Goal: Task Accomplishment & Management: Manage account settings

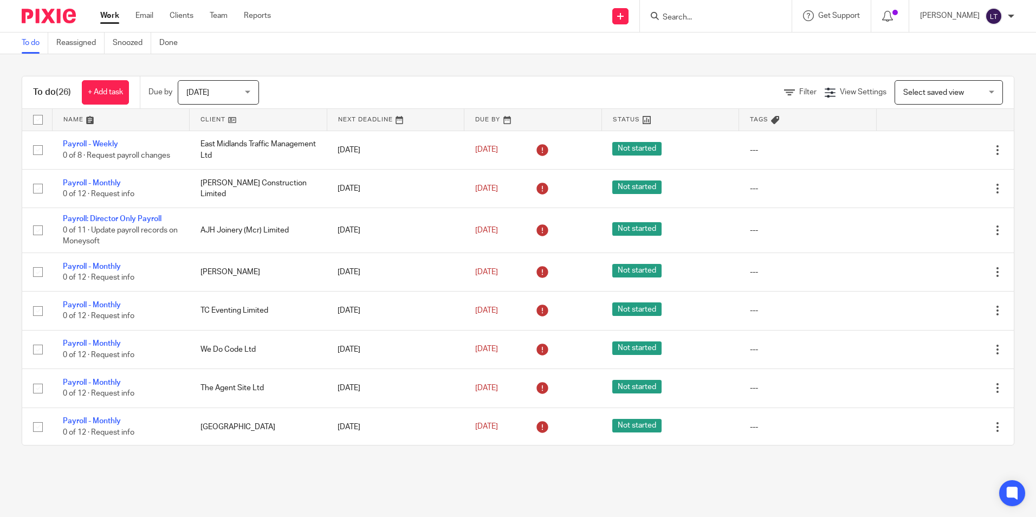
click at [716, 17] on input "Search" at bounding box center [711, 18] width 98 height 10
type input "jc"
click at [741, 42] on link at bounding box center [751, 46] width 183 height 25
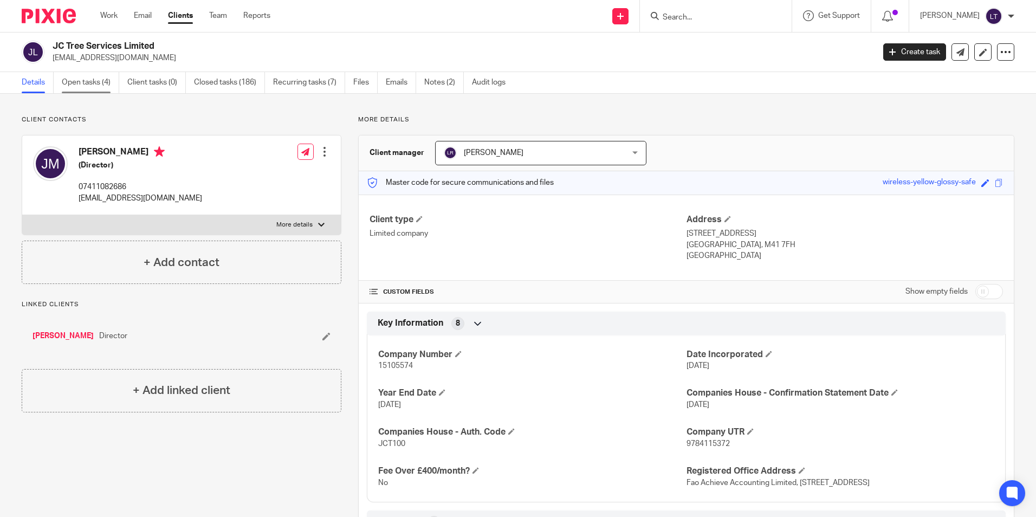
click at [87, 81] on link "Open tasks (4)" at bounding box center [90, 82] width 57 height 21
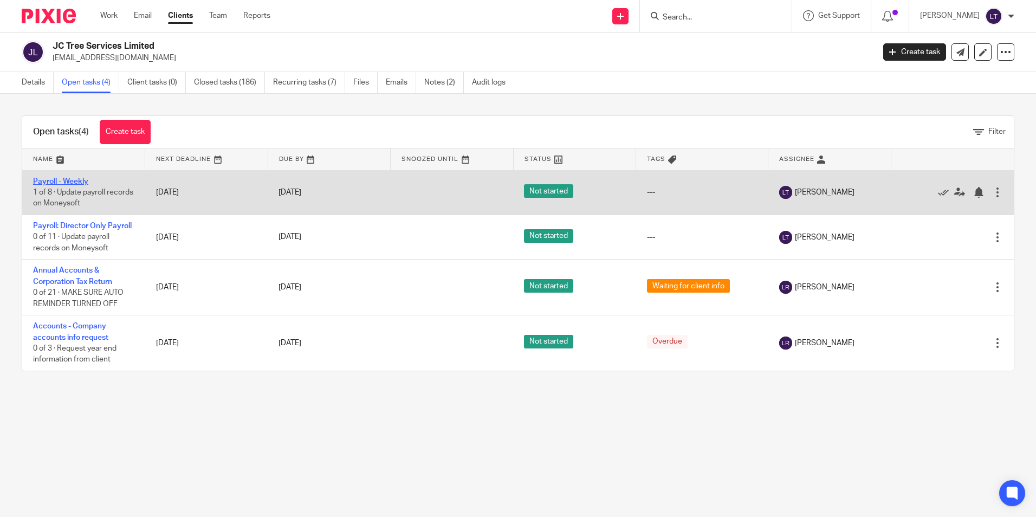
click at [63, 179] on link "Payroll - Weekly" at bounding box center [60, 182] width 55 height 8
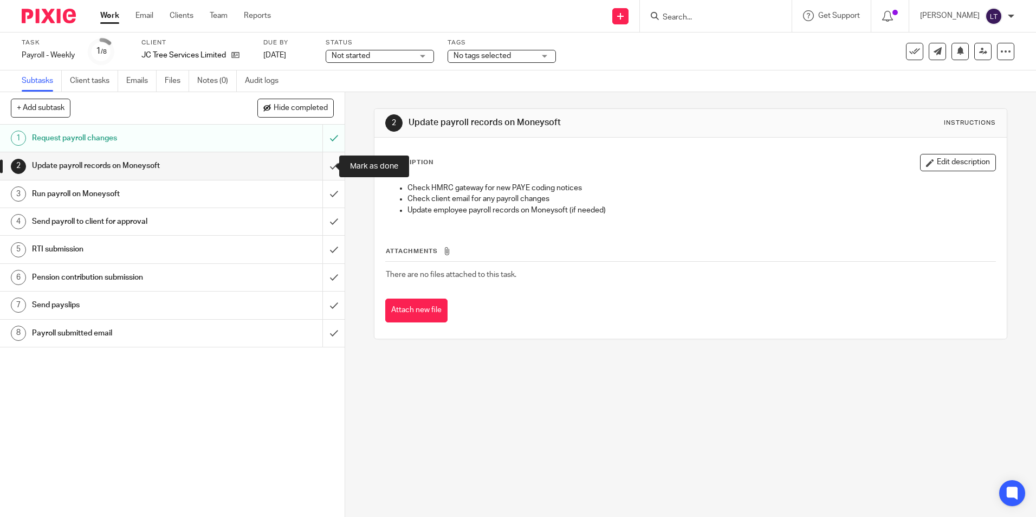
click at [321, 167] on input "submit" at bounding box center [172, 165] width 345 height 27
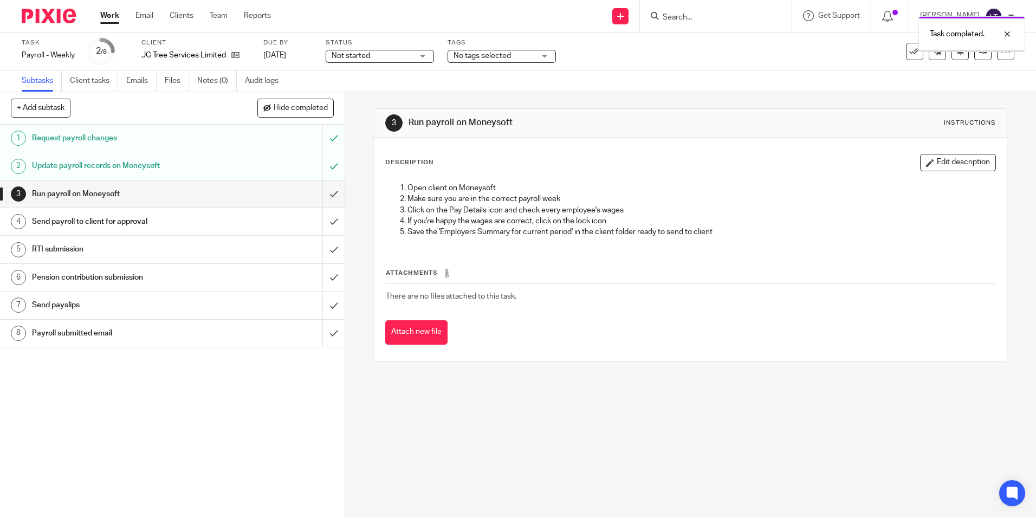
click at [321, 196] on input "submit" at bounding box center [172, 193] width 345 height 27
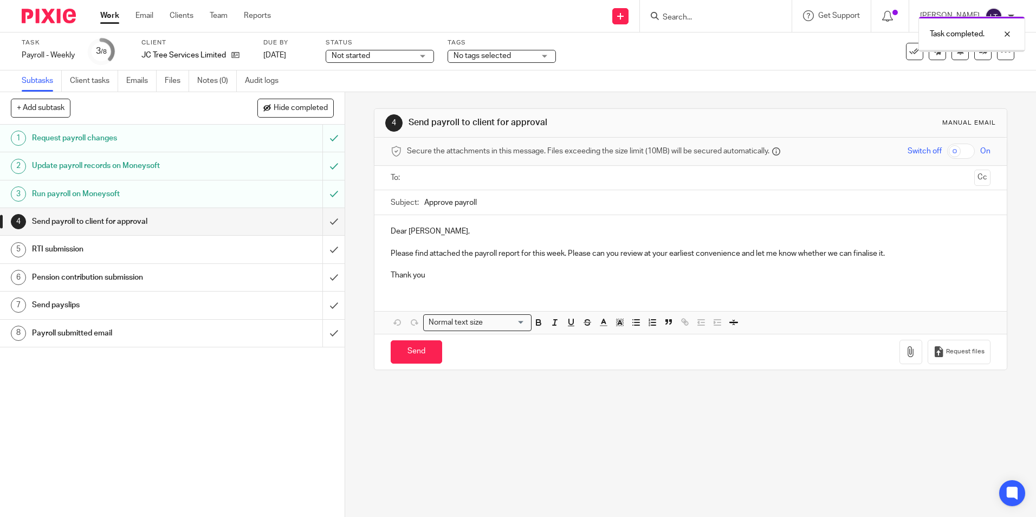
click at [323, 224] on input "submit" at bounding box center [172, 221] width 345 height 27
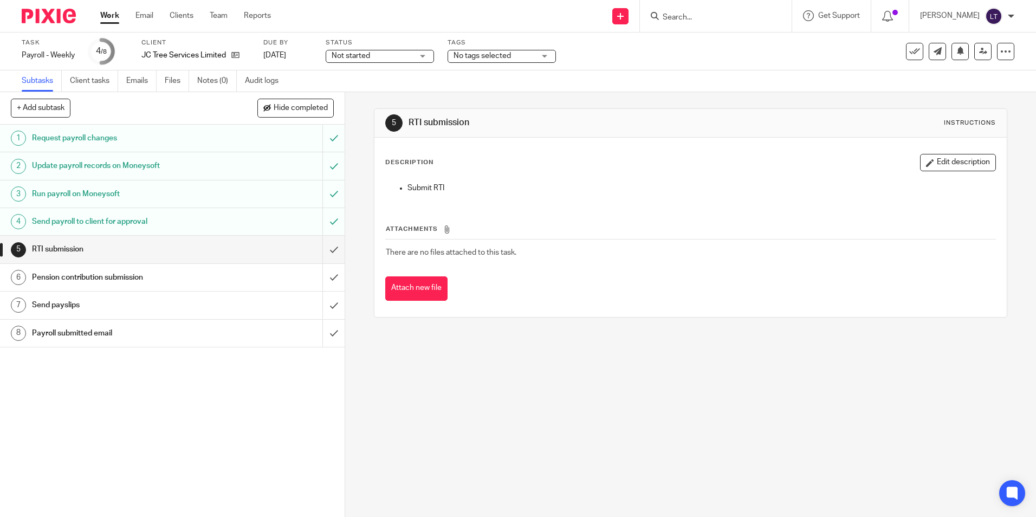
click at [727, 16] on input "Search" at bounding box center [711, 18] width 98 height 10
type input "AFF"
click at [723, 48] on link at bounding box center [751, 46] width 183 height 25
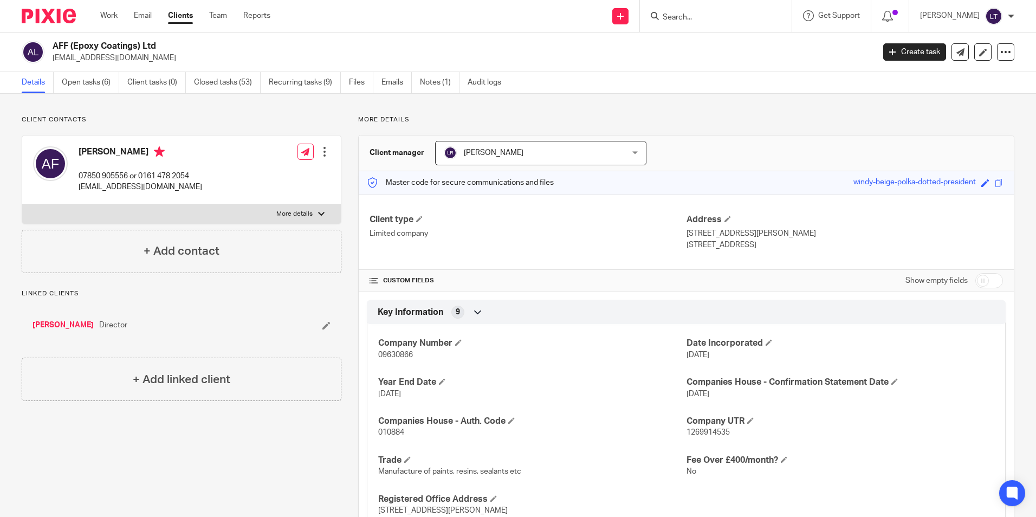
click at [83, 71] on div "AFF (Epoxy Coatings) Ltd aiden@epoxypaint.co.uk Create task Update from Compani…" at bounding box center [518, 53] width 1036 height 40
click at [87, 80] on link "Open tasks (6)" at bounding box center [90, 82] width 57 height 21
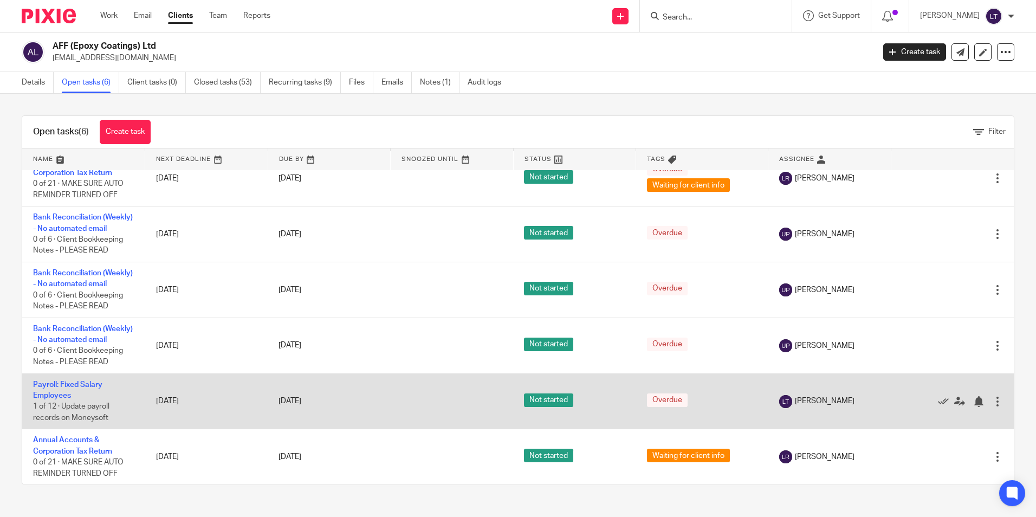
scroll to position [53, 0]
click at [49, 385] on link "Payroll: Fixed Salary Employees" at bounding box center [67, 390] width 69 height 18
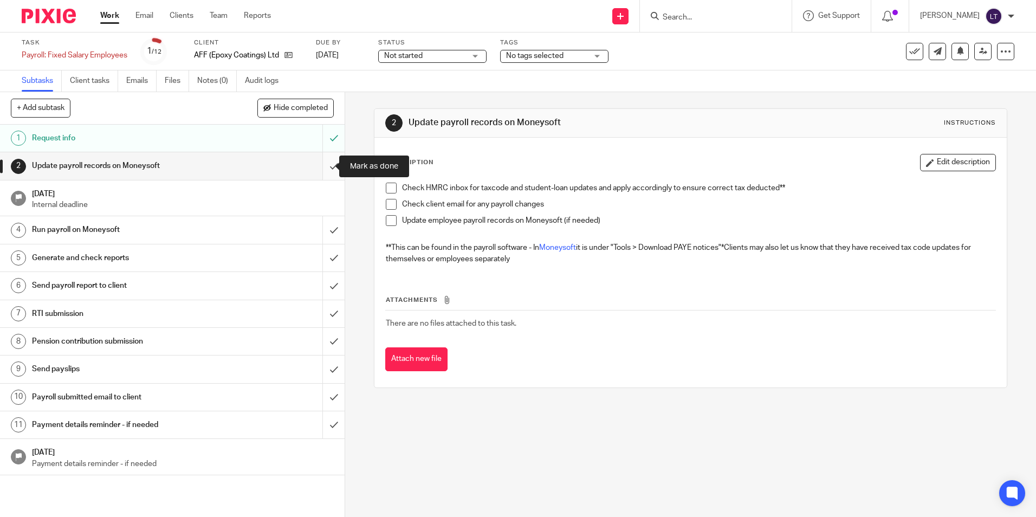
click at [321, 165] on input "submit" at bounding box center [172, 165] width 345 height 27
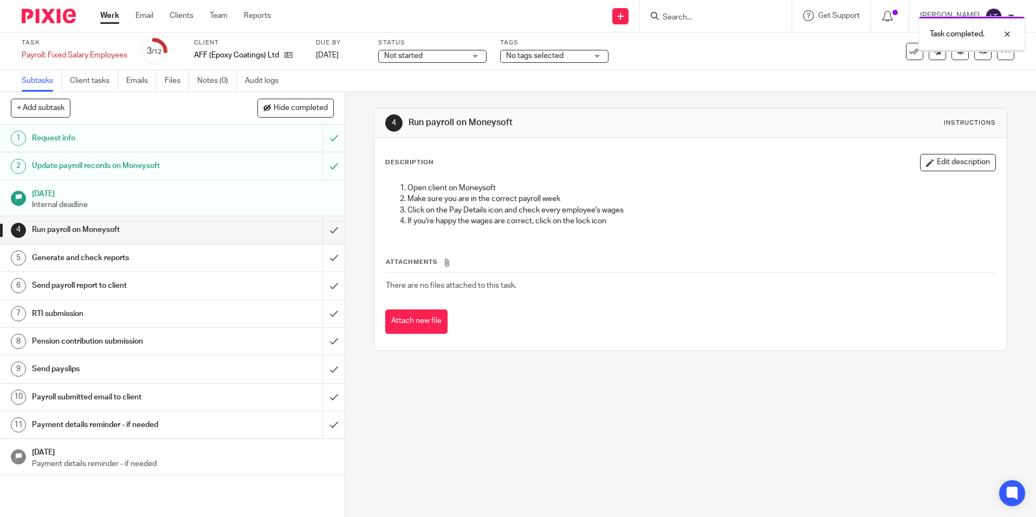
click at [324, 231] on input "submit" at bounding box center [172, 229] width 345 height 27
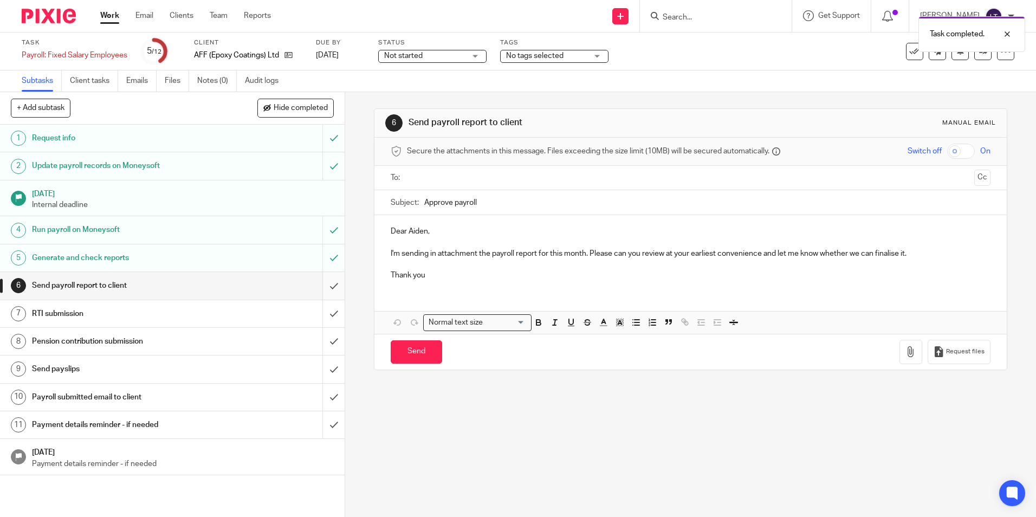
click at [323, 288] on input "submit" at bounding box center [172, 285] width 345 height 27
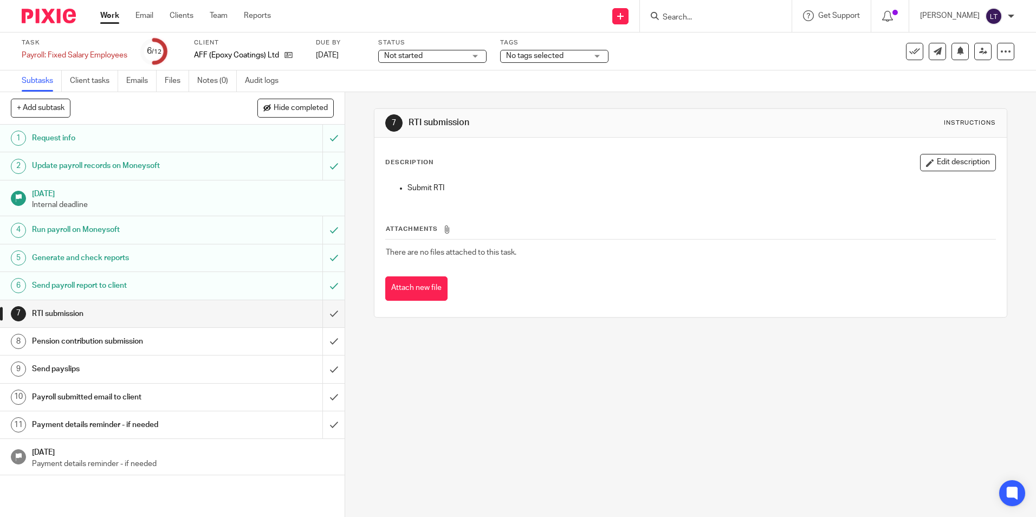
click at [732, 20] on input "Search" at bounding box center [711, 18] width 98 height 10
type input "AJH"
click at [733, 53] on link at bounding box center [751, 46] width 183 height 25
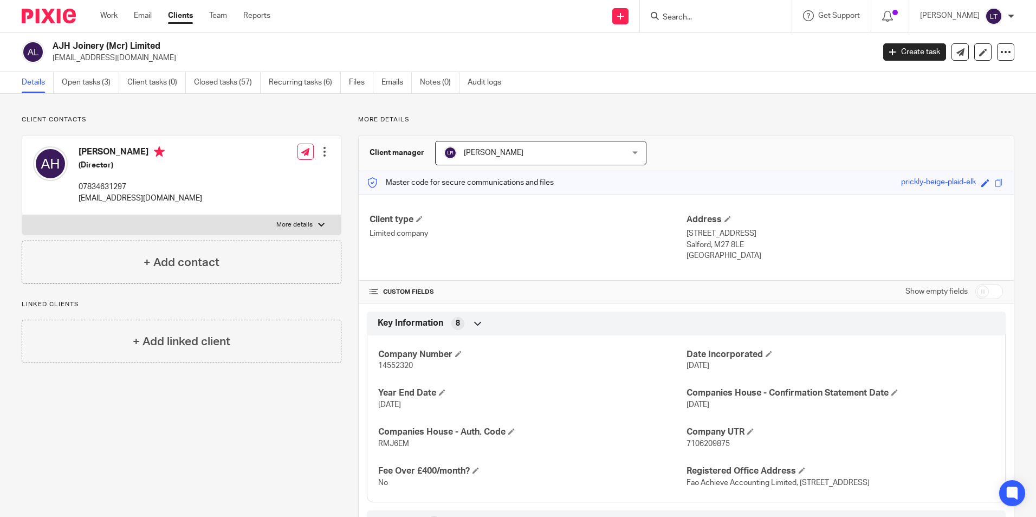
drag, startPoint x: 146, startPoint y: 59, endPoint x: 54, endPoint y: 66, distance: 92.4
click at [54, 66] on div "AJH Joinery (Mcr) Limited [EMAIL_ADDRESS][DOMAIN_NAME] Create task Update from …" at bounding box center [518, 53] width 1036 height 40
copy p "[EMAIL_ADDRESS][DOMAIN_NAME]"
click at [702, 16] on input "Search" at bounding box center [711, 18] width 98 height 10
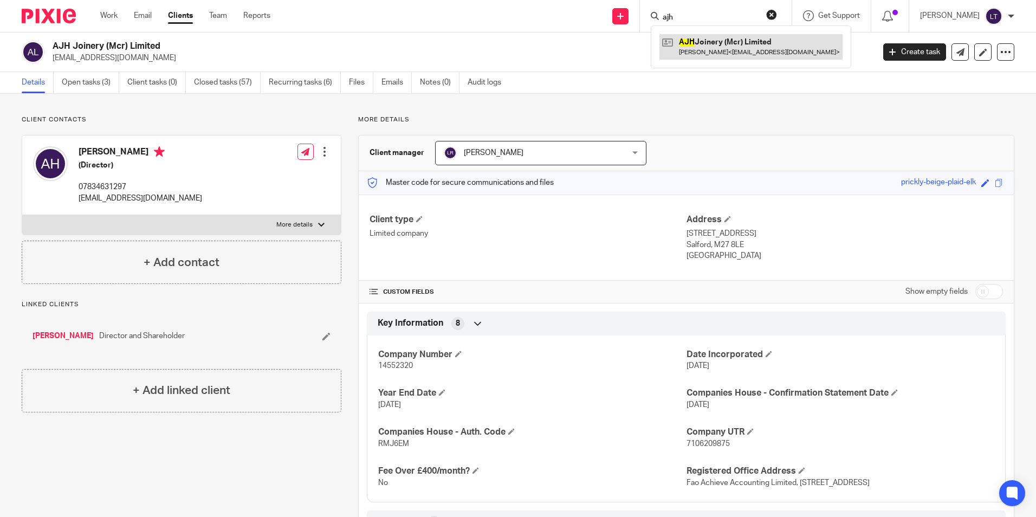
type input "ajh"
click at [733, 43] on link at bounding box center [751, 46] width 183 height 25
click at [89, 82] on link "Open tasks (3)" at bounding box center [90, 82] width 57 height 21
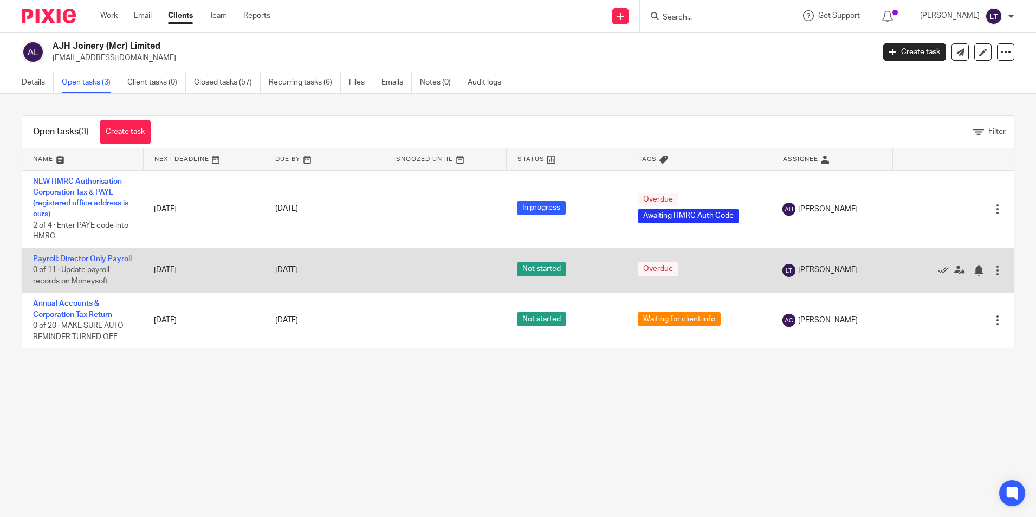
click at [41, 264] on td "Payroll: Director Only Payroll 0 of 11 · Update payroll records on Moneysoft" at bounding box center [82, 270] width 121 height 44
click at [50, 259] on link "Payroll: Director Only Payroll" at bounding box center [82, 259] width 99 height 8
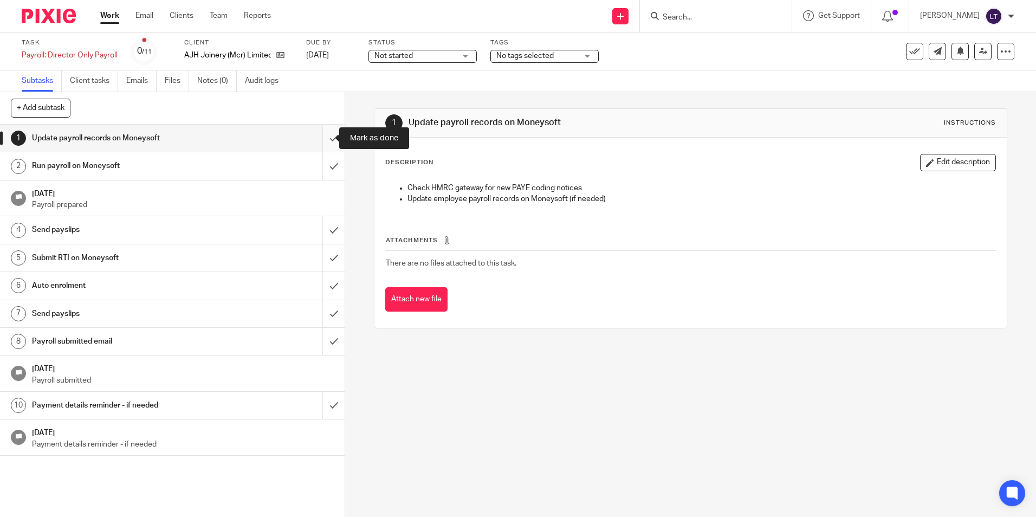
click at [325, 138] on input "submit" at bounding box center [172, 138] width 345 height 27
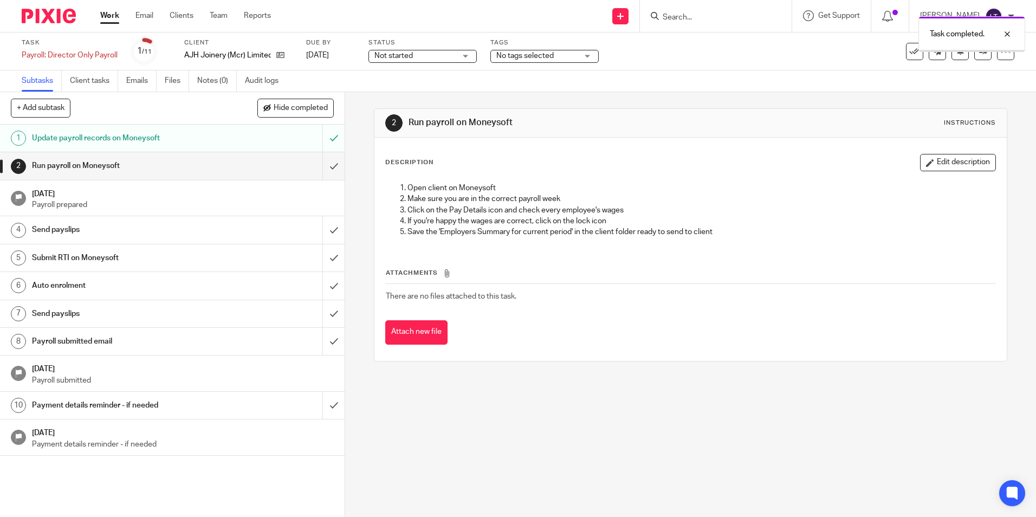
click at [323, 166] on input "submit" at bounding box center [172, 165] width 345 height 27
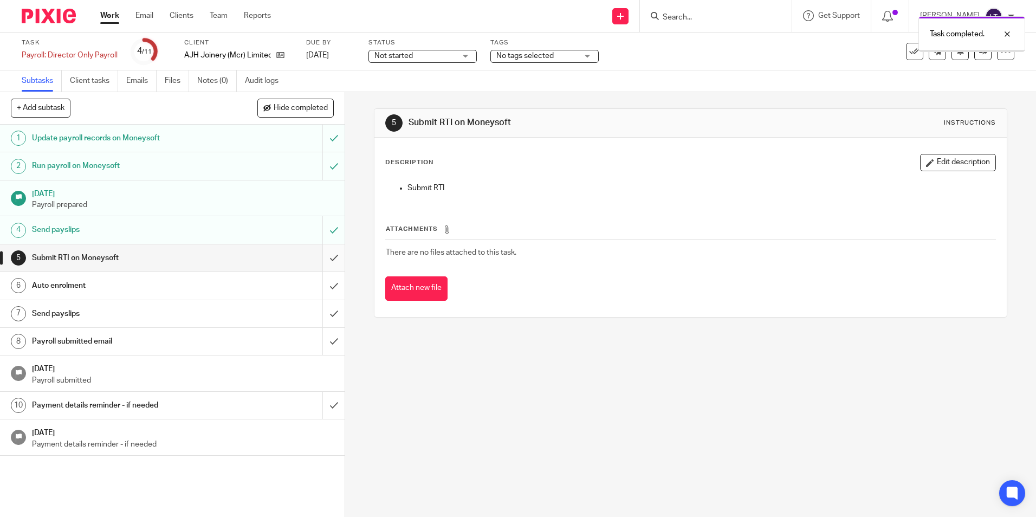
click at [325, 256] on input "submit" at bounding box center [172, 257] width 345 height 27
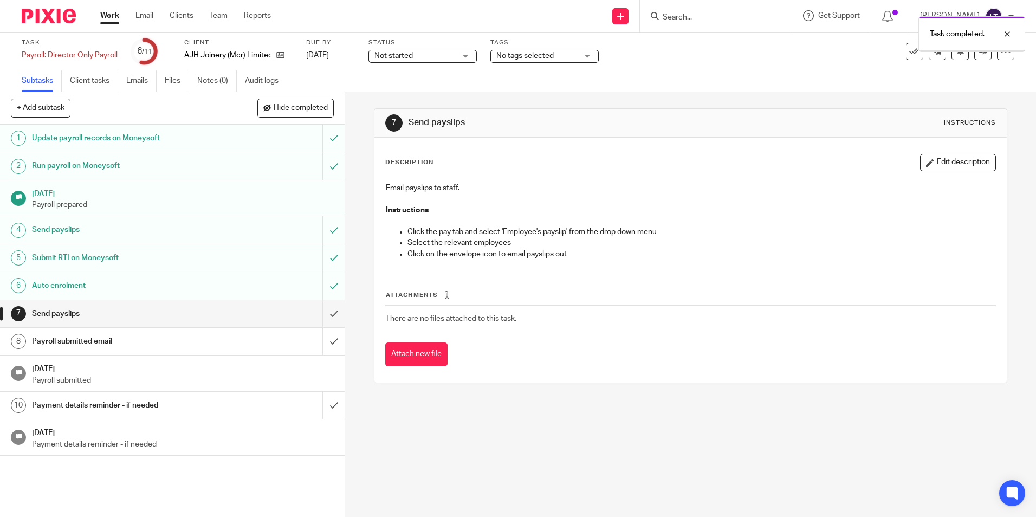
click at [325, 314] on input "submit" at bounding box center [172, 313] width 345 height 27
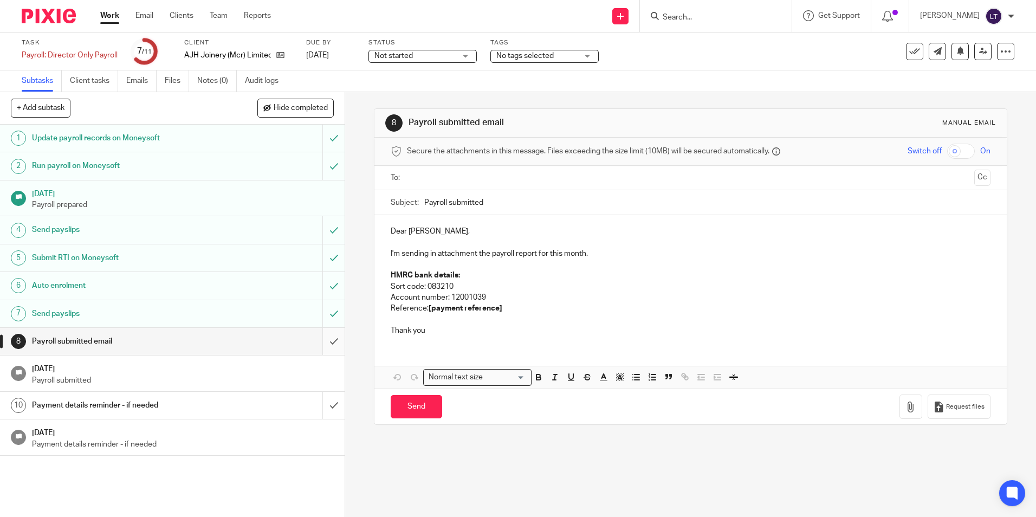
click at [325, 341] on input "submit" at bounding box center [172, 341] width 345 height 27
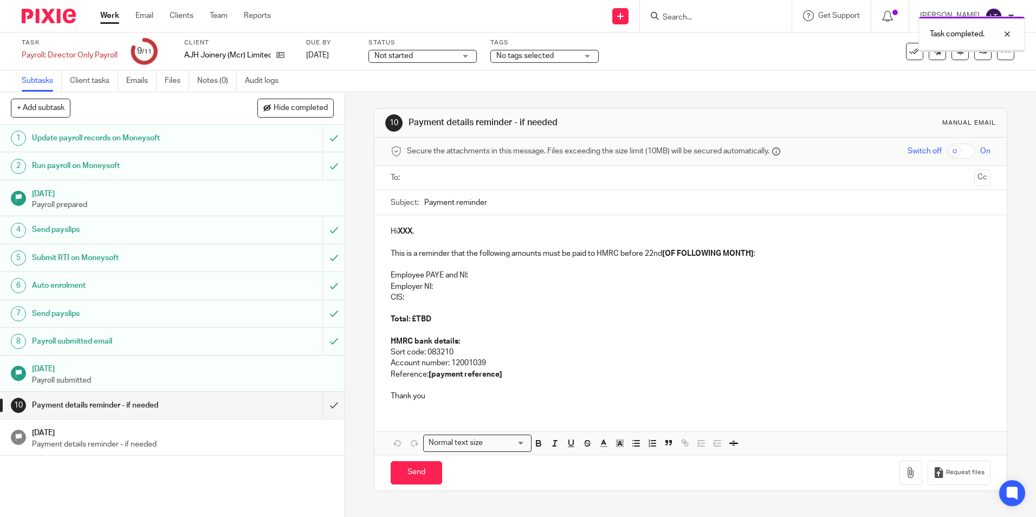
click at [325, 404] on input "submit" at bounding box center [172, 405] width 345 height 27
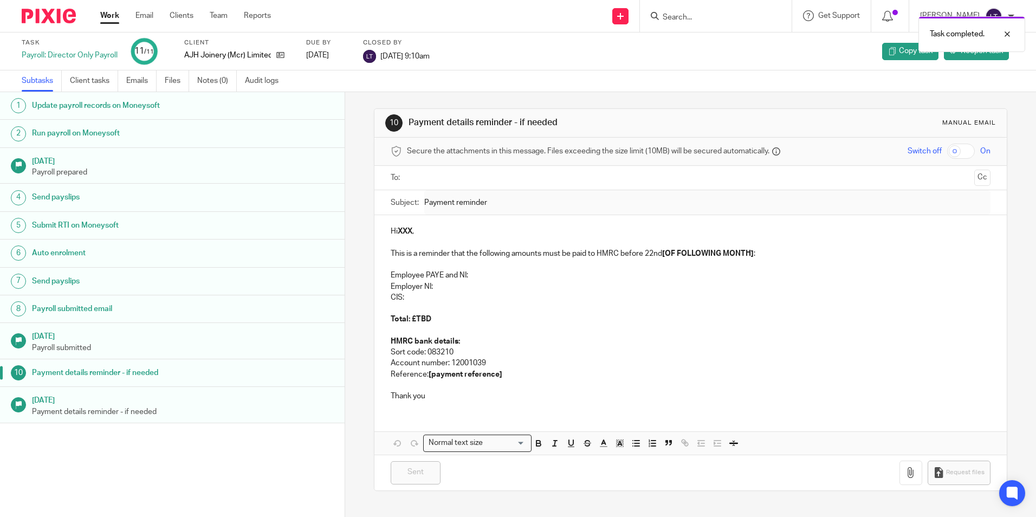
click at [699, 17] on div "Task completed." at bounding box center [771, 31] width 507 height 41
click at [705, 17] on div "Task completed." at bounding box center [771, 31] width 507 height 41
click at [1010, 35] on div at bounding box center [999, 34] width 29 height 13
click at [679, 10] on form at bounding box center [719, 16] width 115 height 14
click at [704, 16] on input "Search" at bounding box center [711, 18] width 98 height 10
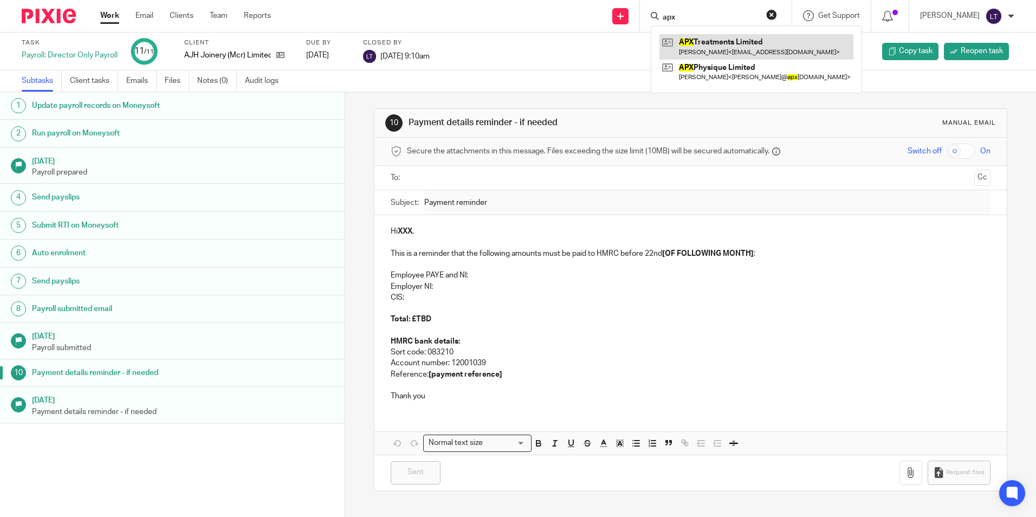
type input "apx"
click at [719, 56] on link at bounding box center [757, 46] width 194 height 25
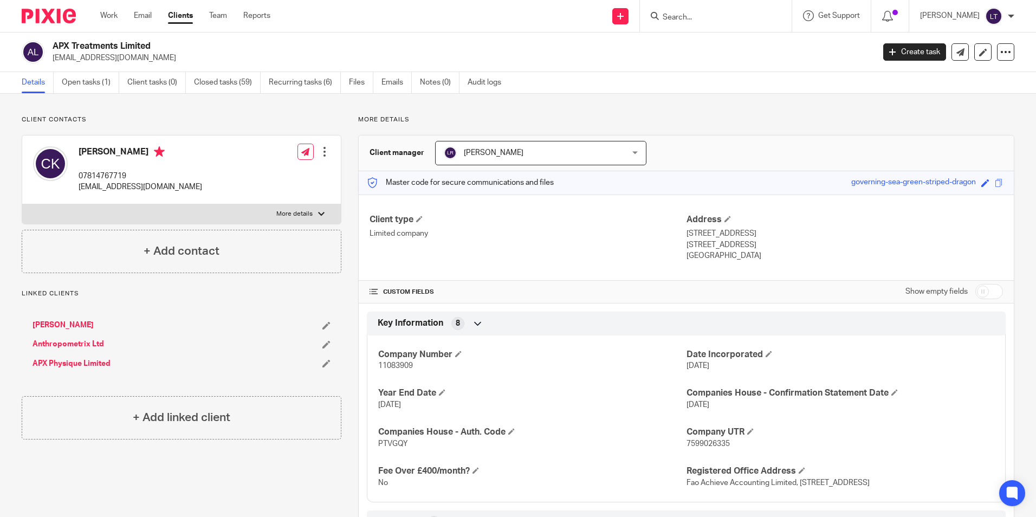
drag, startPoint x: 134, startPoint y: 63, endPoint x: 54, endPoint y: 64, distance: 80.8
click at [54, 64] on div "APX Treatments Limited chrisapx@outlook.com Create task Update from Companies H…" at bounding box center [518, 53] width 1036 height 40
copy p "[EMAIL_ADDRESS][DOMAIN_NAME]"
click at [74, 82] on link "Open tasks (1)" at bounding box center [90, 82] width 57 height 21
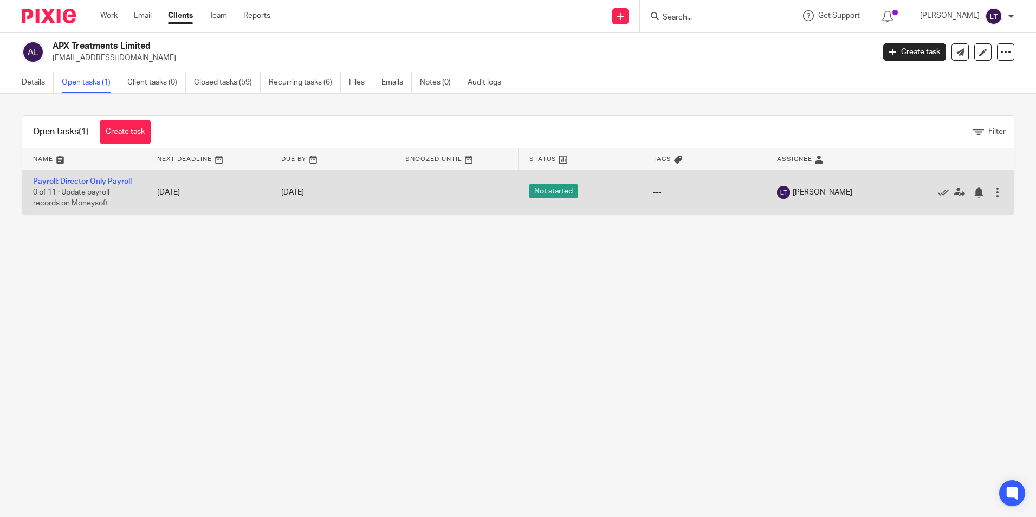
click at [70, 188] on td "Payroll: Director Only Payroll 0 of 11 · Update payroll records on Moneysoft" at bounding box center [84, 192] width 124 height 44
click at [65, 181] on link "Payroll: Director Only Payroll" at bounding box center [82, 182] width 99 height 8
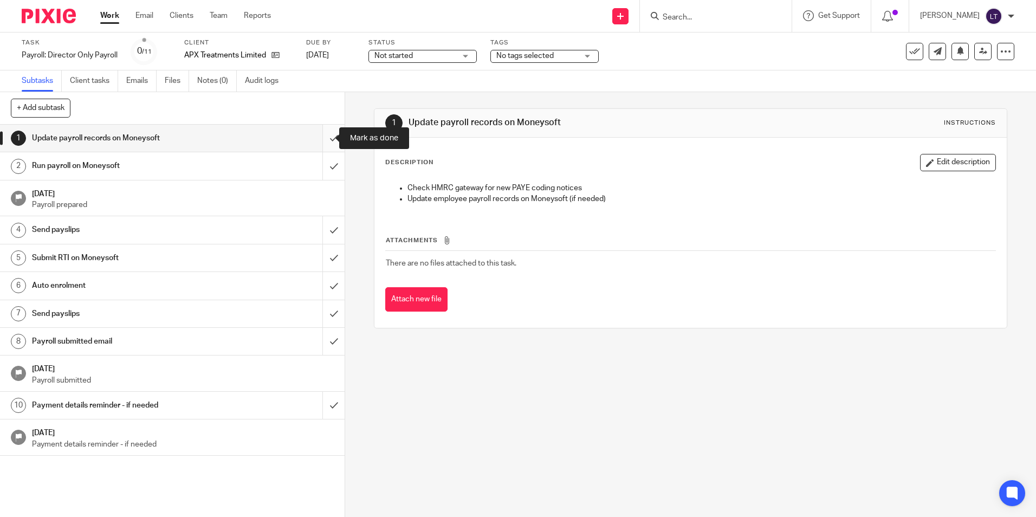
click at [326, 138] on input "submit" at bounding box center [172, 138] width 345 height 27
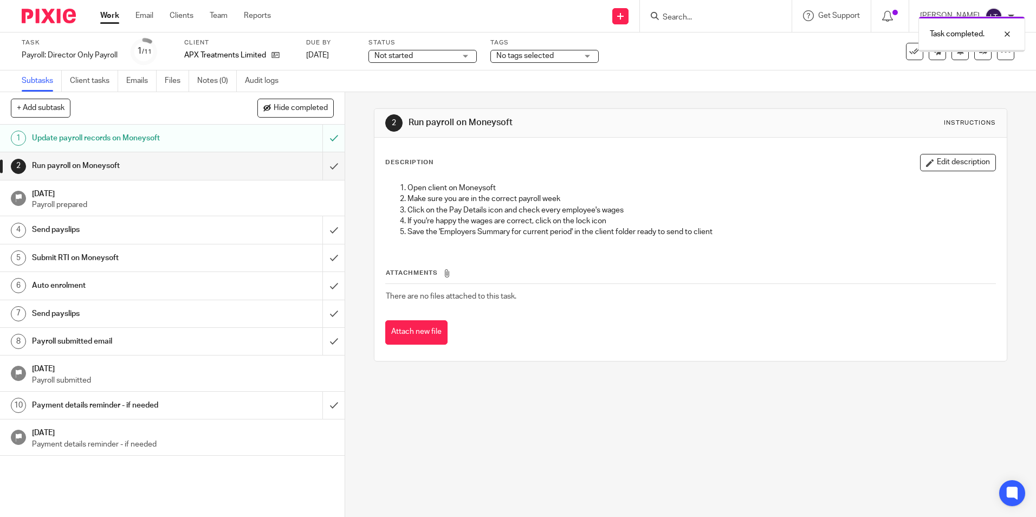
click at [324, 164] on input "submit" at bounding box center [172, 165] width 345 height 27
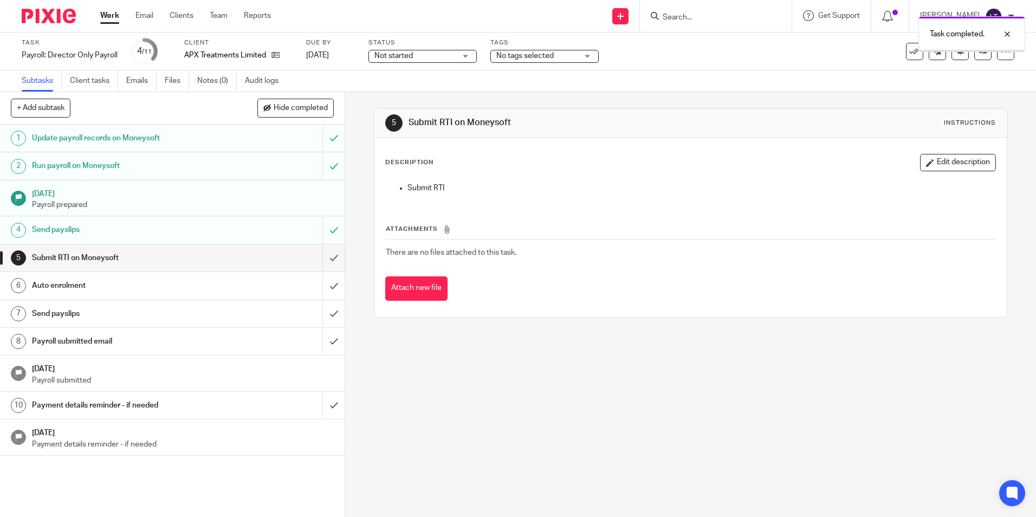
click at [323, 258] on input "submit" at bounding box center [172, 257] width 345 height 27
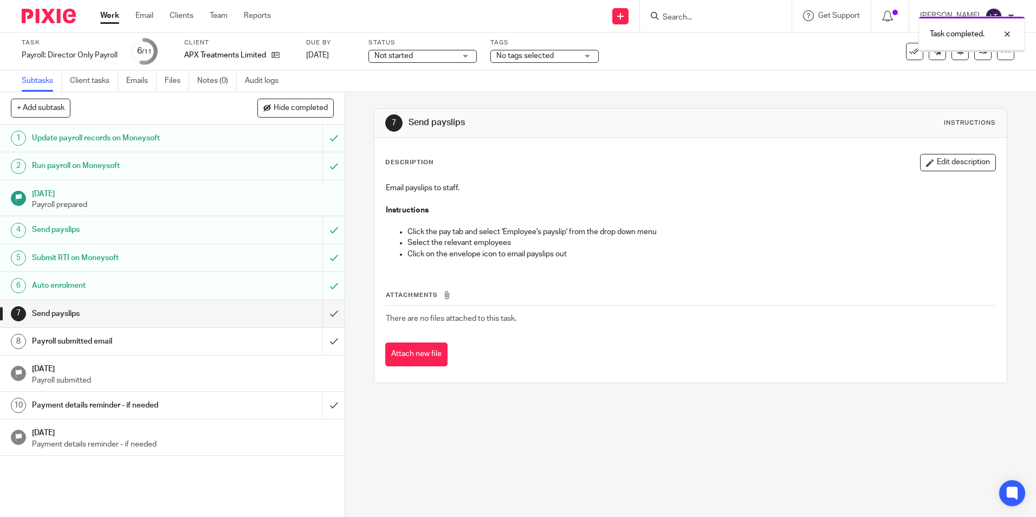
click at [322, 314] on input "submit" at bounding box center [172, 313] width 345 height 27
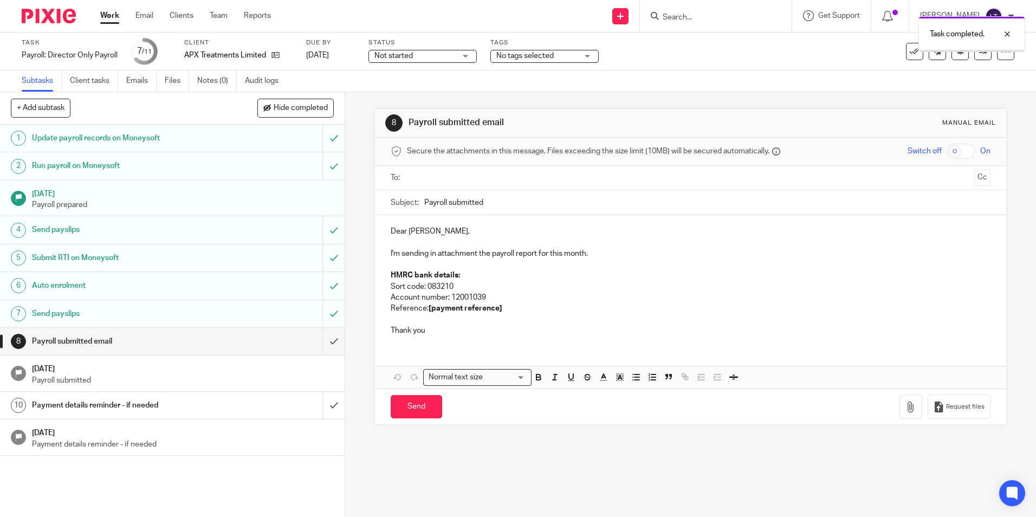
click at [320, 340] on input "submit" at bounding box center [172, 341] width 345 height 27
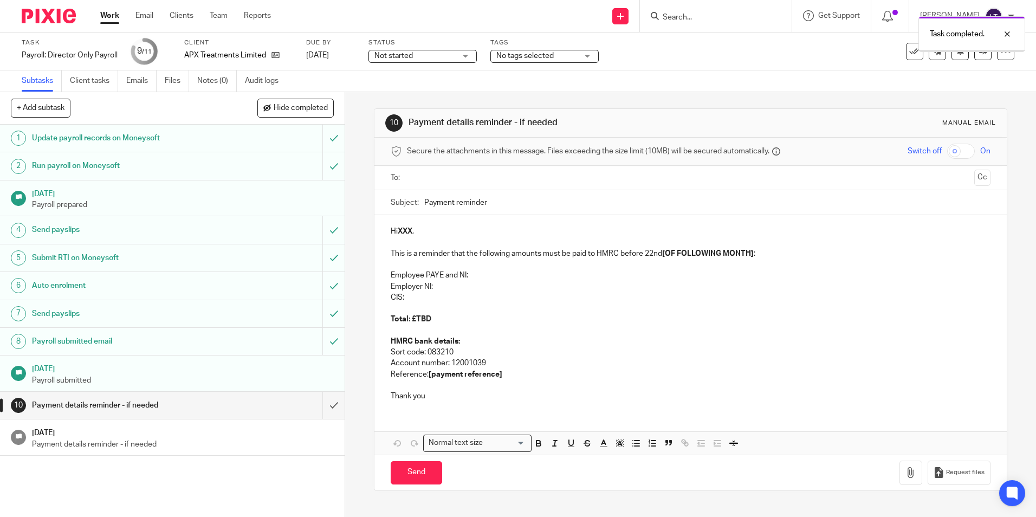
click at [320, 409] on input "submit" at bounding box center [172, 405] width 345 height 27
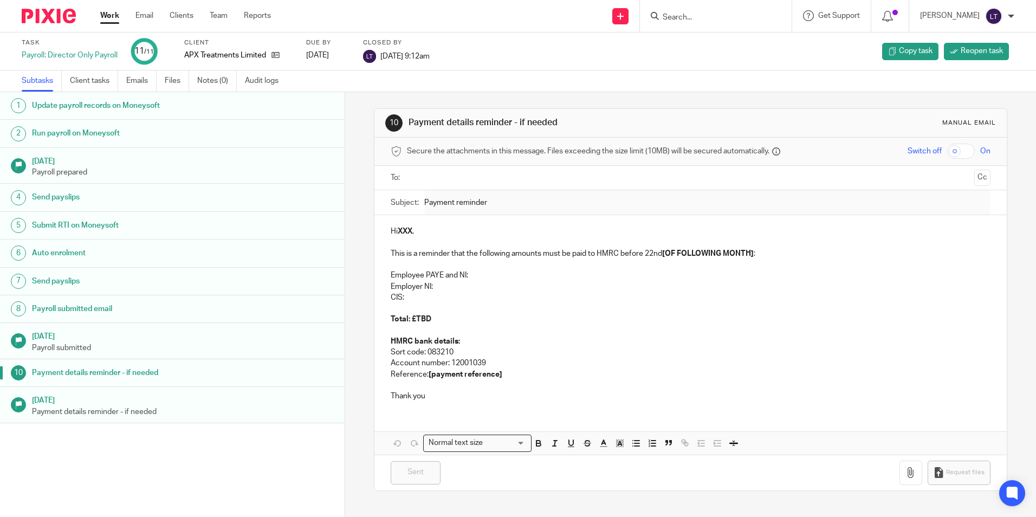
click at [735, 21] on input "Search" at bounding box center [711, 18] width 98 height 10
type input "bab"
click at [734, 51] on link at bounding box center [751, 46] width 183 height 25
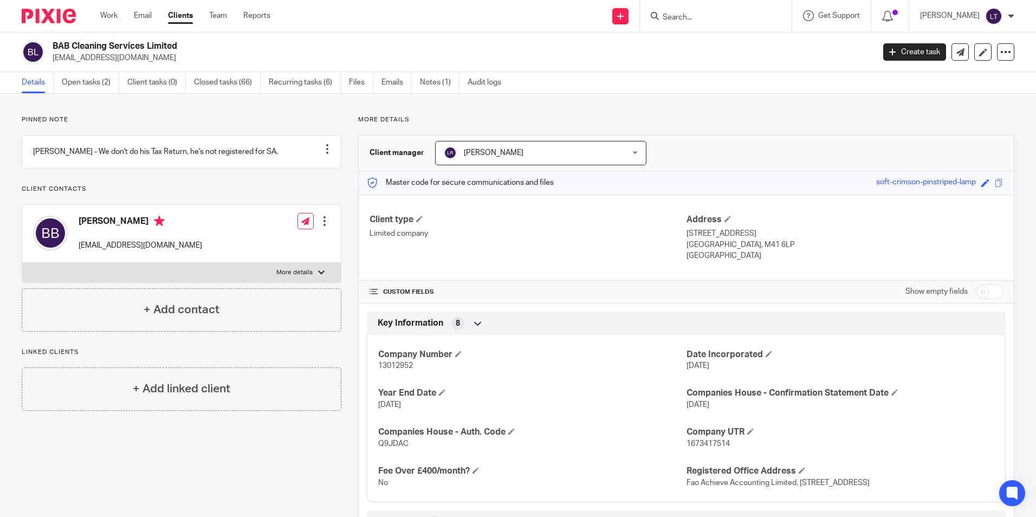
drag, startPoint x: 166, startPoint y: 61, endPoint x: 54, endPoint y: 63, distance: 112.2
click at [54, 63] on div "BAB Cleaning Services Limited [EMAIL_ADDRESS][DOMAIN_NAME] Create task Update f…" at bounding box center [518, 53] width 1036 height 40
copy p "[EMAIL_ADDRESS][DOMAIN_NAME]"
click at [93, 83] on link "Open tasks (2)" at bounding box center [90, 82] width 57 height 21
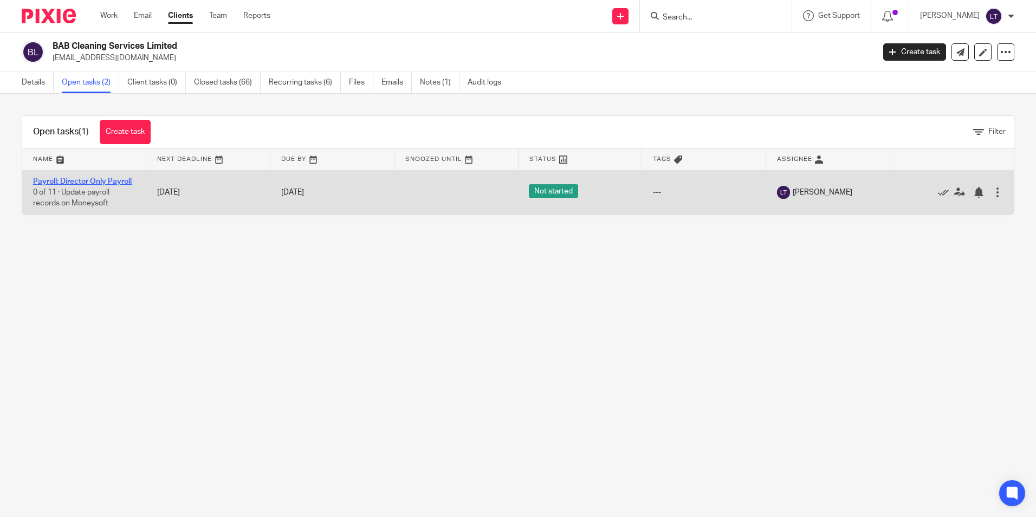
click at [81, 183] on link "Payroll: Director Only Payroll" at bounding box center [82, 182] width 99 height 8
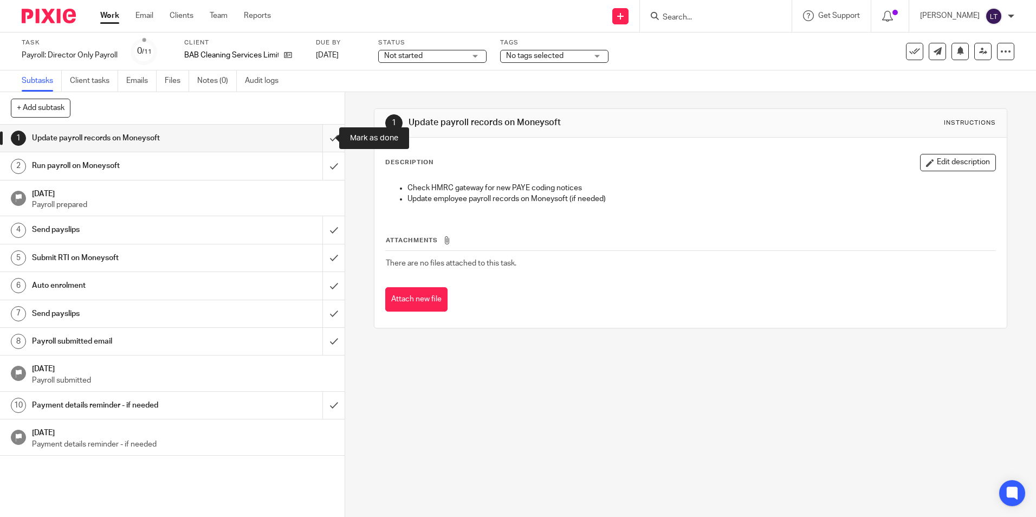
click at [323, 138] on input "submit" at bounding box center [172, 138] width 345 height 27
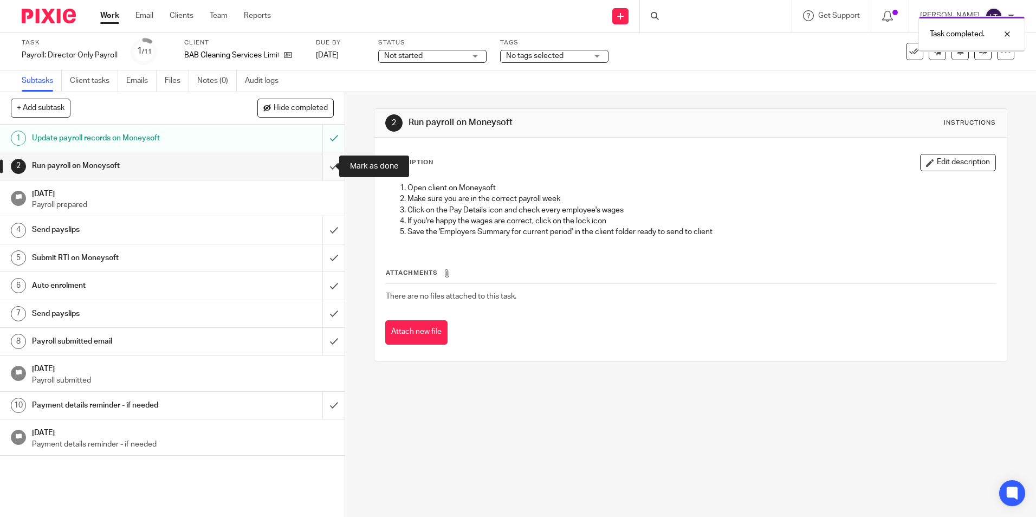
click at [320, 168] on input "submit" at bounding box center [172, 165] width 345 height 27
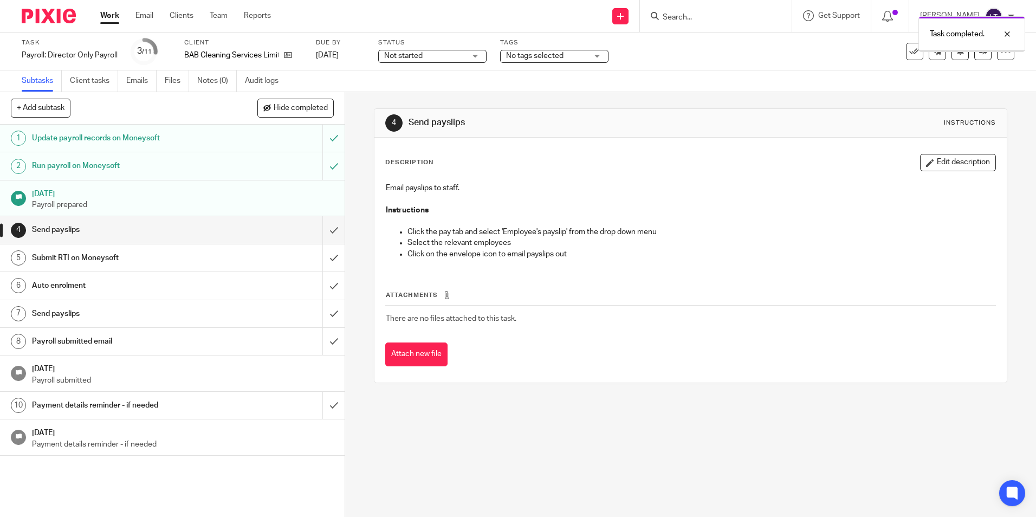
click at [324, 232] on input "submit" at bounding box center [172, 229] width 345 height 27
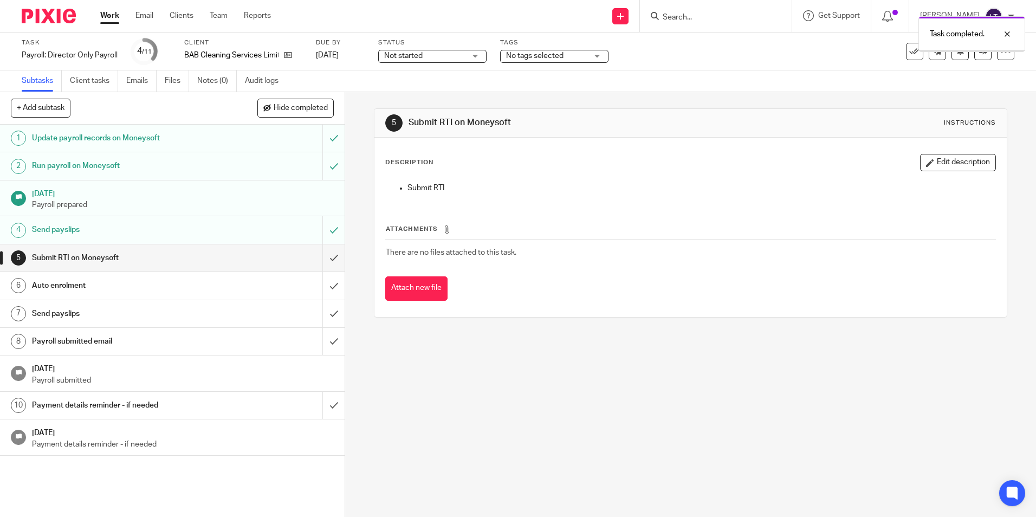
click at [323, 259] on input "submit" at bounding box center [172, 257] width 345 height 27
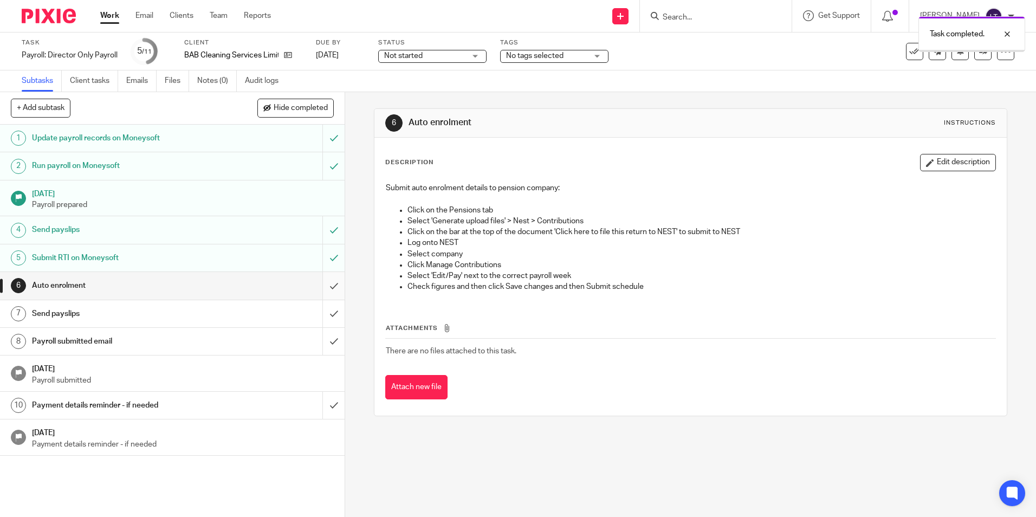
click at [325, 286] on input "submit" at bounding box center [172, 285] width 345 height 27
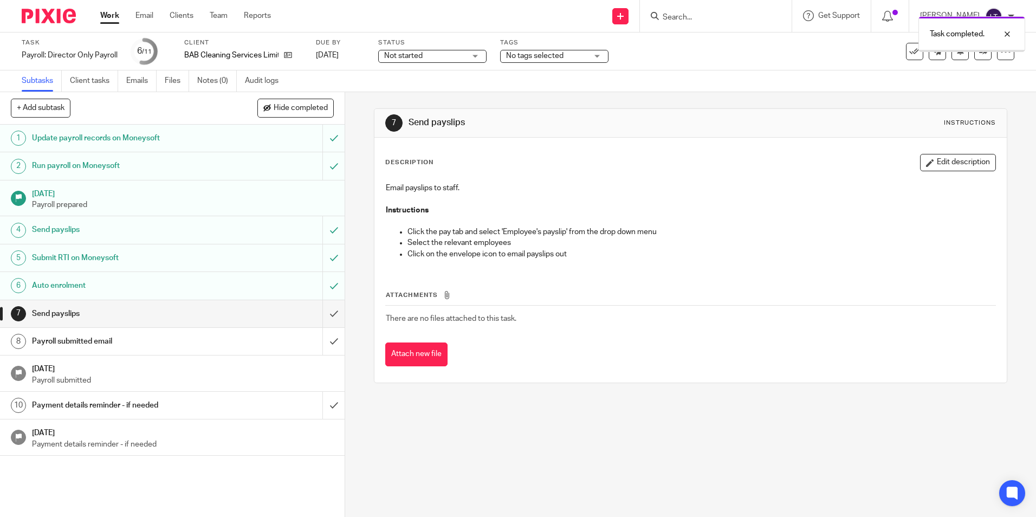
click at [325, 314] on input "submit" at bounding box center [172, 313] width 345 height 27
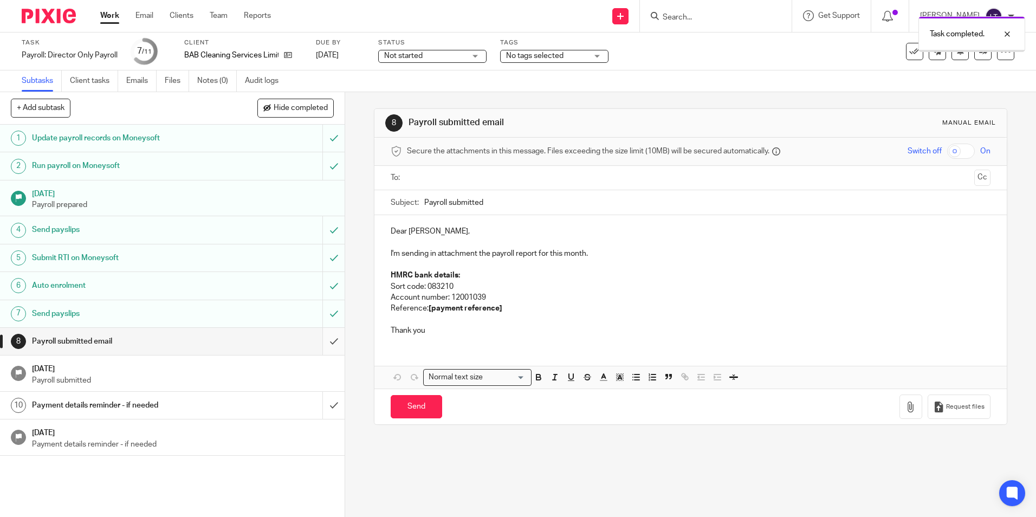
click at [325, 340] on input "submit" at bounding box center [172, 341] width 345 height 27
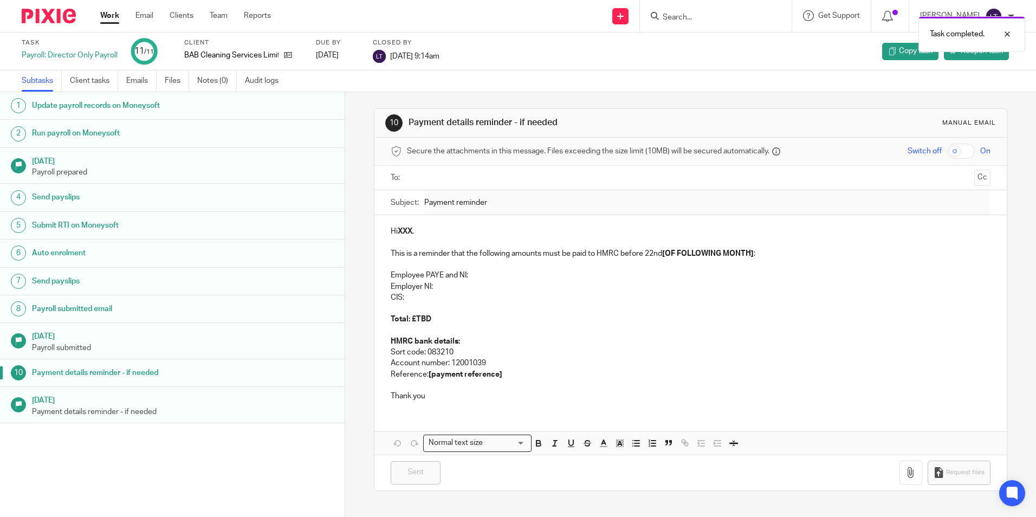
drag, startPoint x: 708, startPoint y: 22, endPoint x: 734, endPoint y: 21, distance: 26.6
click at [708, 22] on div "Task completed." at bounding box center [771, 31] width 507 height 41
click at [743, 17] on div "Task completed." at bounding box center [771, 31] width 507 height 41
click at [689, 16] on input "Search" at bounding box center [711, 18] width 98 height 10
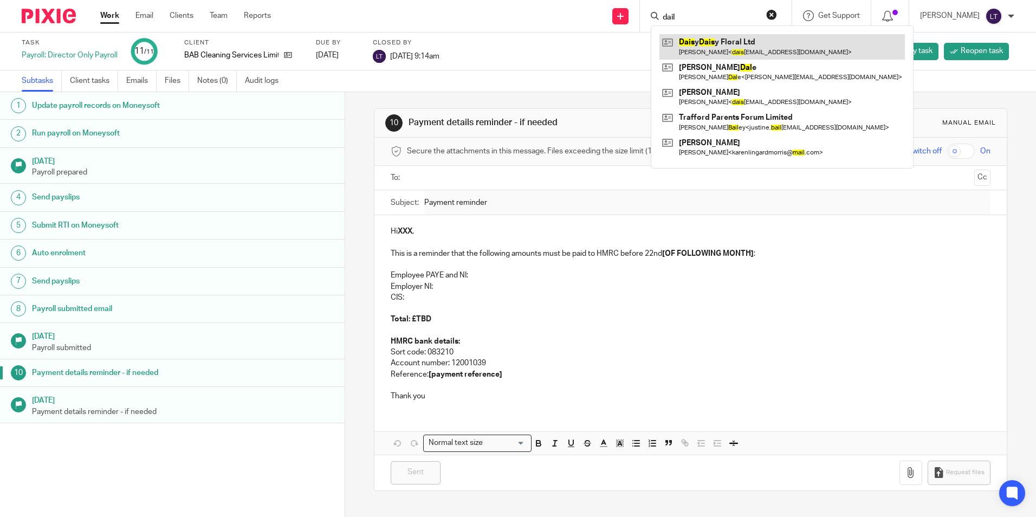
type input "dail"
click at [732, 43] on link at bounding box center [783, 46] width 246 height 25
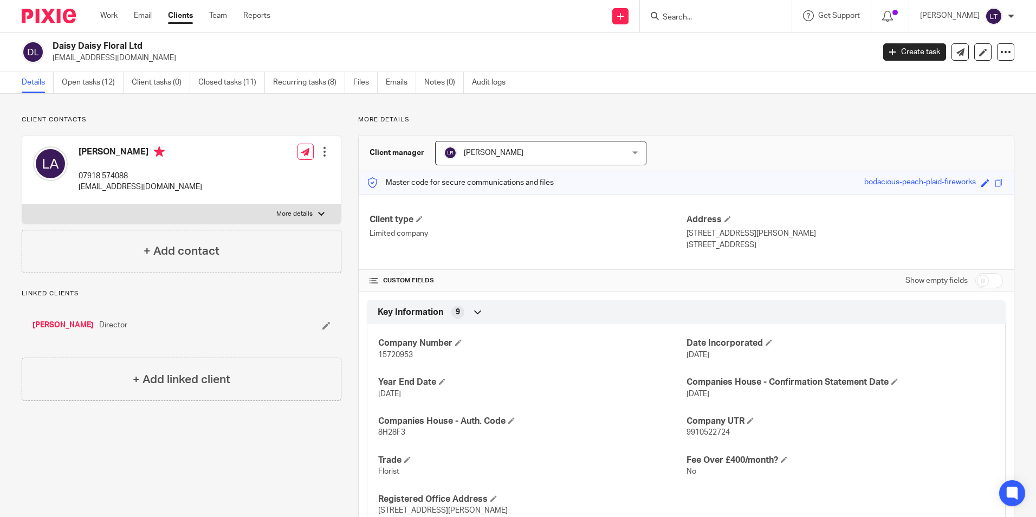
drag, startPoint x: 167, startPoint y: 59, endPoint x: 50, endPoint y: 62, distance: 117.1
click at [50, 62] on div "Daisy Daisy Floral Ltd daisydaisyfloral666@gmail.com" at bounding box center [445, 52] width 846 height 23
copy p "[EMAIL_ADDRESS][DOMAIN_NAME]"
click at [700, 22] on input "Search" at bounding box center [711, 18] width 98 height 10
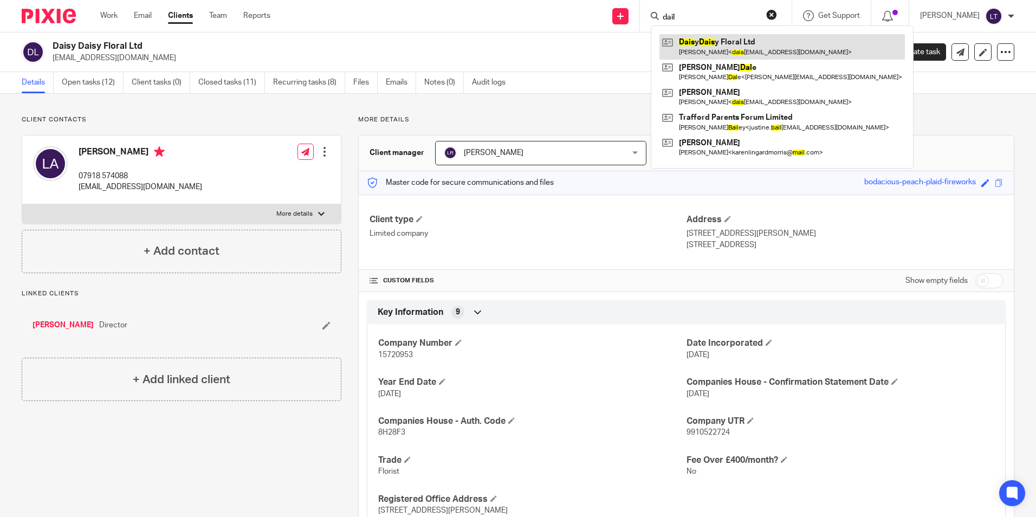
type input "dail"
click at [707, 45] on link at bounding box center [783, 46] width 246 height 25
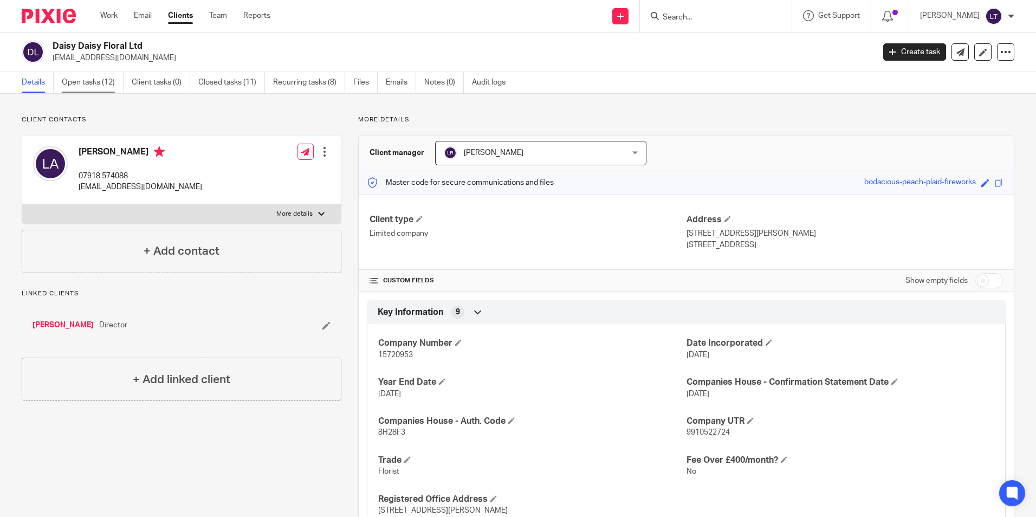
click at [94, 78] on link "Open tasks (12)" at bounding box center [93, 82] width 62 height 21
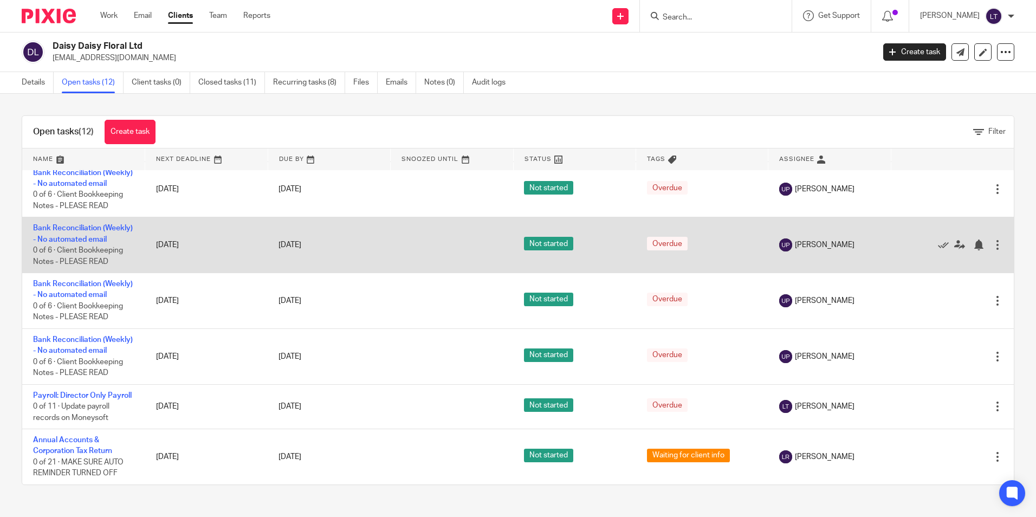
scroll to position [431, 0]
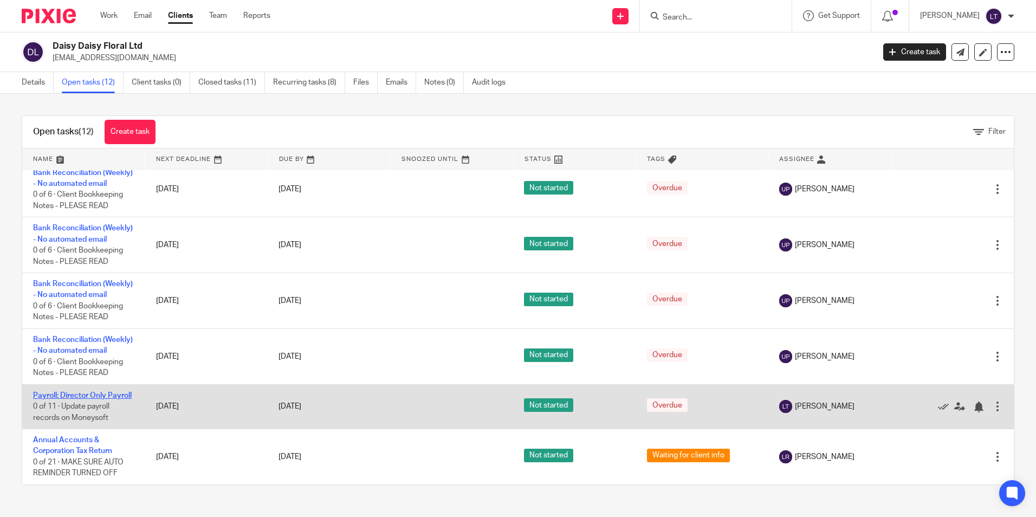
click at [53, 392] on link "Payroll: Director Only Payroll" at bounding box center [82, 396] width 99 height 8
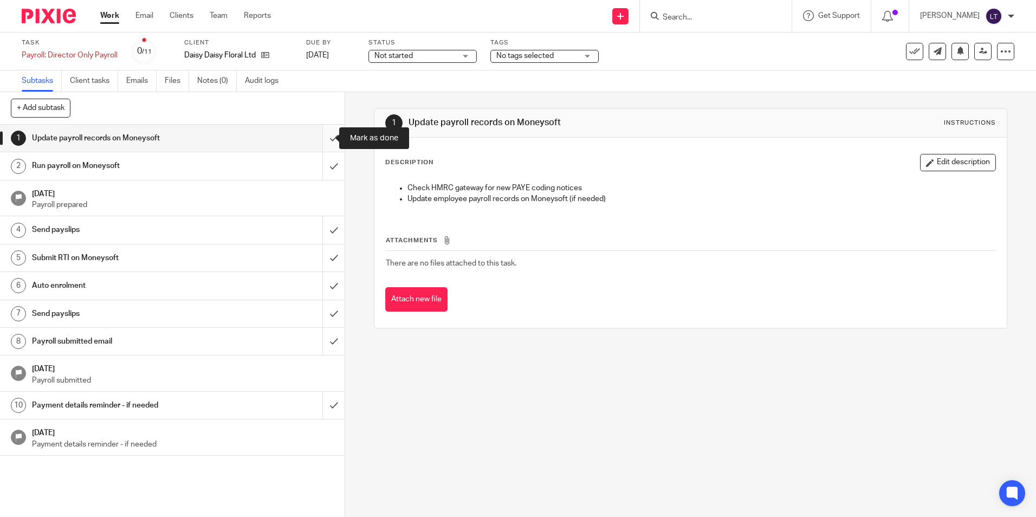
click at [325, 142] on input "submit" at bounding box center [172, 138] width 345 height 27
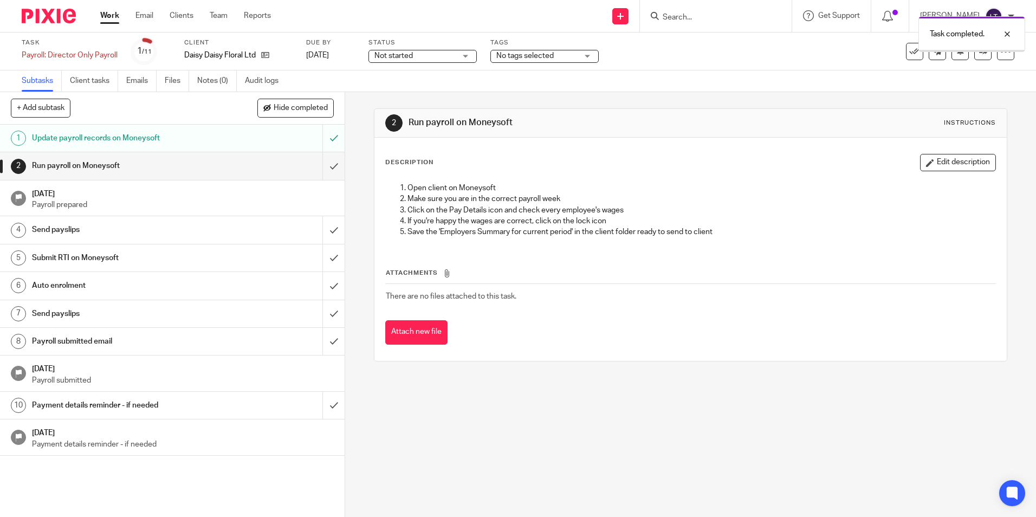
click at [323, 167] on input "submit" at bounding box center [172, 165] width 345 height 27
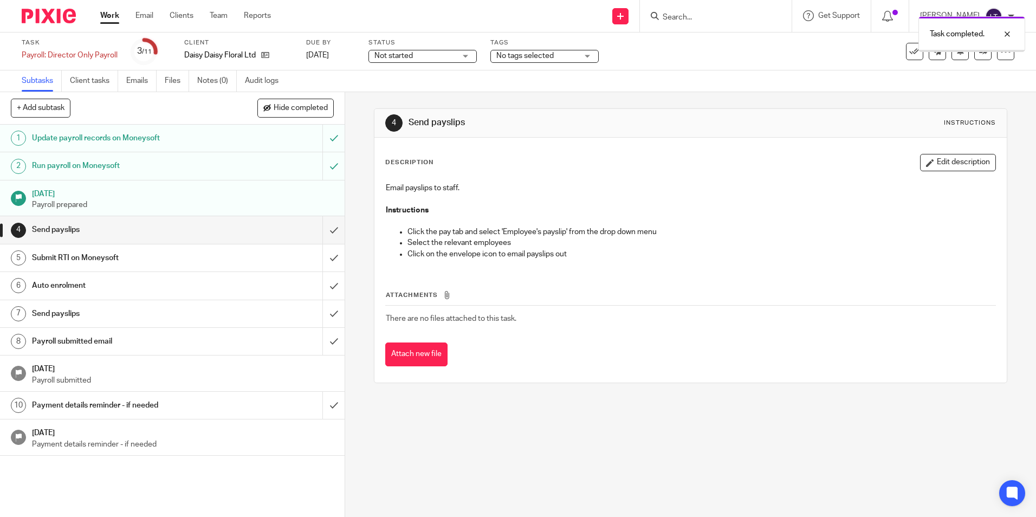
click at [327, 228] on input "submit" at bounding box center [172, 229] width 345 height 27
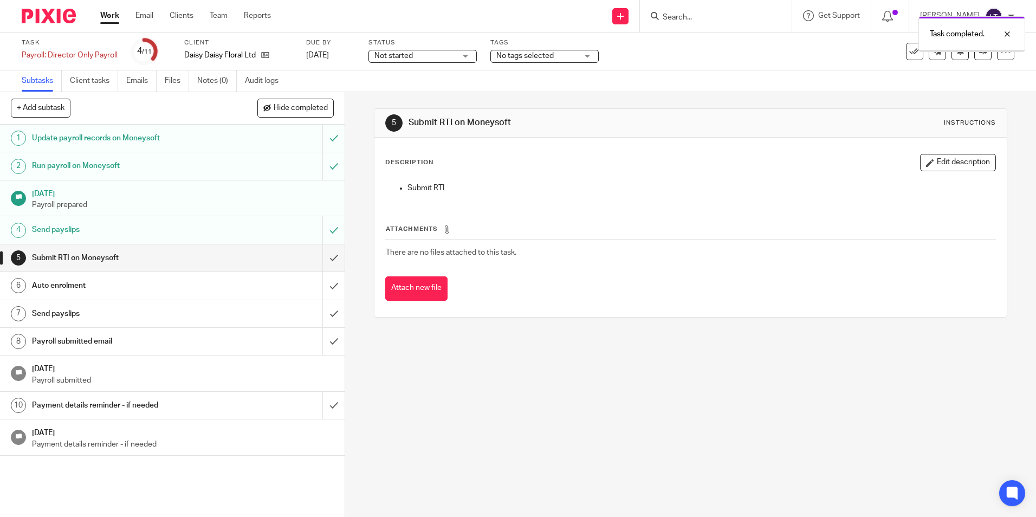
click at [320, 285] on input "submit" at bounding box center [172, 285] width 345 height 27
click at [325, 314] on input "submit" at bounding box center [172, 313] width 345 height 27
click at [322, 341] on input "submit" at bounding box center [172, 341] width 345 height 27
click at [322, 405] on input "submit" at bounding box center [172, 405] width 345 height 27
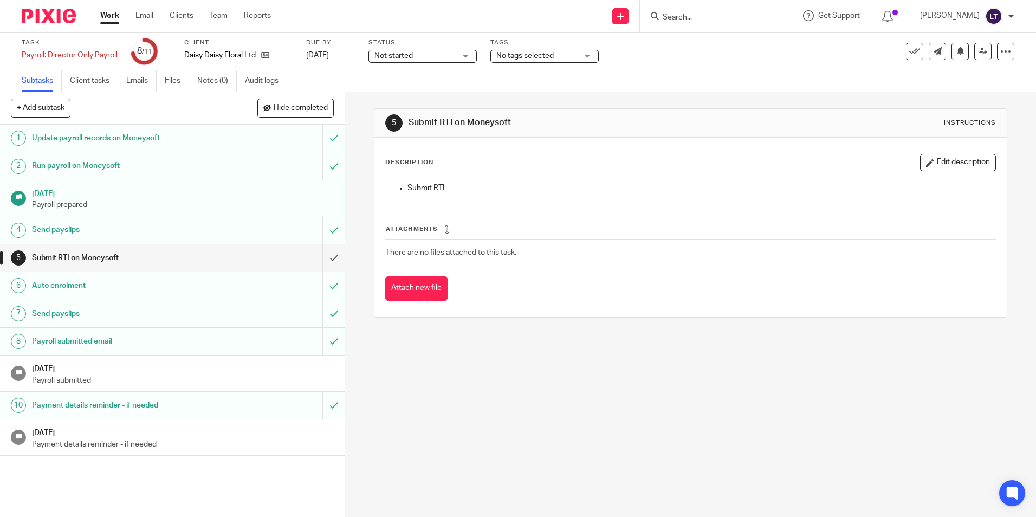
click at [733, 17] on input "Search" at bounding box center [711, 18] width 98 height 10
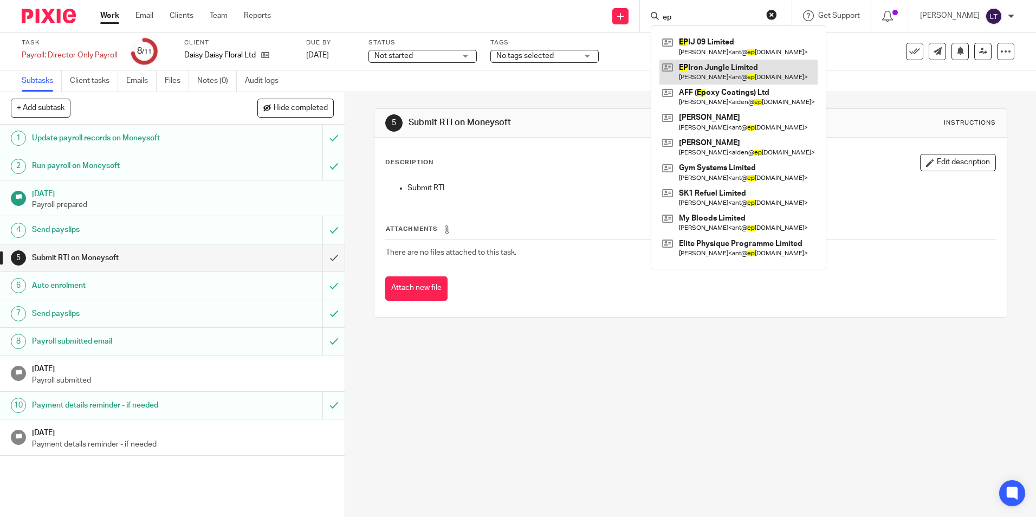
type input "ep"
click at [715, 71] on link at bounding box center [739, 72] width 158 height 25
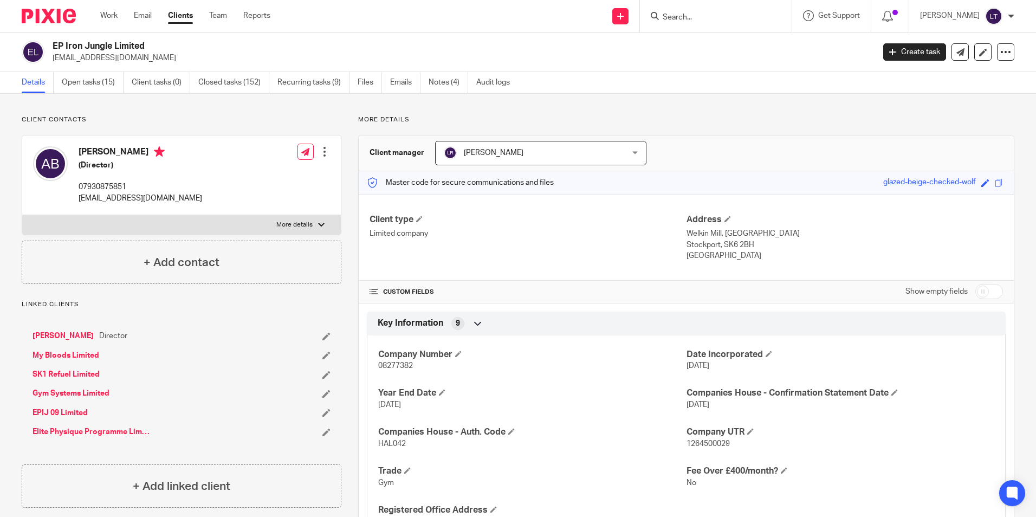
drag, startPoint x: 141, startPoint y: 63, endPoint x: 53, endPoint y: 65, distance: 87.8
click at [53, 65] on div "EP Iron Jungle Limited [EMAIL_ADDRESS][DOMAIN_NAME] Create task Update from Com…" at bounding box center [518, 53] width 1036 height 40
copy p "[EMAIL_ADDRESS][DOMAIN_NAME]"
click at [102, 83] on link "Open tasks (15)" at bounding box center [93, 82] width 62 height 21
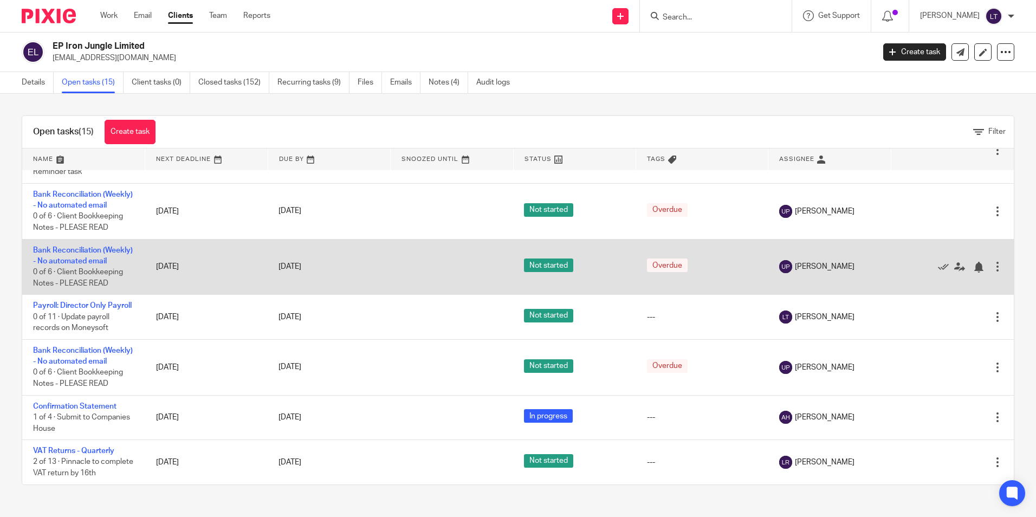
scroll to position [596, 0]
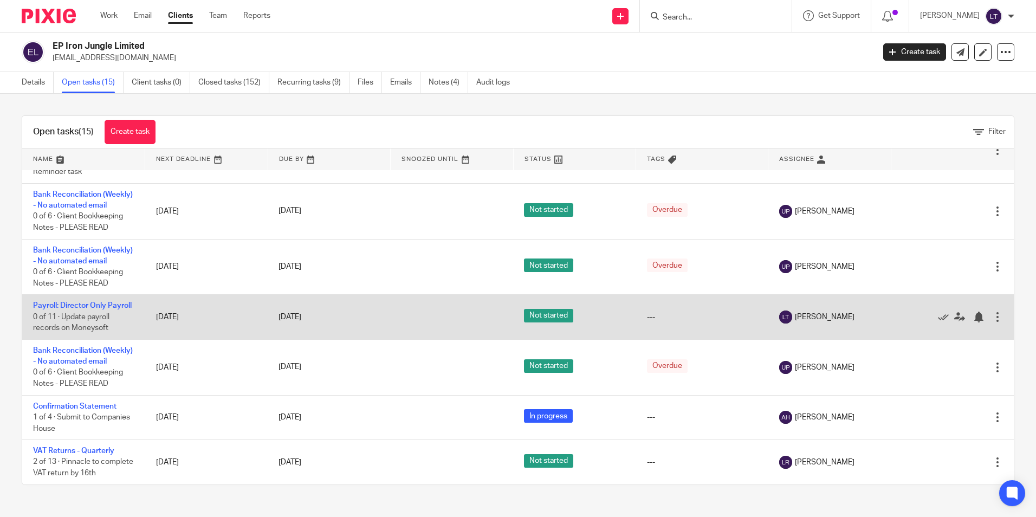
click at [43, 295] on td "Payroll: Director Only Payroll 0 of 11 · Update payroll records on Moneysoft" at bounding box center [83, 317] width 123 height 44
click at [46, 302] on link "Payroll: Director Only Payroll" at bounding box center [82, 306] width 99 height 8
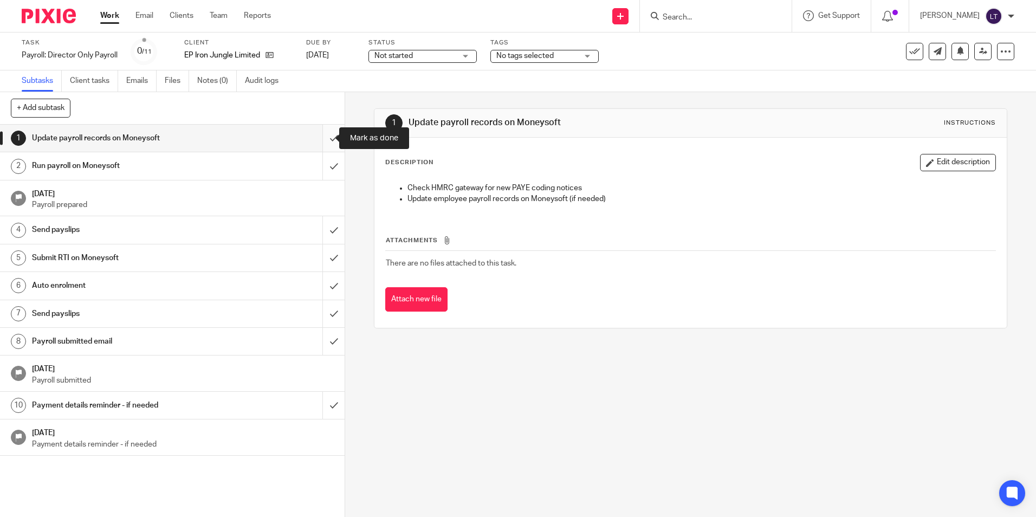
click at [320, 137] on input "submit" at bounding box center [172, 138] width 345 height 27
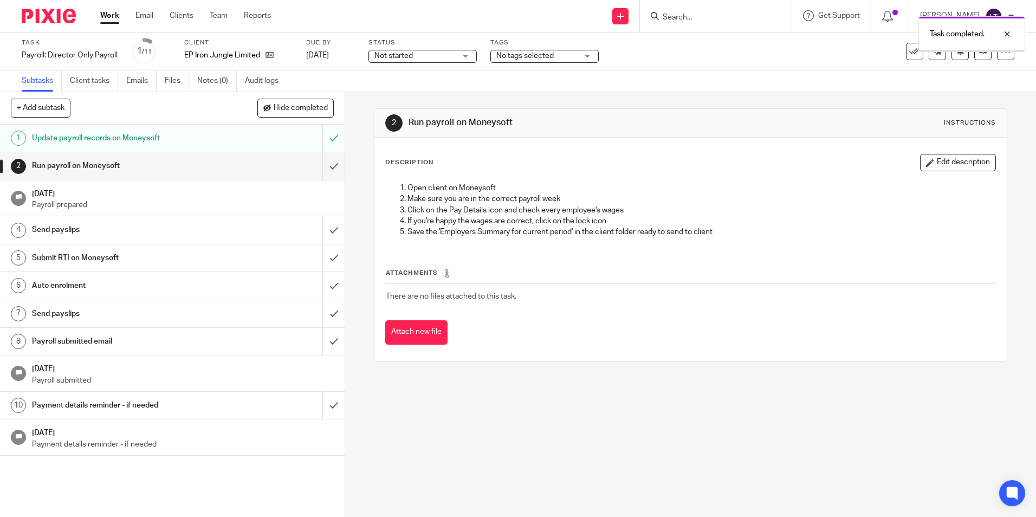
click at [327, 164] on input "submit" at bounding box center [172, 165] width 345 height 27
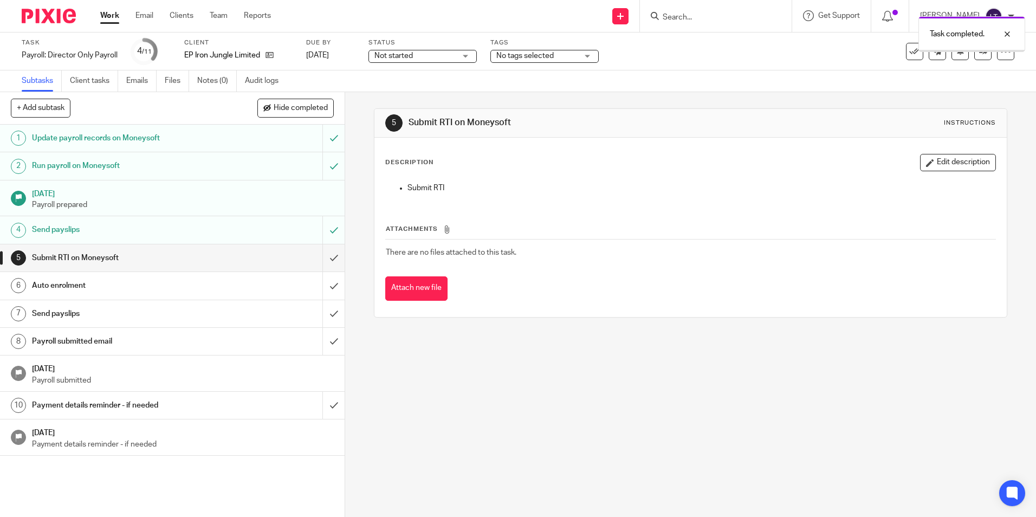
click at [326, 257] on input "submit" at bounding box center [172, 257] width 345 height 27
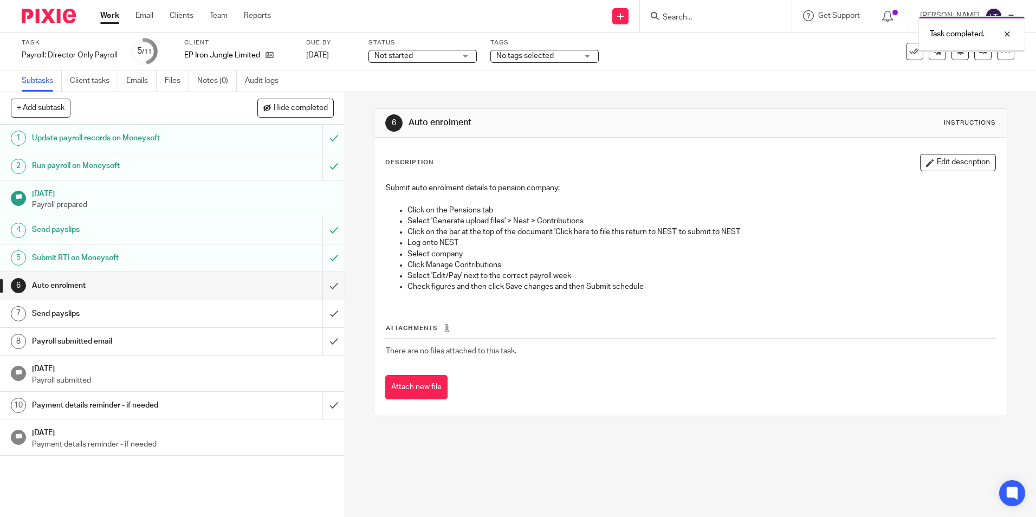
click at [320, 288] on input "submit" at bounding box center [172, 285] width 345 height 27
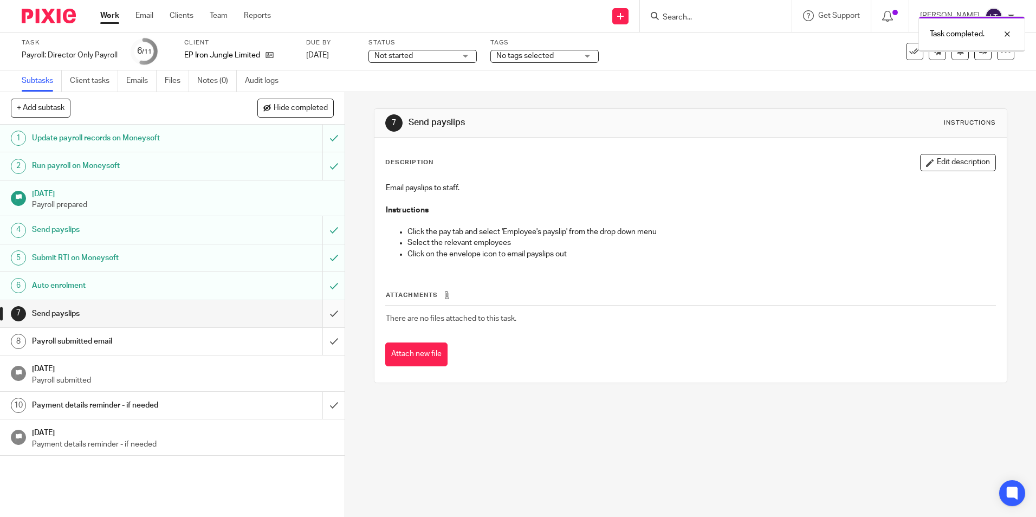
click at [324, 313] on input "submit" at bounding box center [172, 313] width 345 height 27
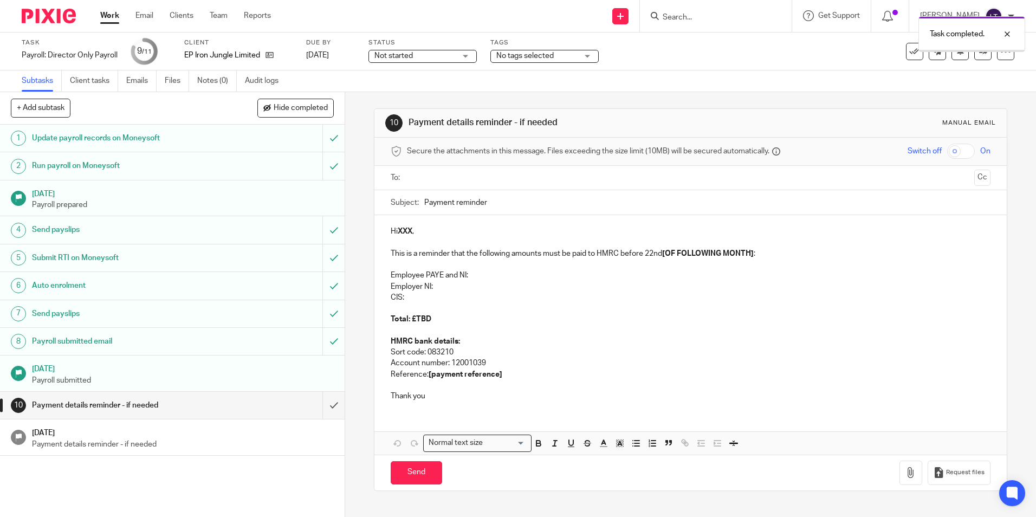
click at [323, 405] on input "submit" at bounding box center [172, 405] width 345 height 27
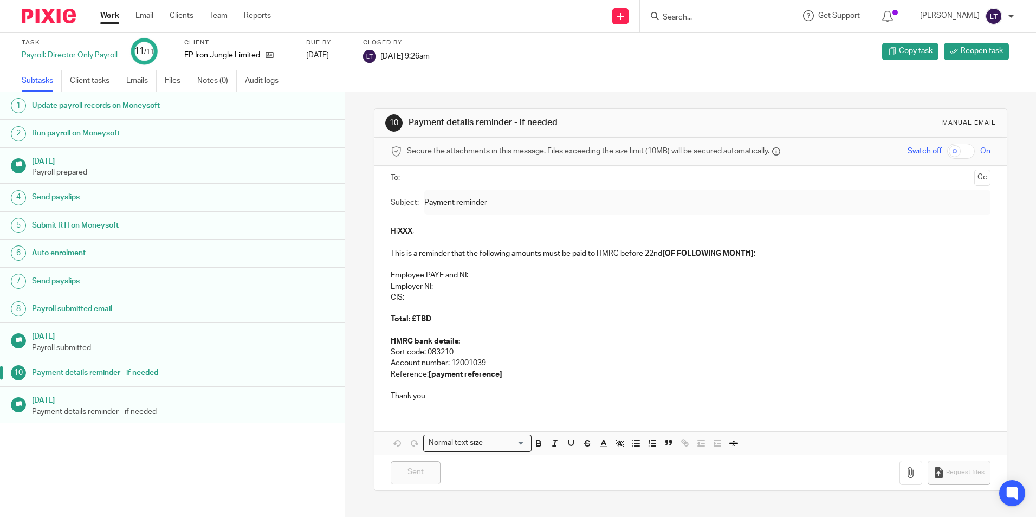
click at [720, 18] on input "Search" at bounding box center [711, 18] width 98 height 10
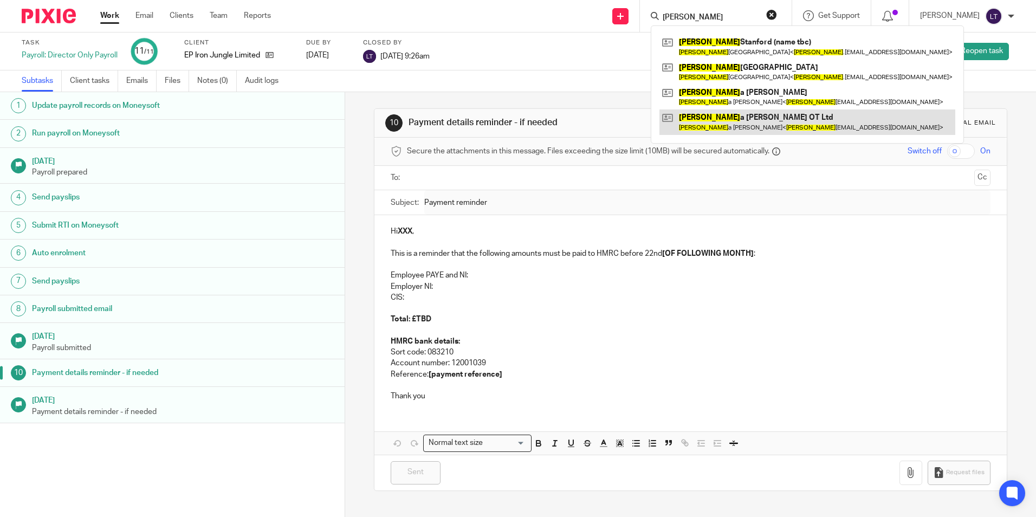
type input "[PERSON_NAME]"
click at [731, 119] on link at bounding box center [808, 121] width 296 height 25
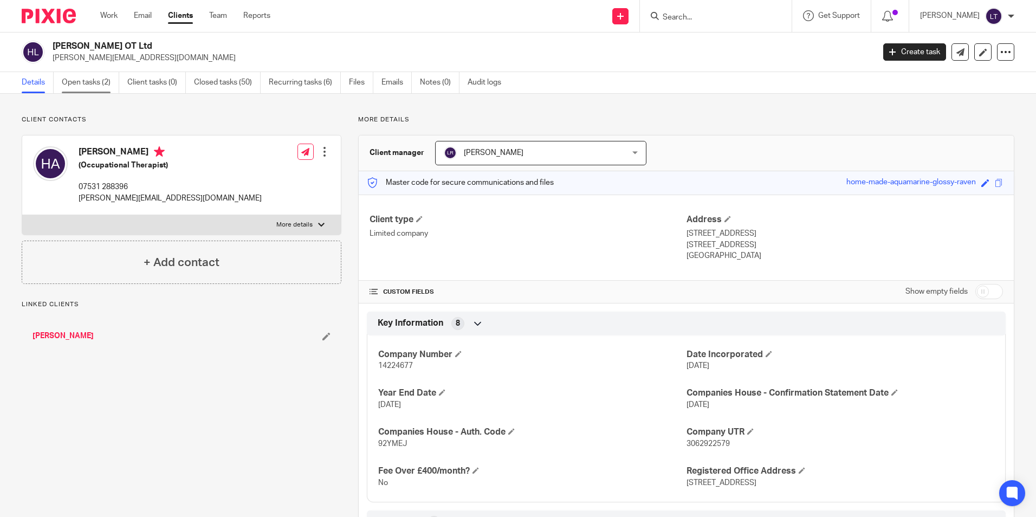
click at [97, 85] on link "Open tasks (2)" at bounding box center [90, 82] width 57 height 21
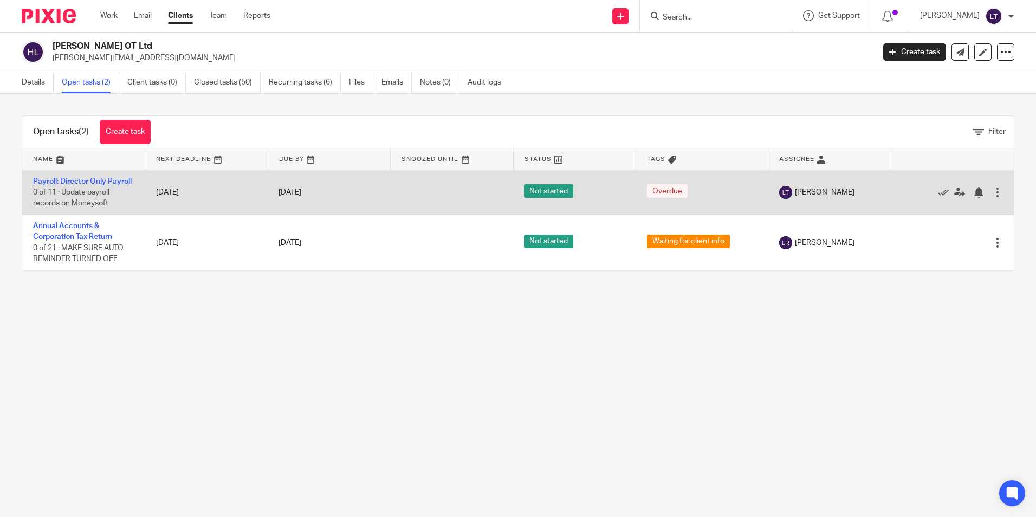
click at [42, 186] on td "Payroll: Director Only Payroll 0 of 11 · Update payroll records on Moneysoft" at bounding box center [83, 192] width 123 height 44
click at [42, 178] on link "Payroll: Director Only Payroll" at bounding box center [82, 182] width 99 height 8
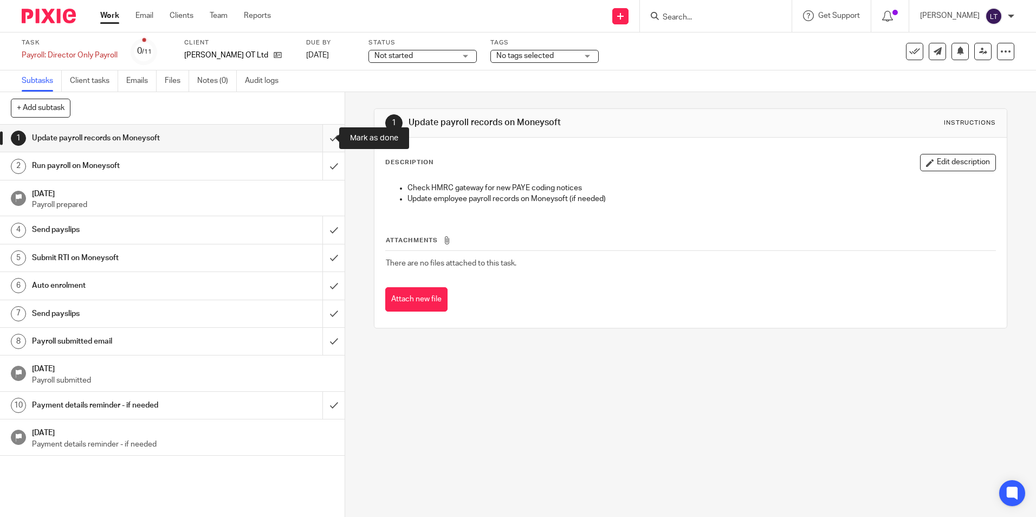
click at [322, 136] on input "submit" at bounding box center [172, 138] width 345 height 27
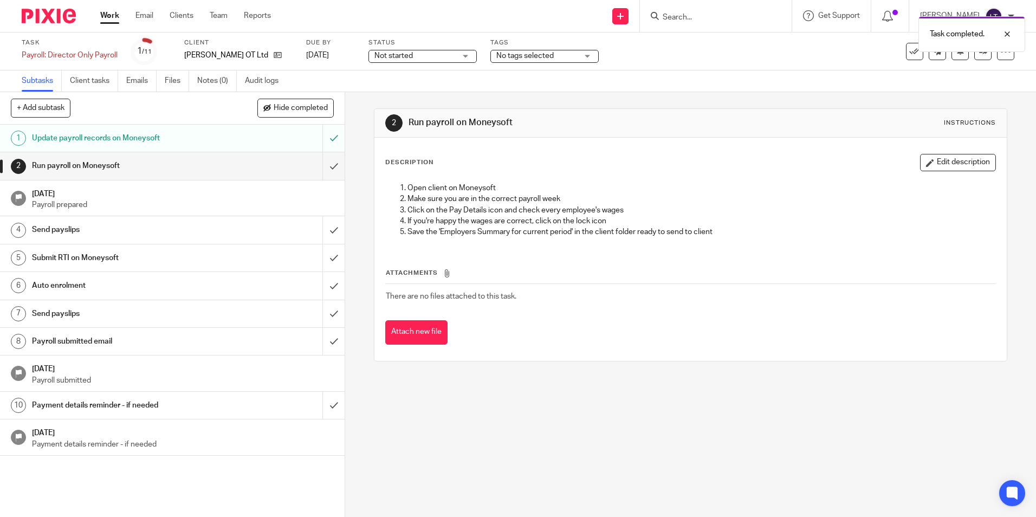
click at [713, 20] on div "Task completed." at bounding box center [771, 31] width 507 height 41
click at [726, 17] on div "Task completed." at bounding box center [771, 31] width 507 height 41
click at [757, 18] on input "Search" at bounding box center [711, 18] width 98 height 10
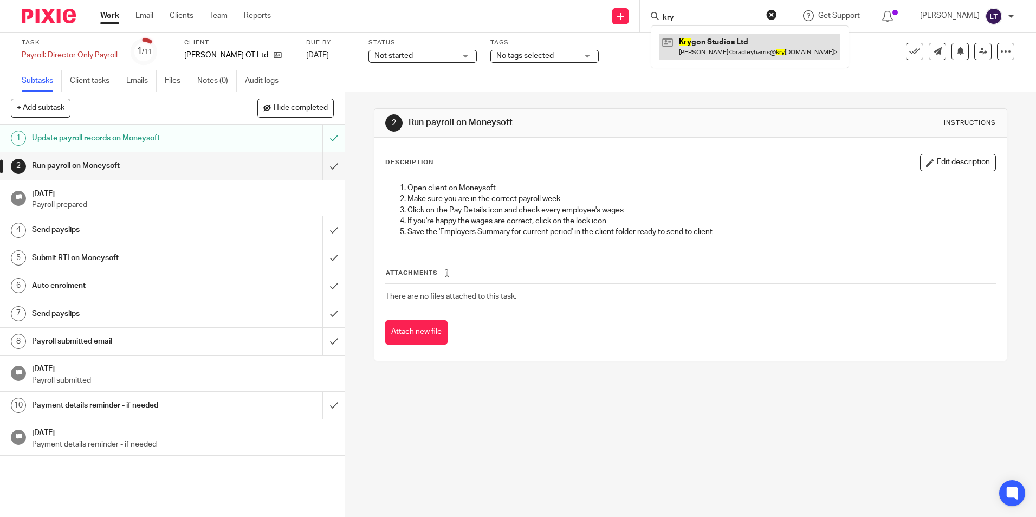
type input "kry"
click at [739, 47] on link at bounding box center [750, 46] width 181 height 25
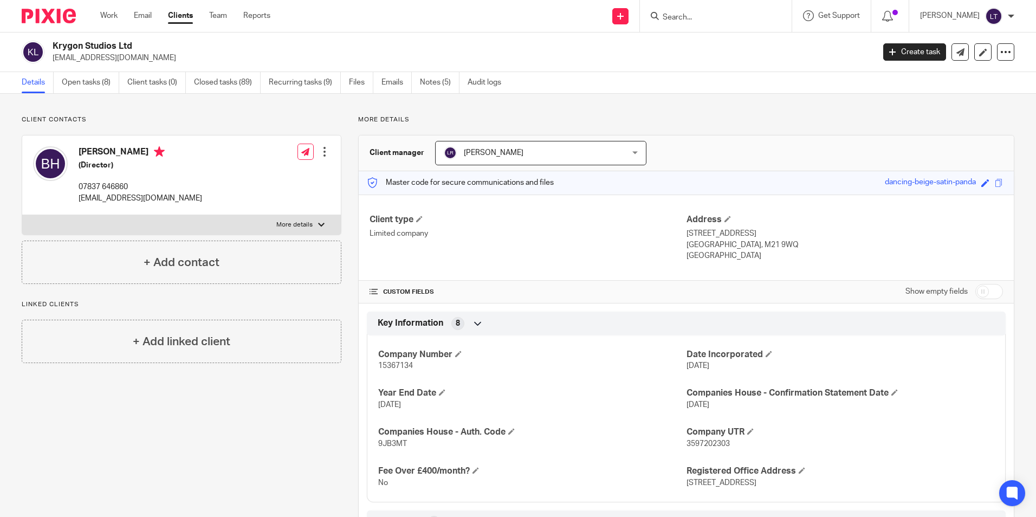
drag, startPoint x: 174, startPoint y: 60, endPoint x: 51, endPoint y: 61, distance: 122.5
click at [51, 61] on div "Krygon Studios Ltd [EMAIL_ADDRESS][DOMAIN_NAME]" at bounding box center [445, 52] width 846 height 23
drag, startPoint x: 75, startPoint y: 79, endPoint x: 82, endPoint y: 86, distance: 10.0
click at [75, 79] on link "Open tasks (8)" at bounding box center [90, 82] width 57 height 21
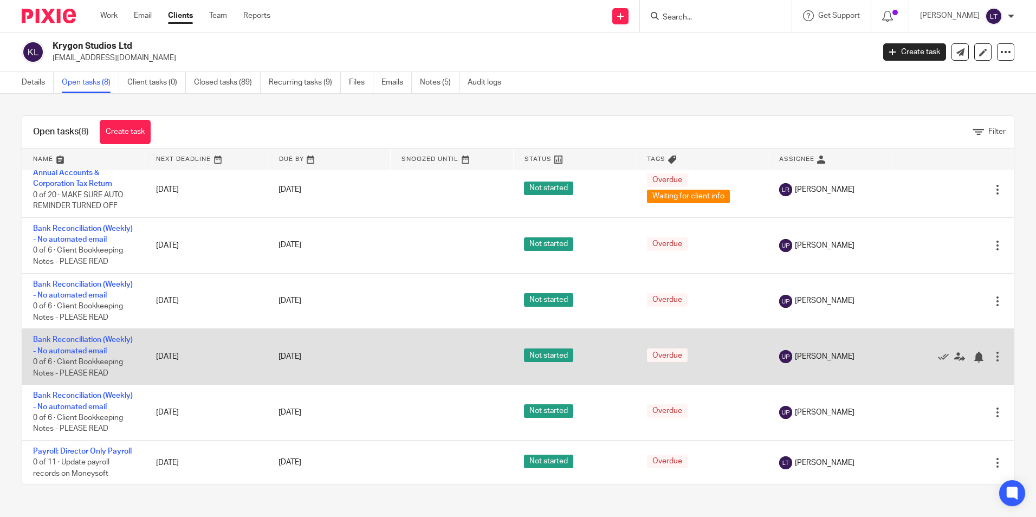
scroll to position [197, 0]
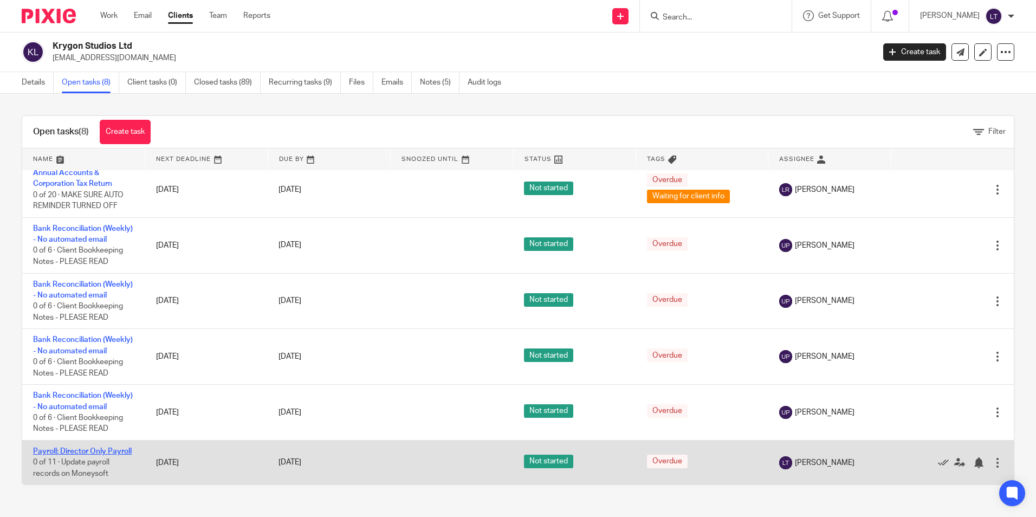
click at [47, 448] on link "Payroll: Director Only Payroll" at bounding box center [82, 452] width 99 height 8
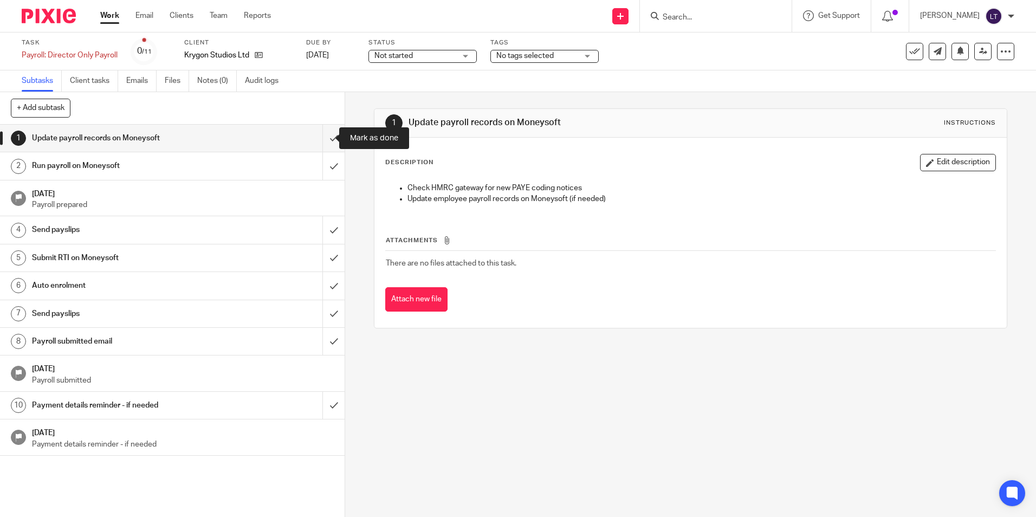
drag, startPoint x: 323, startPoint y: 139, endPoint x: 339, endPoint y: 162, distance: 28.4
click at [323, 139] on input "submit" at bounding box center [172, 138] width 345 height 27
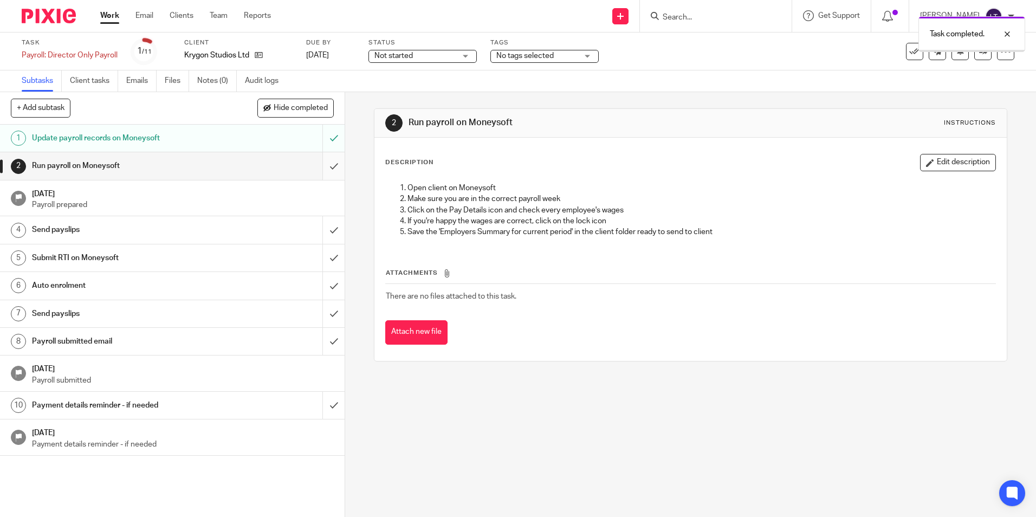
click at [320, 167] on input "submit" at bounding box center [172, 165] width 345 height 27
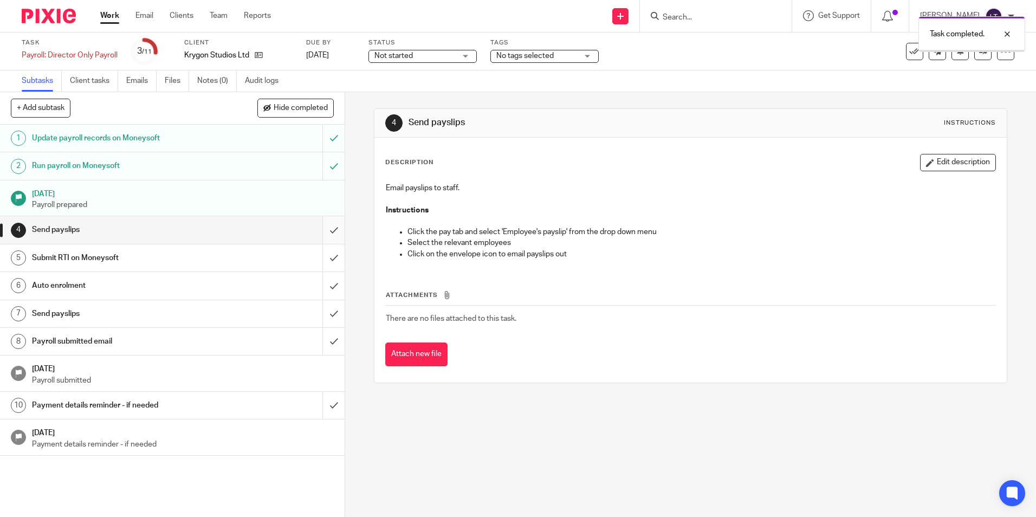
drag, startPoint x: 0, startPoint y: 0, endPoint x: 326, endPoint y: 236, distance: 402.9
click at [324, 230] on input "submit" at bounding box center [172, 229] width 345 height 27
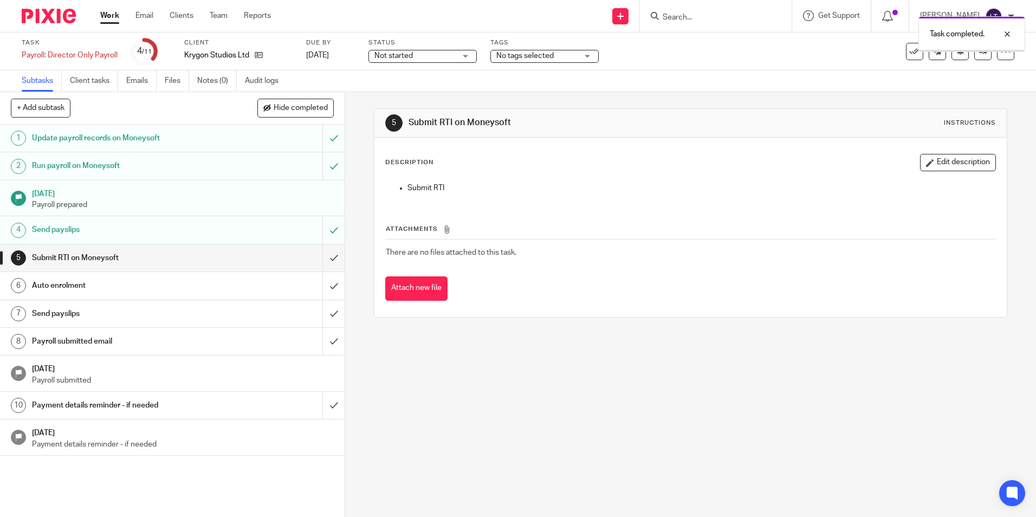
click at [323, 257] on input "submit" at bounding box center [172, 257] width 345 height 27
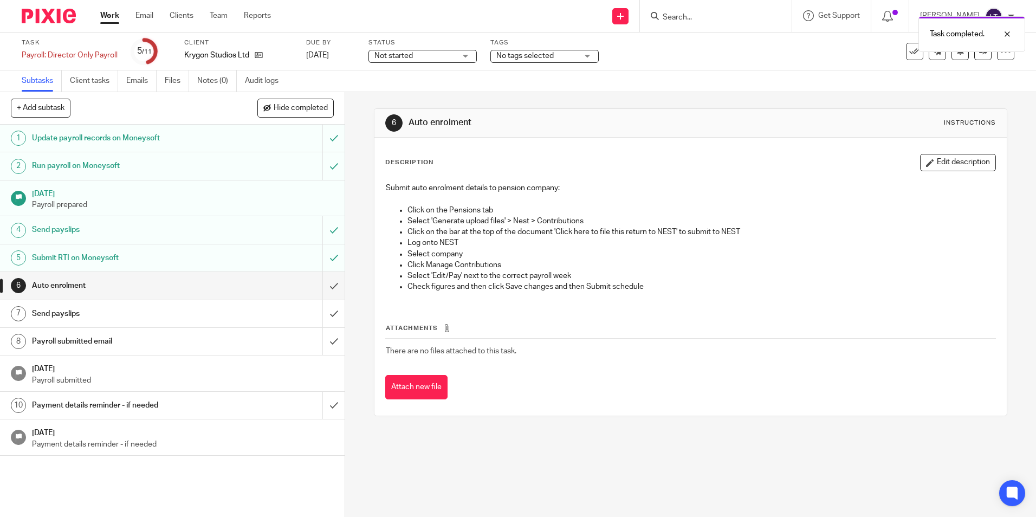
click at [326, 285] on input "submit" at bounding box center [172, 285] width 345 height 27
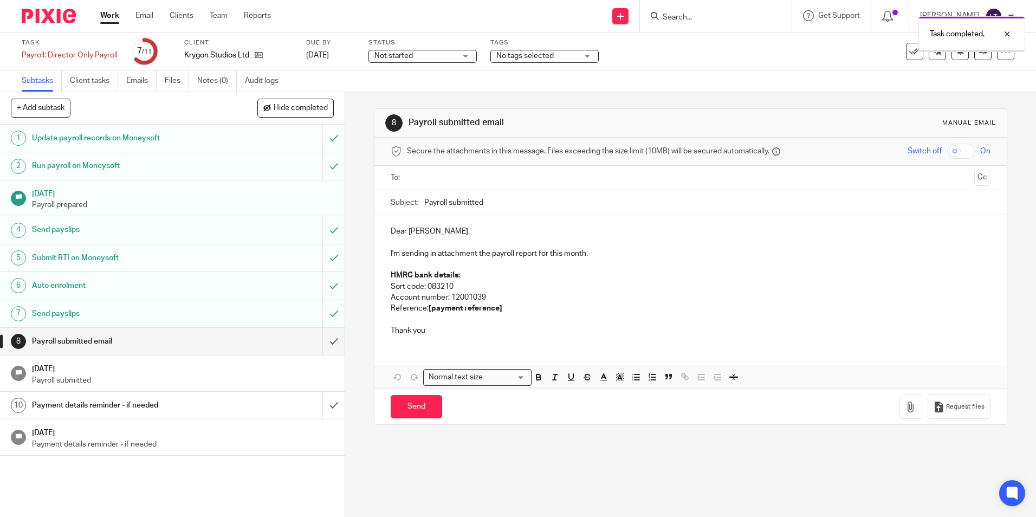
click at [326, 338] on input "submit" at bounding box center [172, 341] width 345 height 27
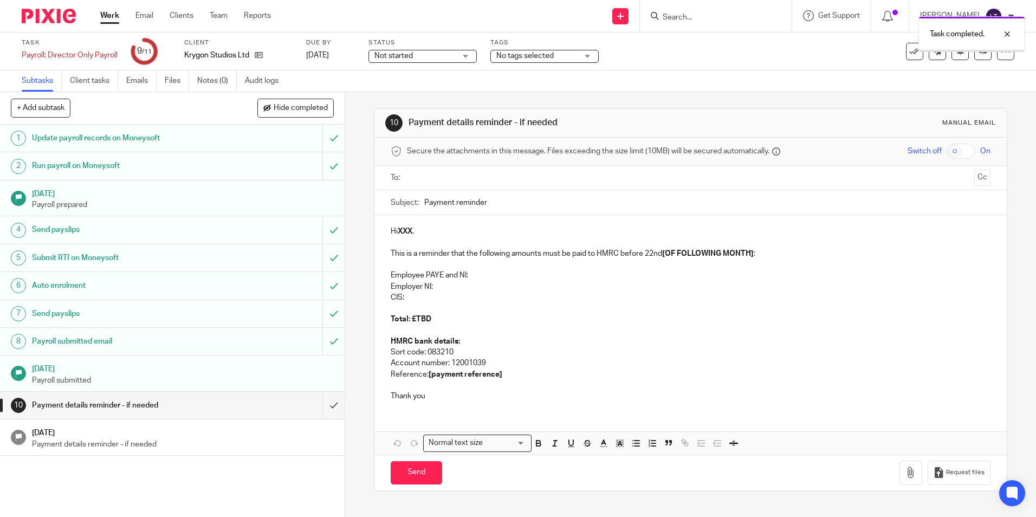
click at [323, 409] on input "submit" at bounding box center [172, 405] width 345 height 27
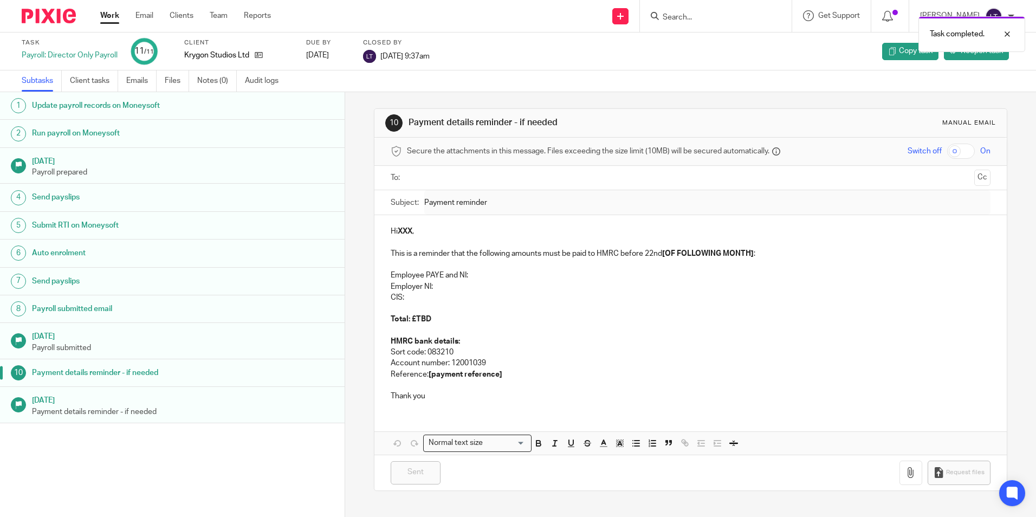
click at [711, 15] on div "Task completed." at bounding box center [771, 31] width 507 height 41
click at [742, 18] on div "Task completed." at bounding box center [771, 31] width 507 height 41
drag, startPoint x: 1004, startPoint y: 30, endPoint x: 977, endPoint y: 30, distance: 27.1
click at [1006, 30] on div at bounding box center [999, 34] width 29 height 13
click at [683, 11] on form at bounding box center [719, 16] width 115 height 14
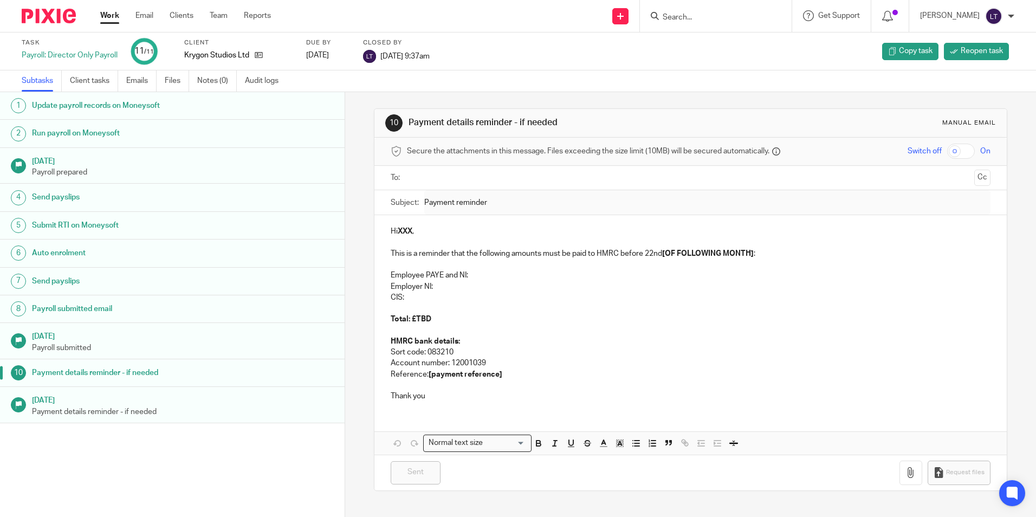
click at [711, 17] on input "Search" at bounding box center [711, 18] width 98 height 10
type input "lar"
click at [721, 45] on link at bounding box center [751, 46] width 183 height 25
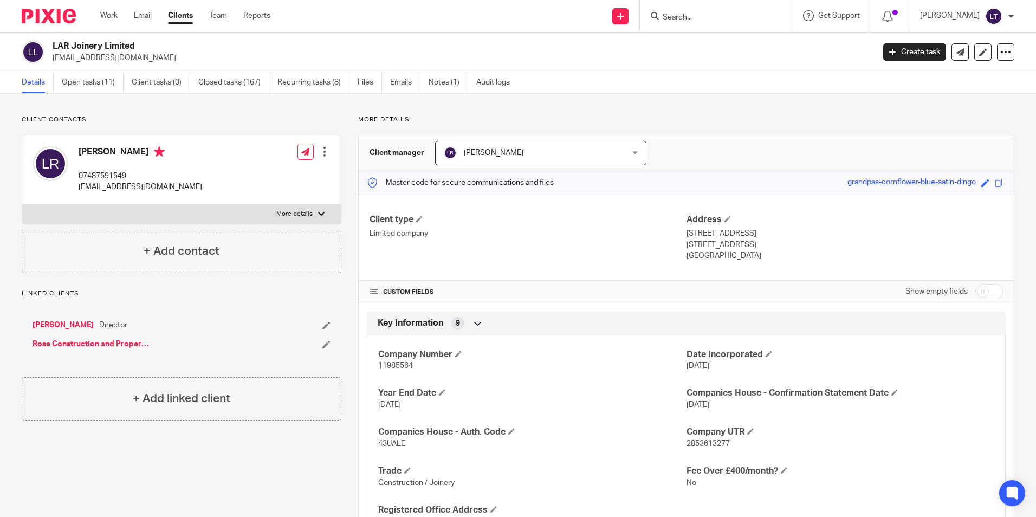
drag, startPoint x: 119, startPoint y: 62, endPoint x: 51, endPoint y: 59, distance: 67.8
click at [51, 59] on div "LAR Joinery Limited [EMAIL_ADDRESS][DOMAIN_NAME]" at bounding box center [445, 52] width 846 height 23
copy p "[EMAIL_ADDRESS][DOMAIN_NAME]"
click at [86, 86] on link "Open tasks (11)" at bounding box center [93, 82] width 62 height 21
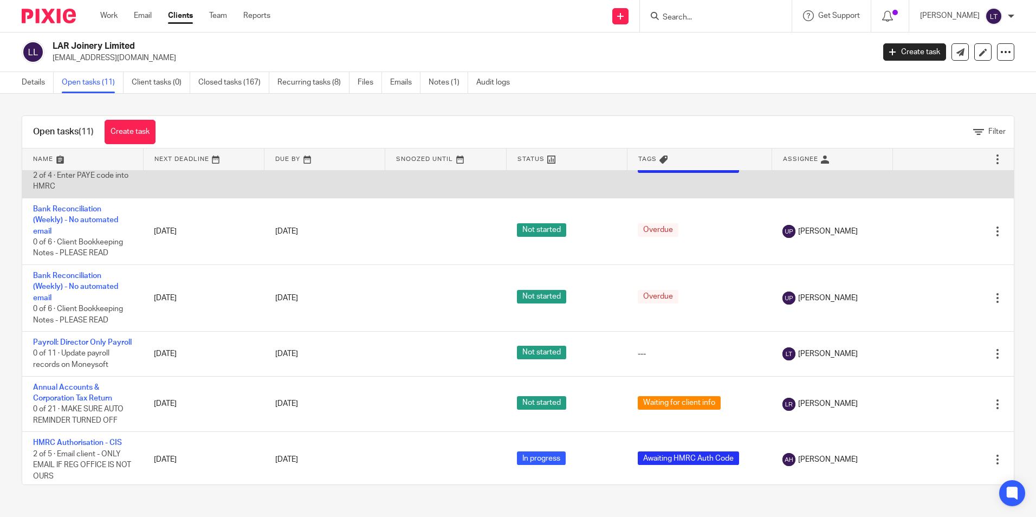
scroll to position [325, 0]
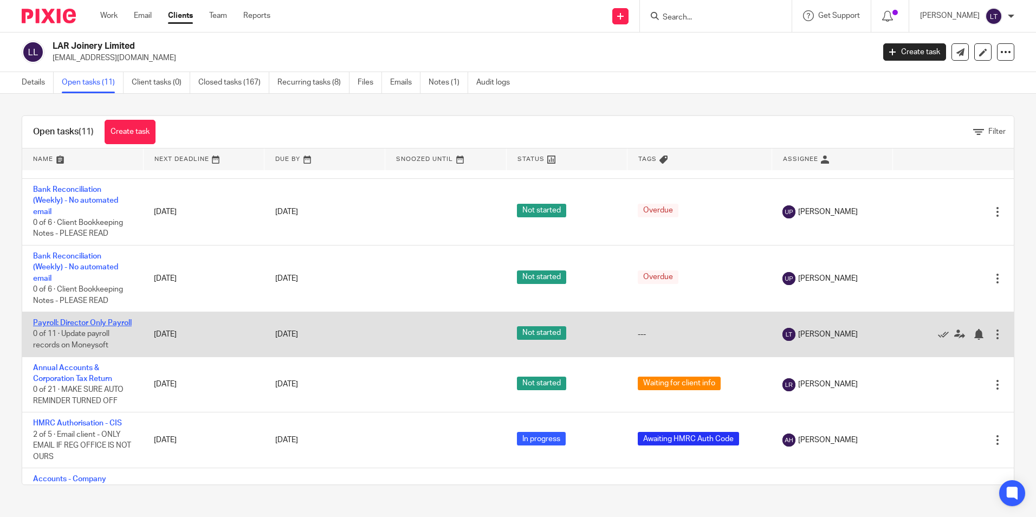
click at [59, 325] on link "Payroll: Director Only Payroll" at bounding box center [82, 323] width 99 height 8
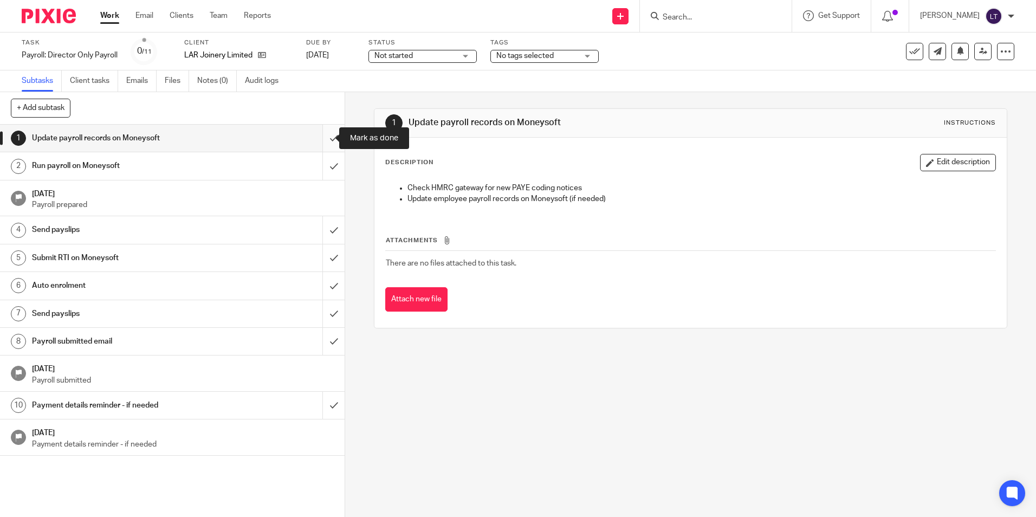
click at [320, 139] on input "submit" at bounding box center [172, 138] width 345 height 27
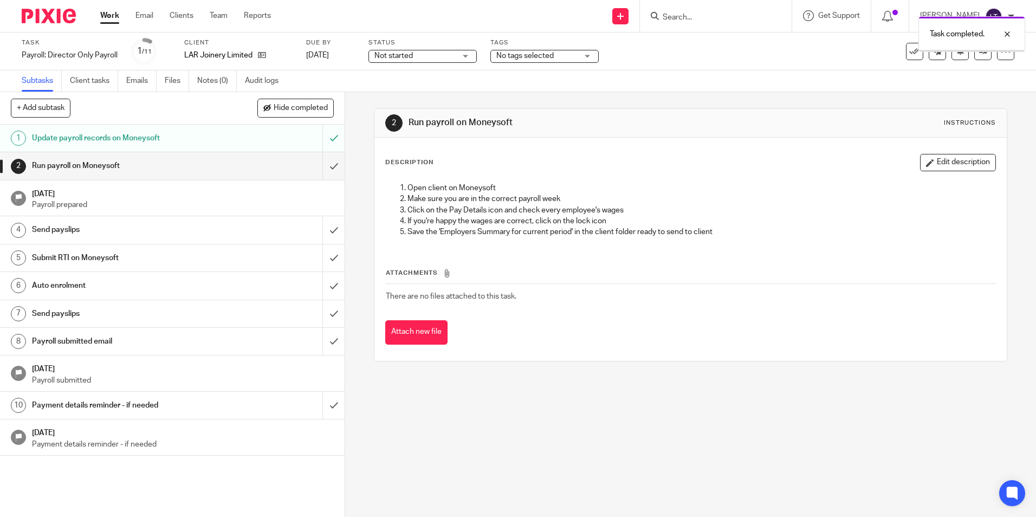
click at [322, 169] on input "submit" at bounding box center [172, 165] width 345 height 27
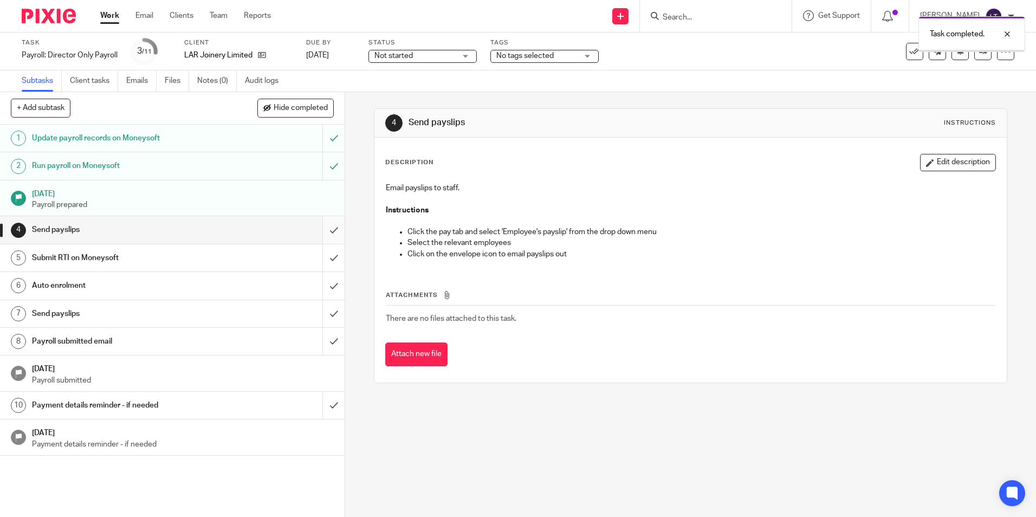
click at [325, 231] on input "submit" at bounding box center [172, 229] width 345 height 27
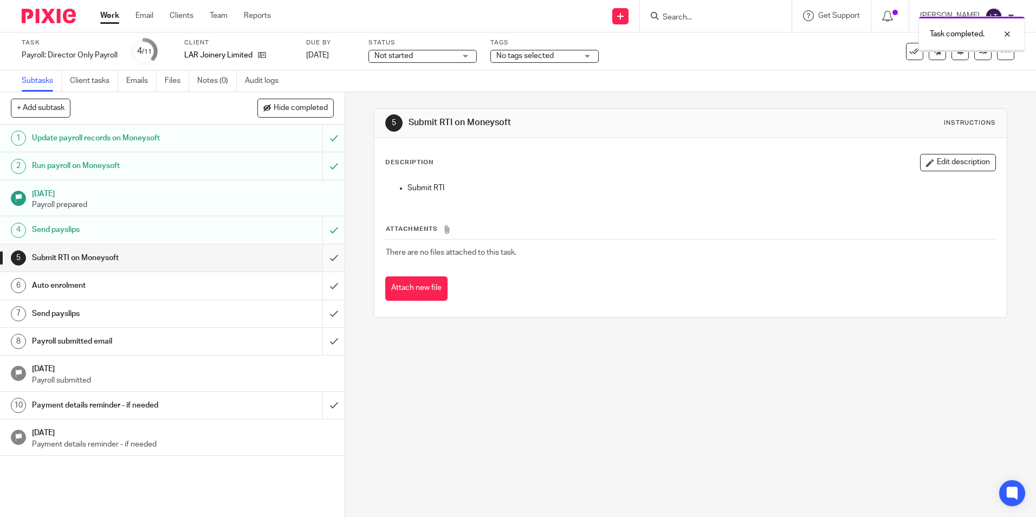
click at [323, 258] on input "submit" at bounding box center [172, 257] width 345 height 27
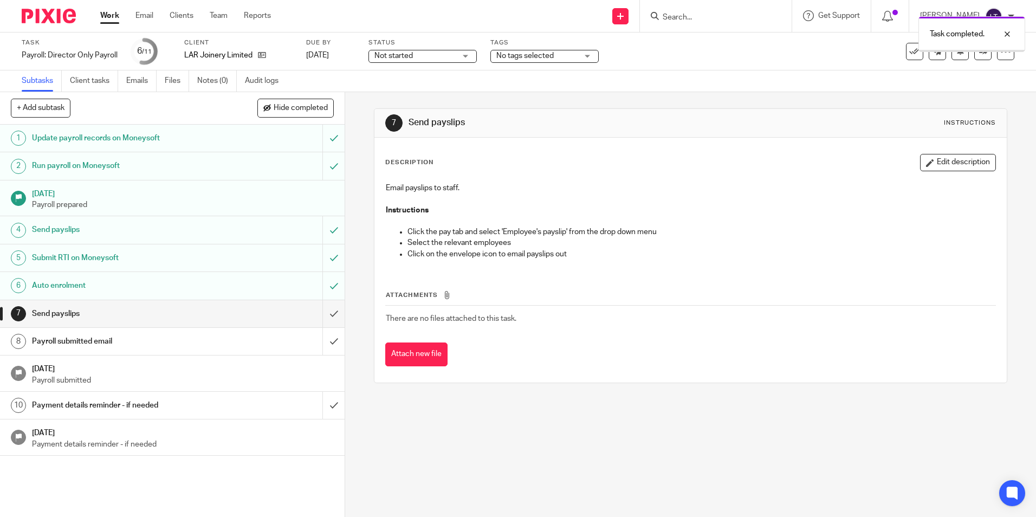
click at [323, 317] on input "submit" at bounding box center [172, 313] width 345 height 27
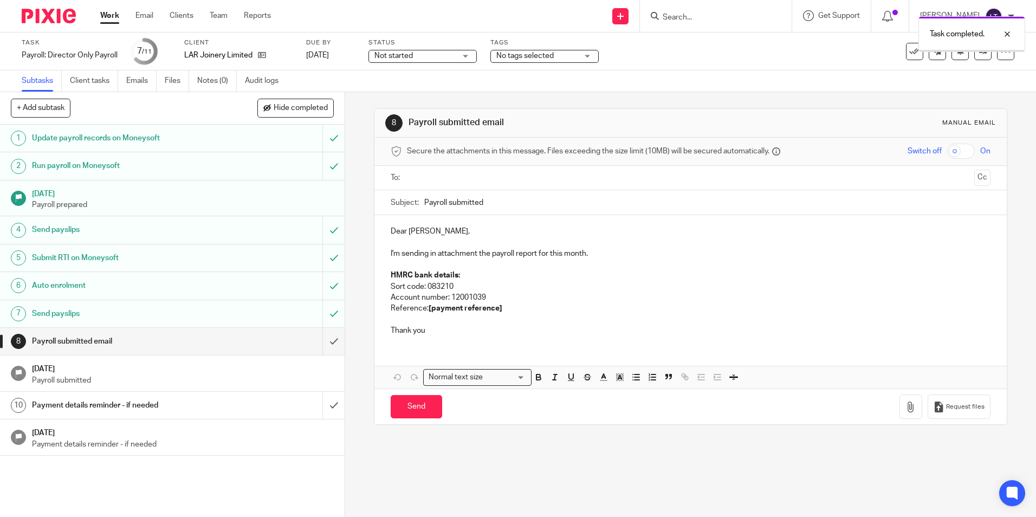
click at [323, 338] on input "submit" at bounding box center [172, 341] width 345 height 27
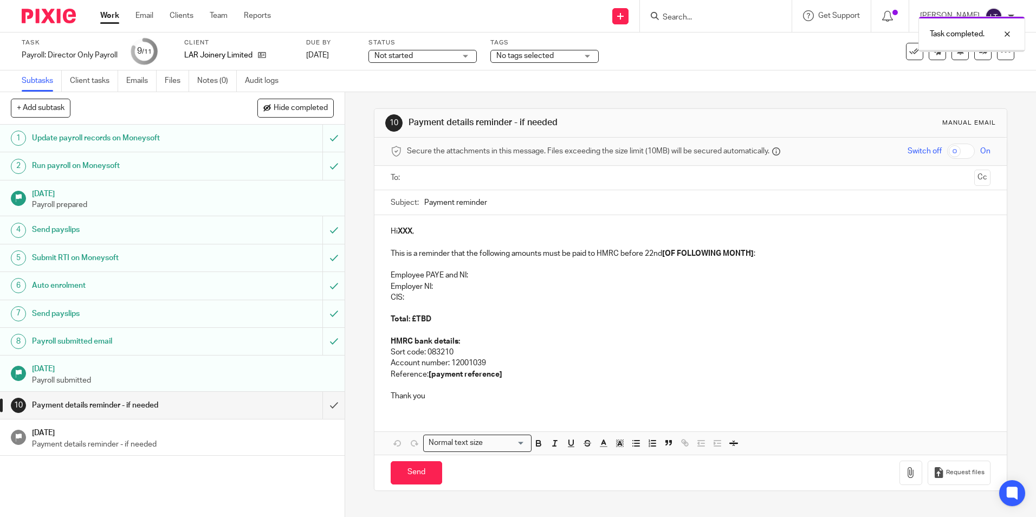
click at [325, 405] on input "submit" at bounding box center [172, 405] width 345 height 27
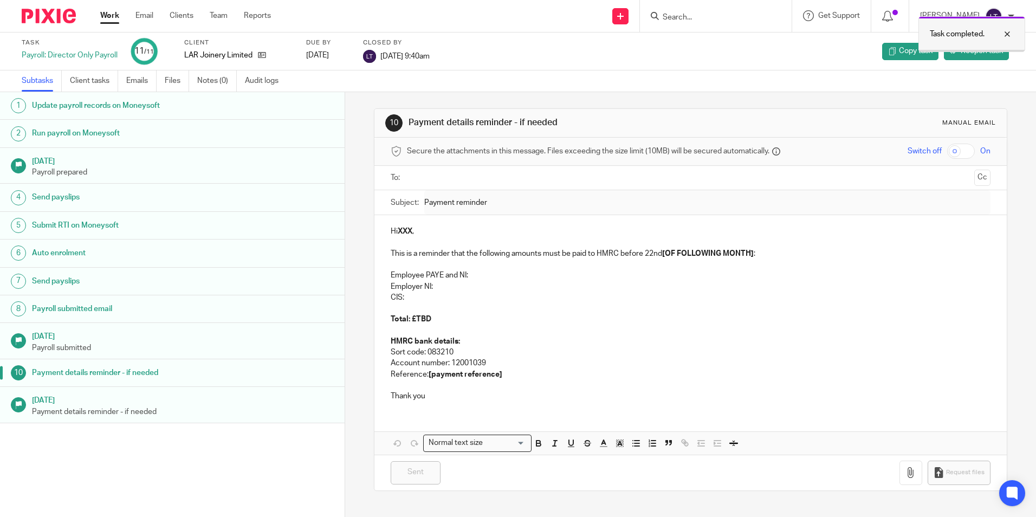
drag, startPoint x: 1007, startPoint y: 36, endPoint x: 946, endPoint y: 22, distance: 62.2
click at [1007, 35] on div at bounding box center [999, 34] width 29 height 13
click at [702, 11] on form at bounding box center [719, 16] width 115 height 14
click at [724, 18] on input "Search" at bounding box center [711, 18] width 98 height 10
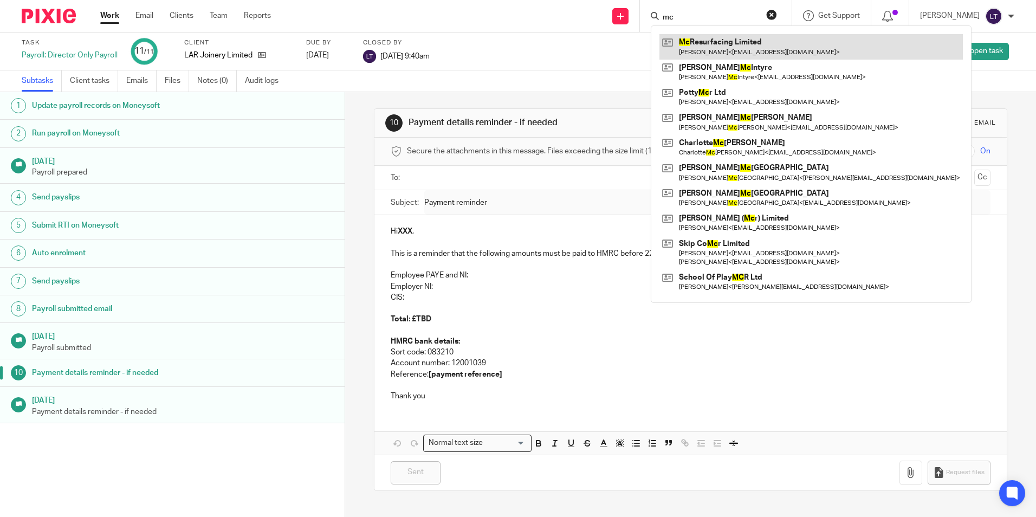
type input "mc"
click at [741, 47] on link at bounding box center [812, 46] width 304 height 25
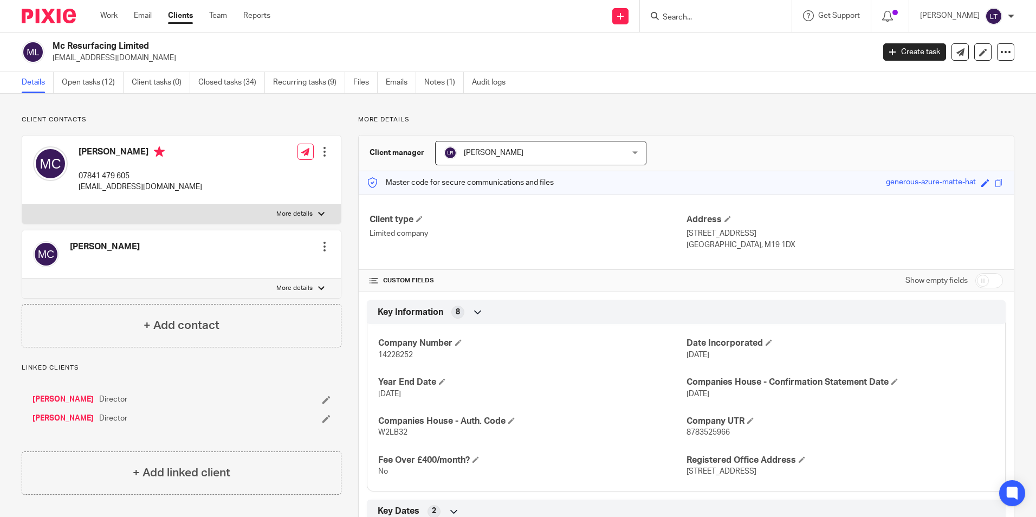
drag, startPoint x: 126, startPoint y: 54, endPoint x: 52, endPoint y: 63, distance: 74.3
click at [52, 63] on div "Mc Resurfacing Limited snorbett@gmail.com Create task Update from Companies Hou…" at bounding box center [518, 53] width 1036 height 40
copy p "[EMAIL_ADDRESS][DOMAIN_NAME]"
click at [88, 84] on link "Open tasks (12)" at bounding box center [93, 82] width 62 height 21
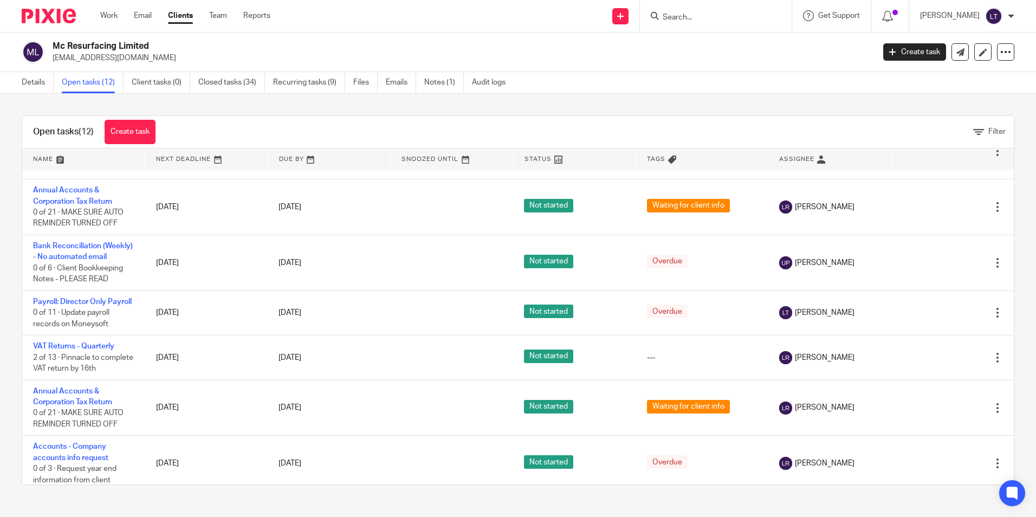
scroll to position [379, 0]
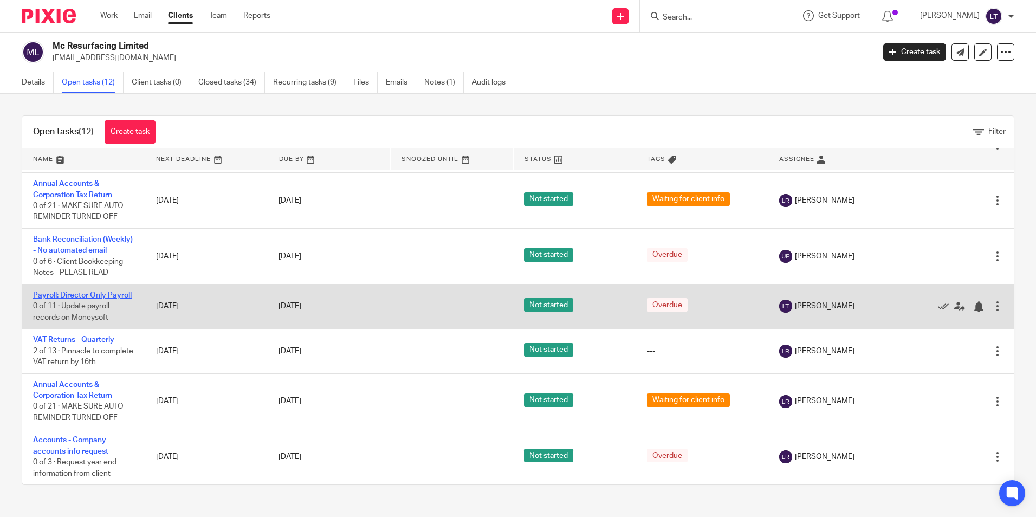
click at [41, 299] on link "Payroll: Director Only Payroll" at bounding box center [82, 296] width 99 height 8
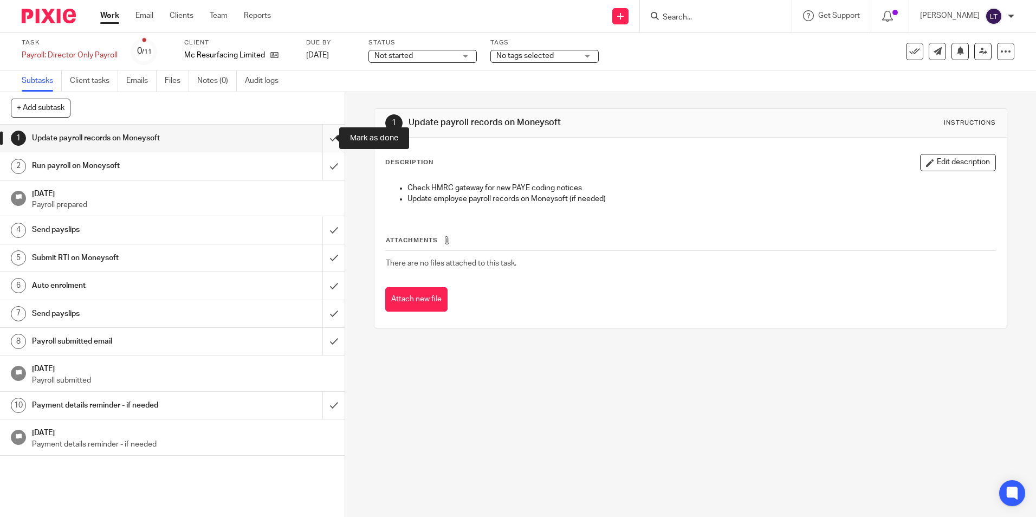
click at [326, 136] on input "submit" at bounding box center [172, 138] width 345 height 27
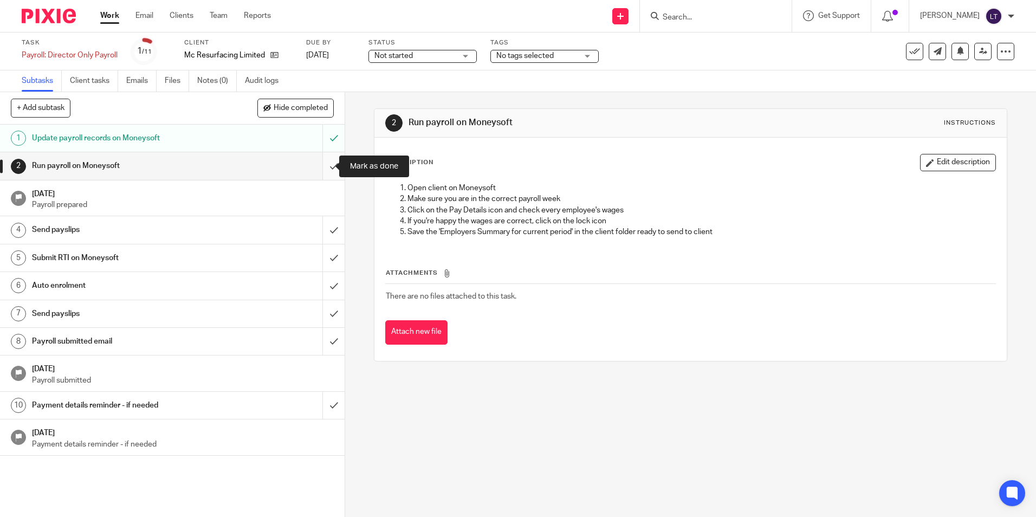
click at [321, 163] on input "submit" at bounding box center [172, 165] width 345 height 27
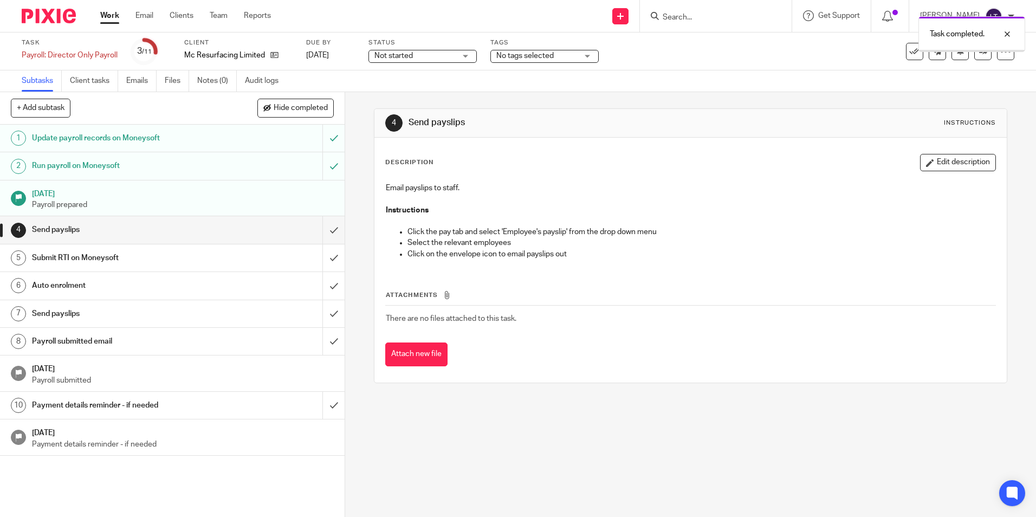
click at [321, 230] on input "submit" at bounding box center [172, 229] width 345 height 27
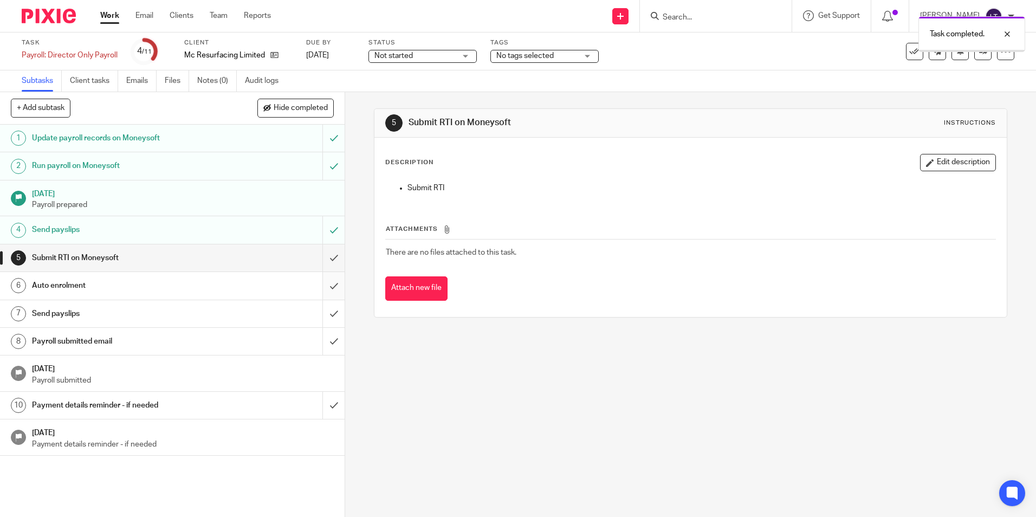
click at [323, 283] on input "submit" at bounding box center [172, 285] width 345 height 27
click at [323, 344] on input "submit" at bounding box center [172, 341] width 345 height 27
click at [318, 406] on input "submit" at bounding box center [172, 405] width 345 height 27
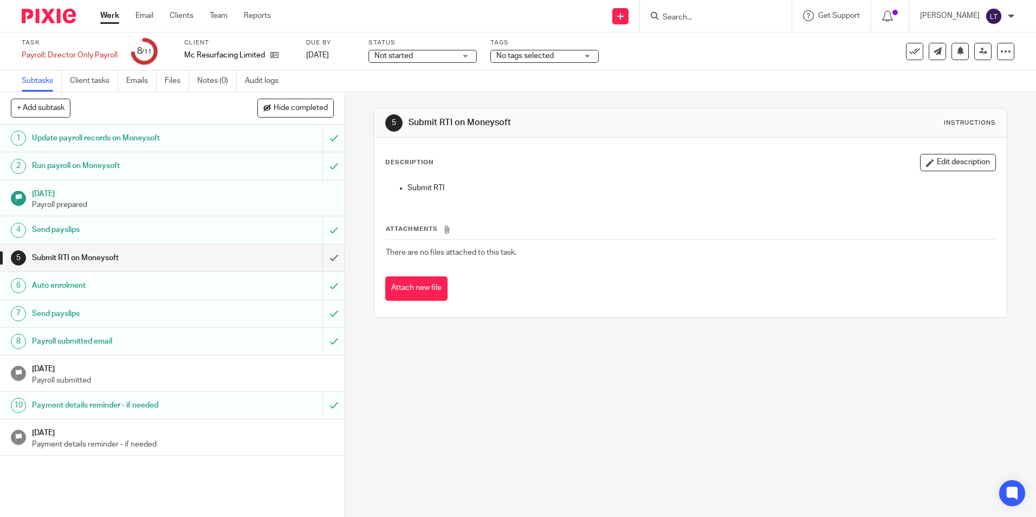
click at [706, 22] on input "Search" at bounding box center [711, 18] width 98 height 10
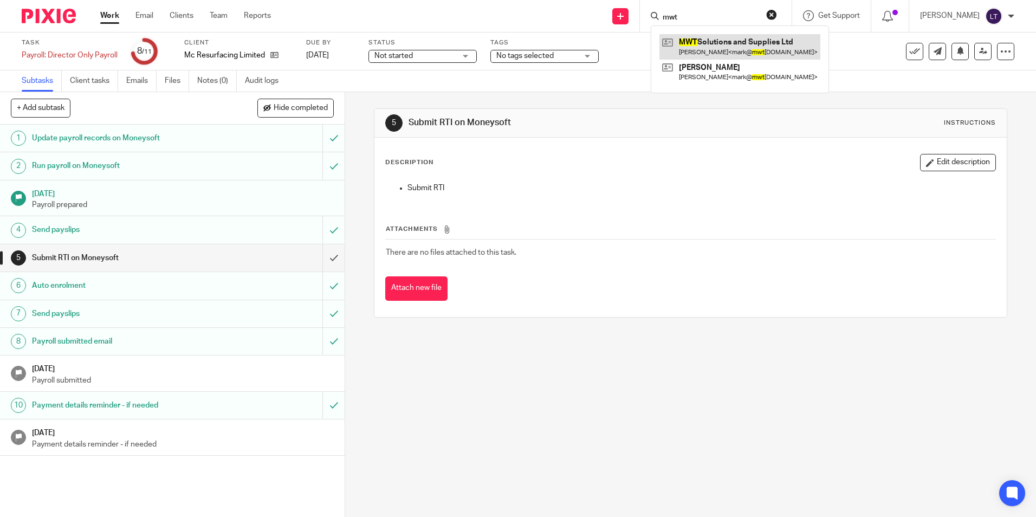
type input "mwt"
click at [756, 45] on link at bounding box center [740, 46] width 161 height 25
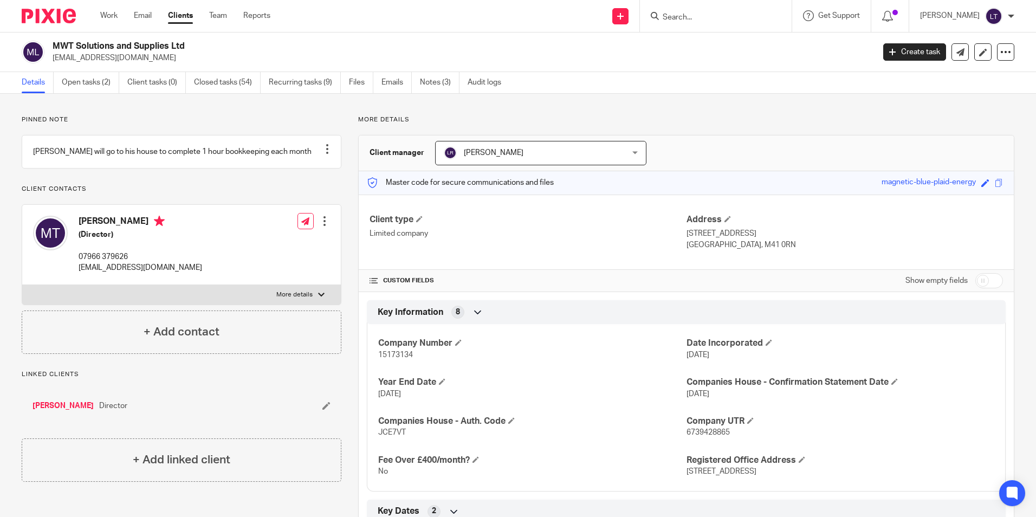
drag, startPoint x: 146, startPoint y: 56, endPoint x: 52, endPoint y: 62, distance: 94.5
click at [52, 62] on div "MWT Solutions and Supplies Ltd mark@mwtsolutions.co.uk" at bounding box center [445, 52] width 846 height 23
click at [92, 86] on link "Open tasks (2)" at bounding box center [90, 82] width 57 height 21
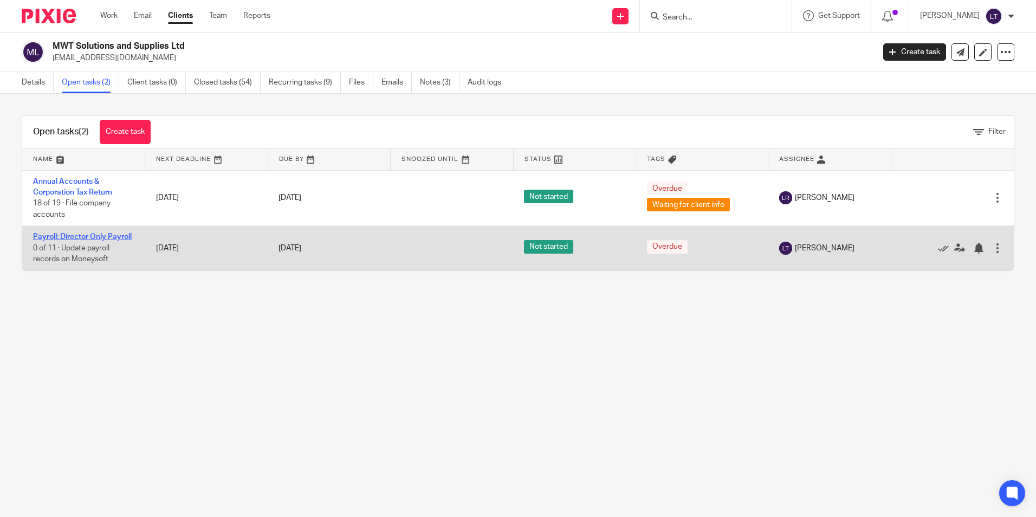
click at [62, 235] on link "Payroll: Director Only Payroll" at bounding box center [82, 237] width 99 height 8
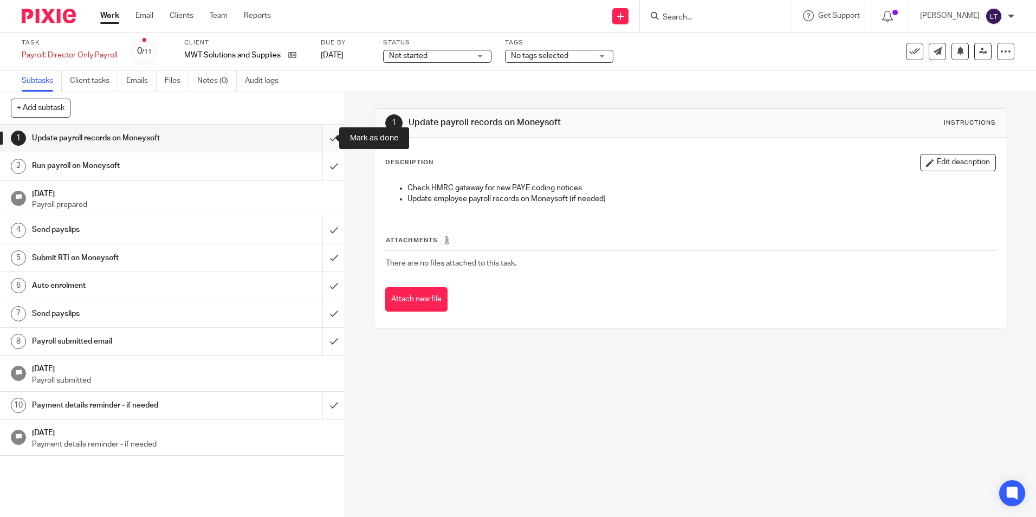
click at [321, 139] on input "submit" at bounding box center [172, 138] width 345 height 27
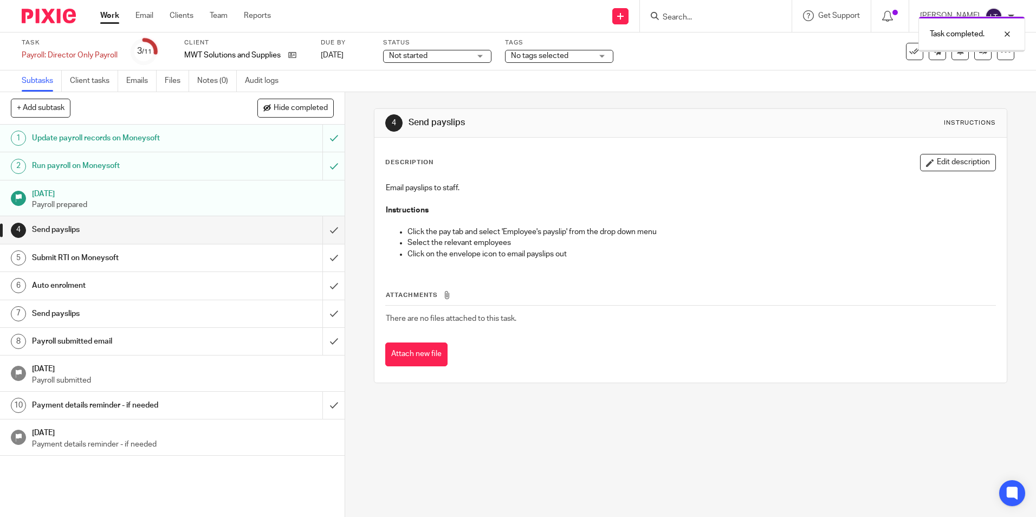
click at [323, 231] on input "submit" at bounding box center [172, 229] width 345 height 27
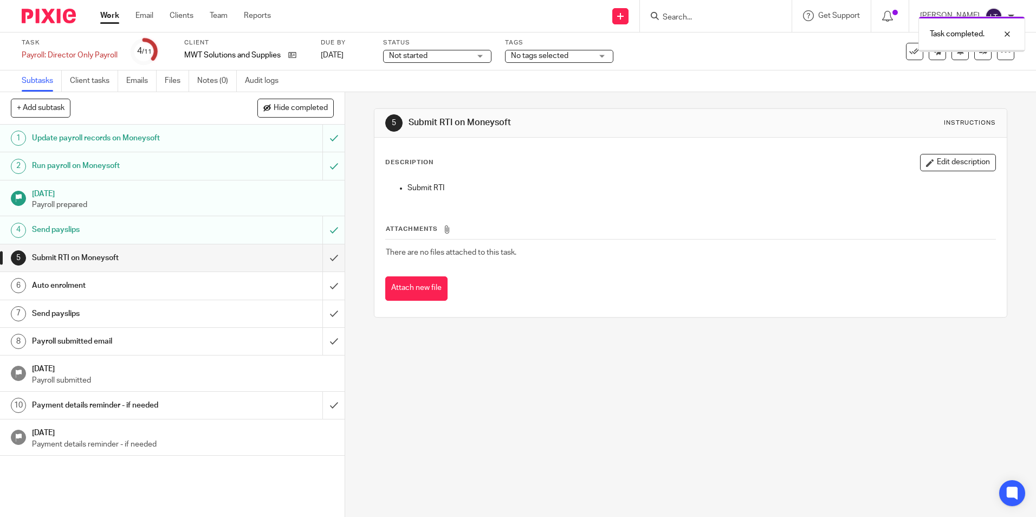
click at [321, 260] on input "submit" at bounding box center [172, 257] width 345 height 27
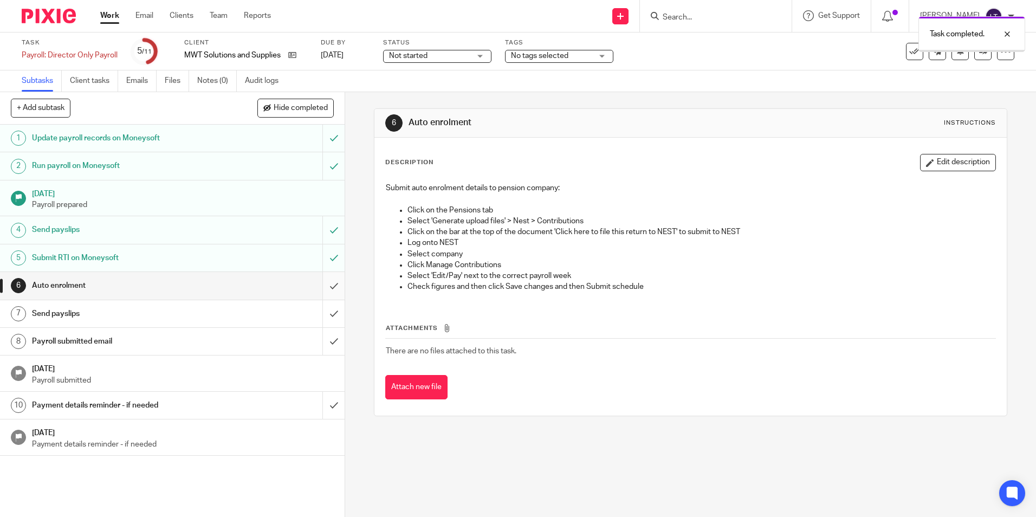
click at [325, 287] on input "submit" at bounding box center [172, 285] width 345 height 27
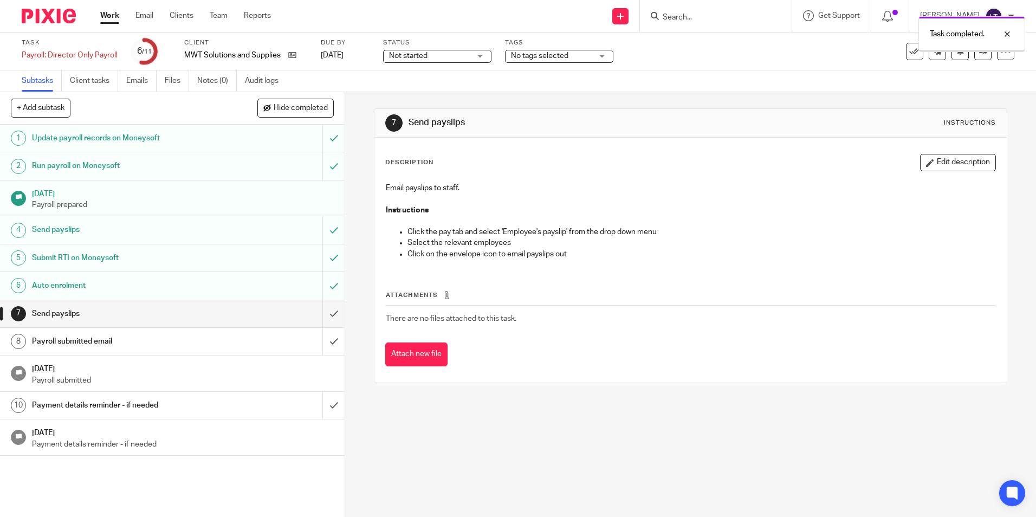
click at [323, 315] on input "submit" at bounding box center [172, 313] width 345 height 27
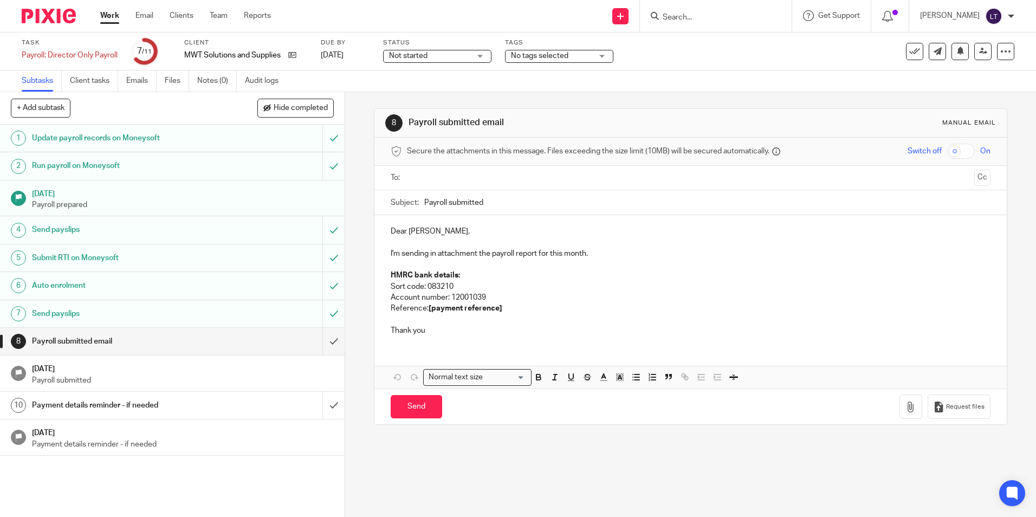
click at [324, 344] on input "submit" at bounding box center [172, 341] width 345 height 27
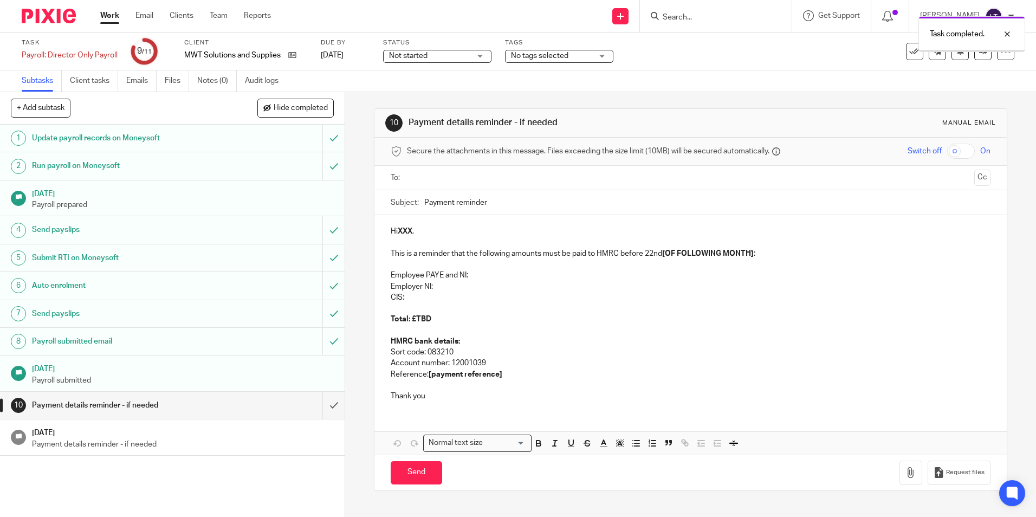
click at [322, 408] on input "submit" at bounding box center [172, 405] width 345 height 27
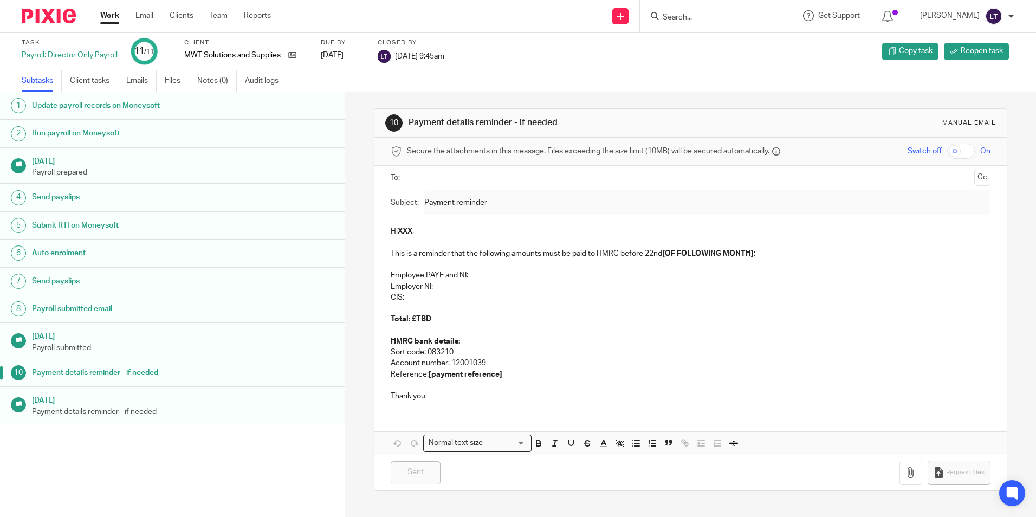
click at [719, 20] on input "Search" at bounding box center [711, 18] width 98 height 10
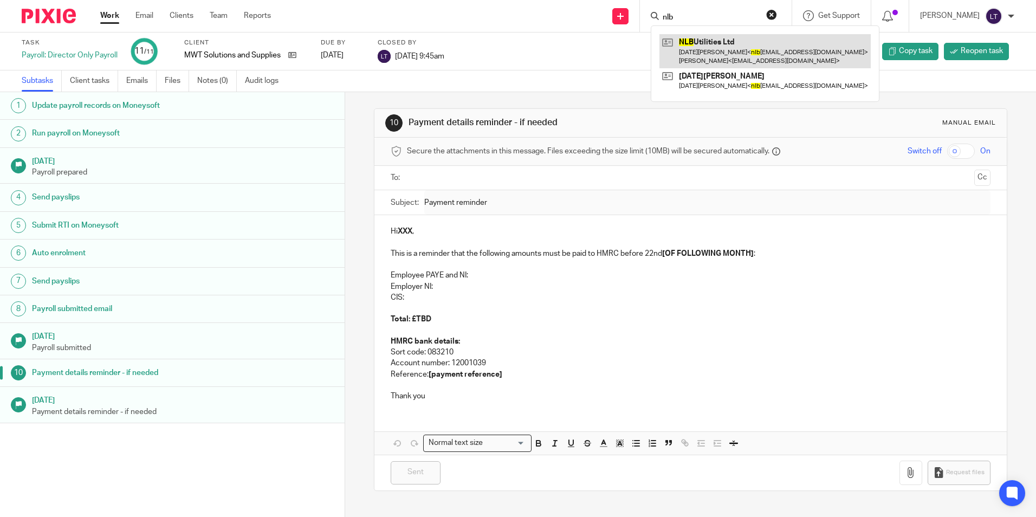
type input "nlb"
click at [715, 53] on link at bounding box center [765, 51] width 211 height 34
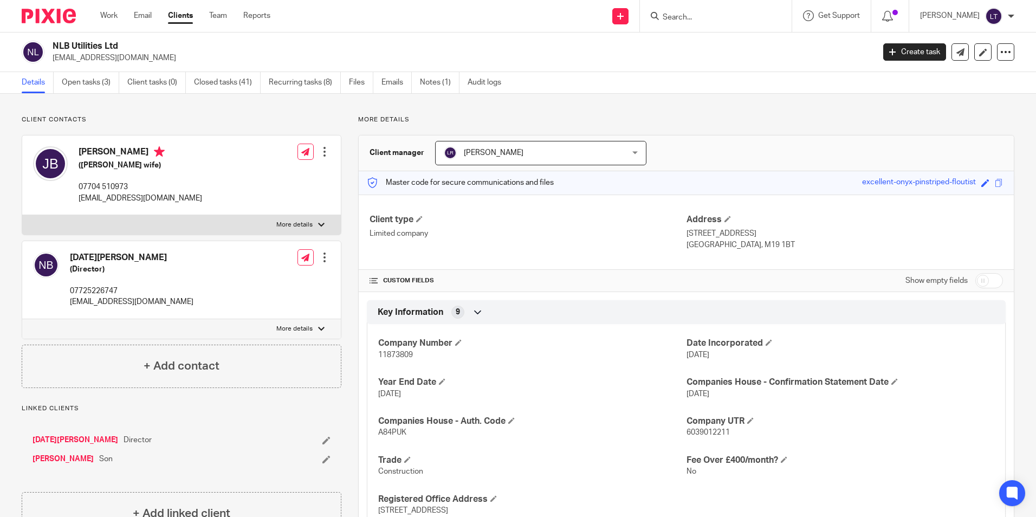
drag, startPoint x: 120, startPoint y: 59, endPoint x: 53, endPoint y: 65, distance: 67.5
click at [53, 65] on div "NLB Utilities Ltd [EMAIL_ADDRESS][DOMAIN_NAME] Create task Update from Companie…" at bounding box center [518, 53] width 1036 height 40
copy p "[EMAIL_ADDRESS][DOMAIN_NAME]"
click at [94, 85] on link "Open tasks (3)" at bounding box center [90, 82] width 57 height 21
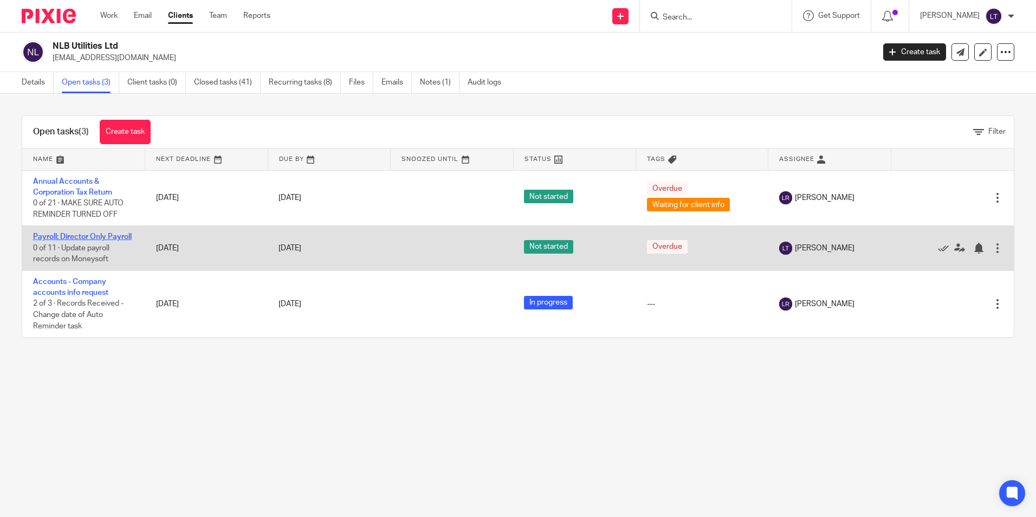
click at [46, 235] on link "Payroll: Director Only Payroll" at bounding box center [82, 237] width 99 height 8
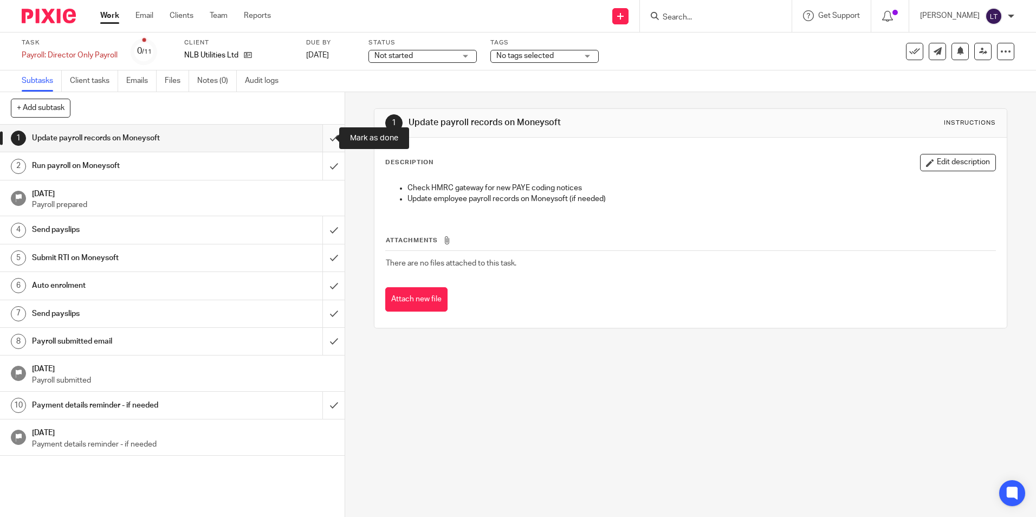
click at [324, 139] on input "submit" at bounding box center [172, 138] width 345 height 27
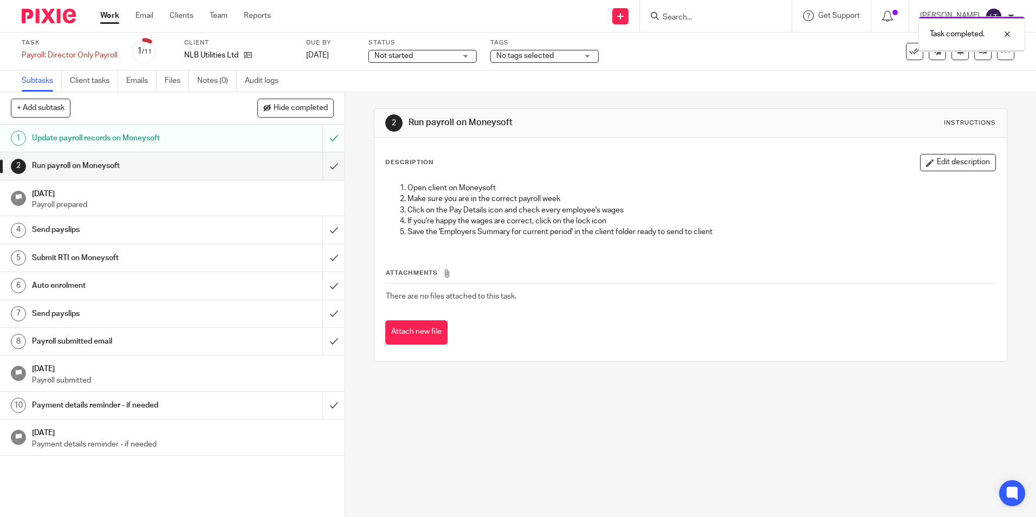
click at [321, 165] on input "submit" at bounding box center [172, 165] width 345 height 27
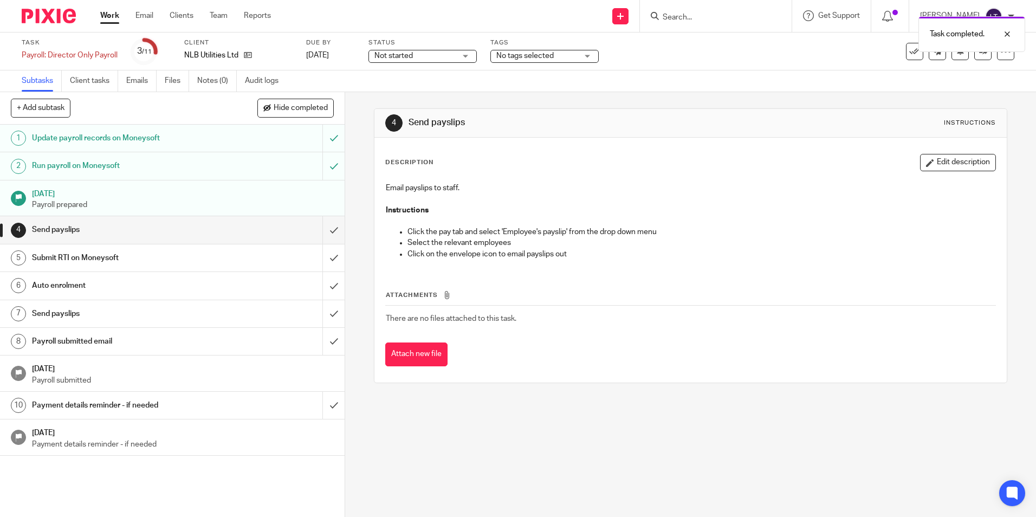
click at [322, 232] on input "submit" at bounding box center [172, 229] width 345 height 27
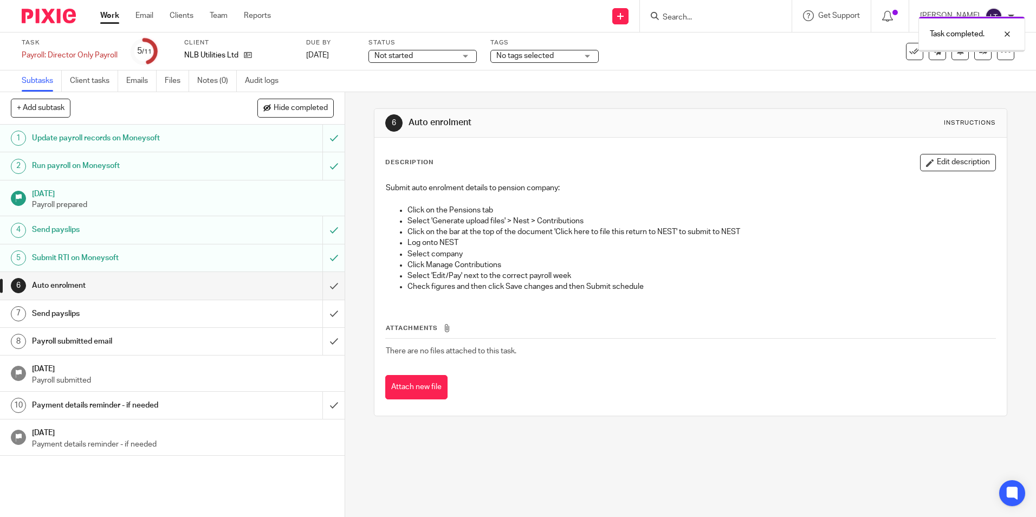
click at [323, 285] on input "submit" at bounding box center [172, 285] width 345 height 27
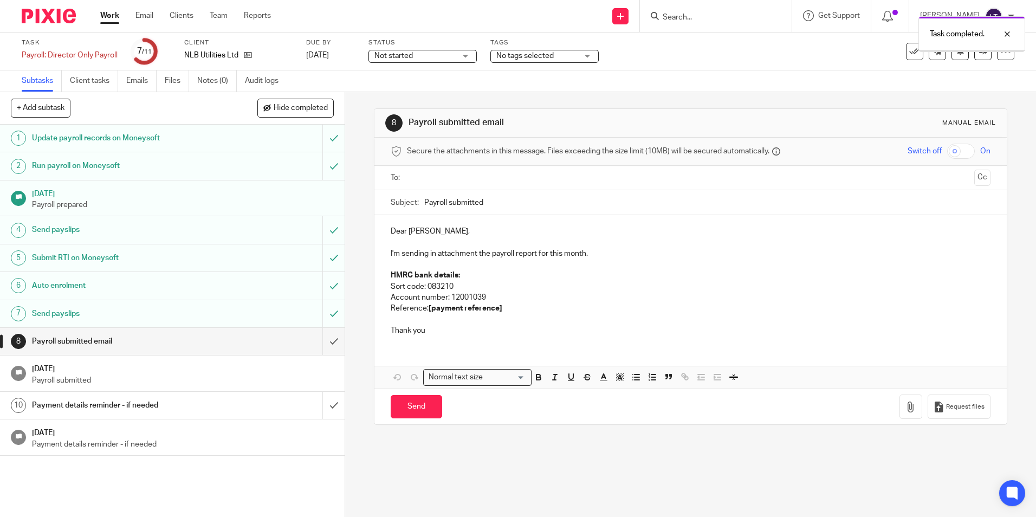
click at [325, 342] on input "submit" at bounding box center [172, 341] width 345 height 27
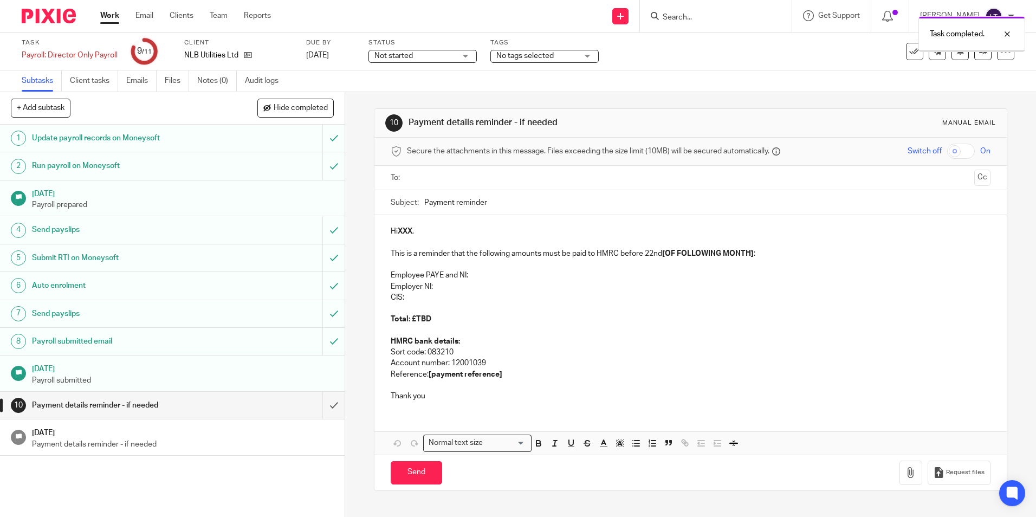
click at [321, 405] on input "submit" at bounding box center [172, 405] width 345 height 27
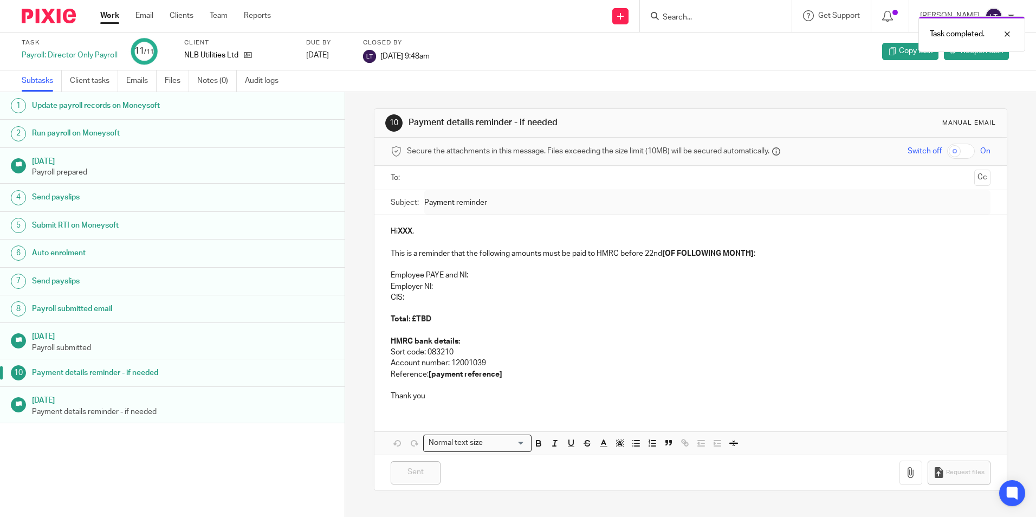
click at [711, 15] on div "Task completed." at bounding box center [771, 31] width 507 height 41
click at [760, 9] on form at bounding box center [719, 16] width 115 height 14
click at [745, 22] on input "Search" at bounding box center [711, 18] width 98 height 10
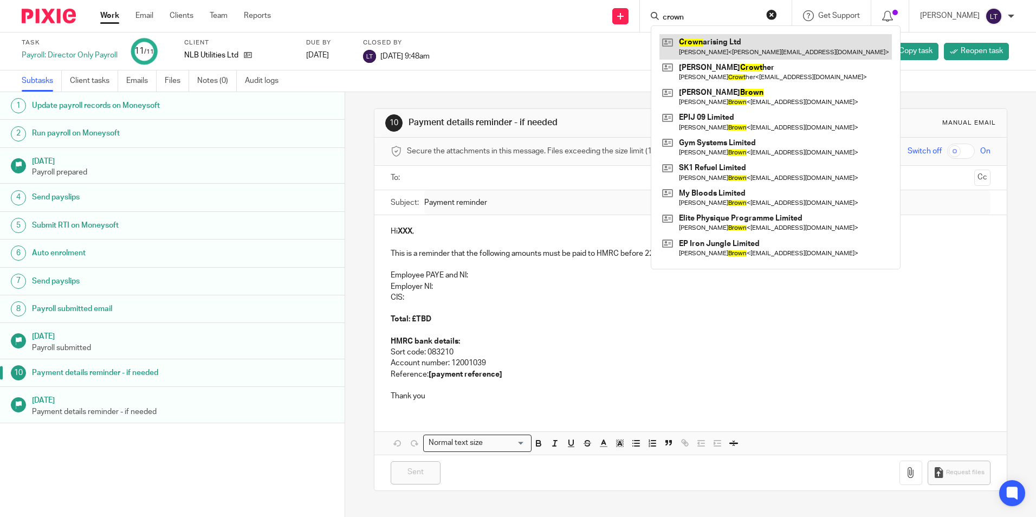
type input "crown"
click at [760, 47] on link at bounding box center [776, 46] width 233 height 25
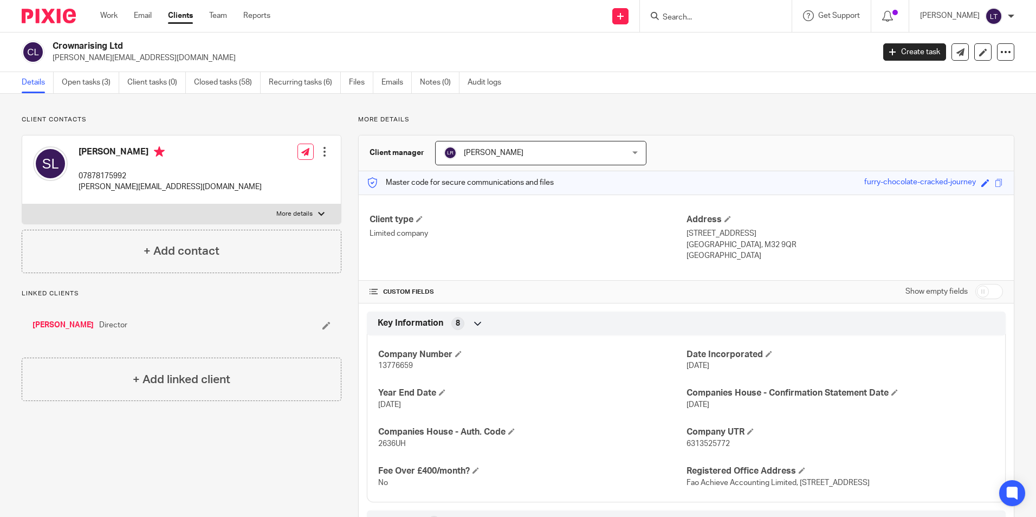
drag, startPoint x: 133, startPoint y: 56, endPoint x: 51, endPoint y: 57, distance: 81.9
click at [51, 57] on div "Crownarising Ltd samantha@samanthalubanzu.com" at bounding box center [445, 52] width 846 height 23
drag, startPoint x: 79, startPoint y: 83, endPoint x: 92, endPoint y: 86, distance: 13.3
click at [79, 83] on link "Open tasks (3)" at bounding box center [90, 82] width 57 height 21
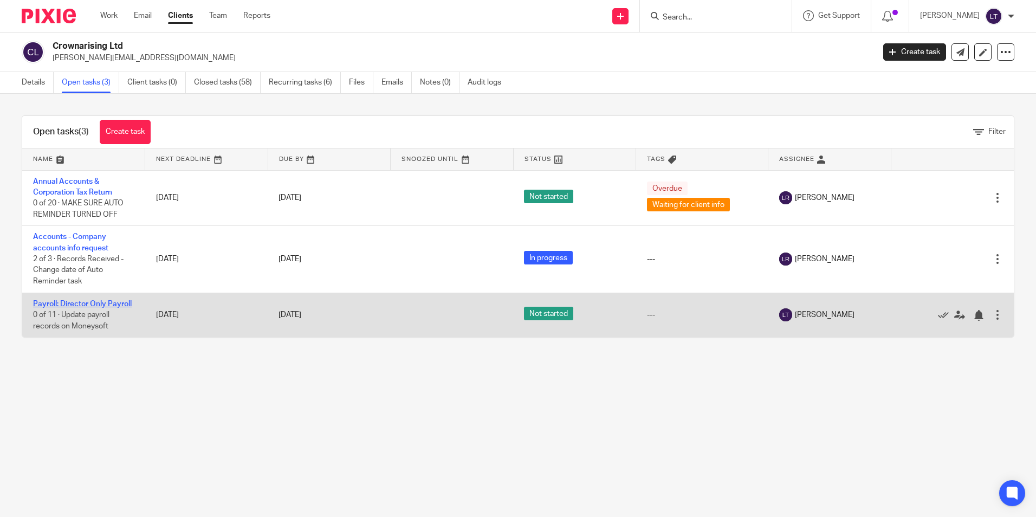
click at [57, 303] on link "Payroll: Director Only Payroll" at bounding box center [82, 304] width 99 height 8
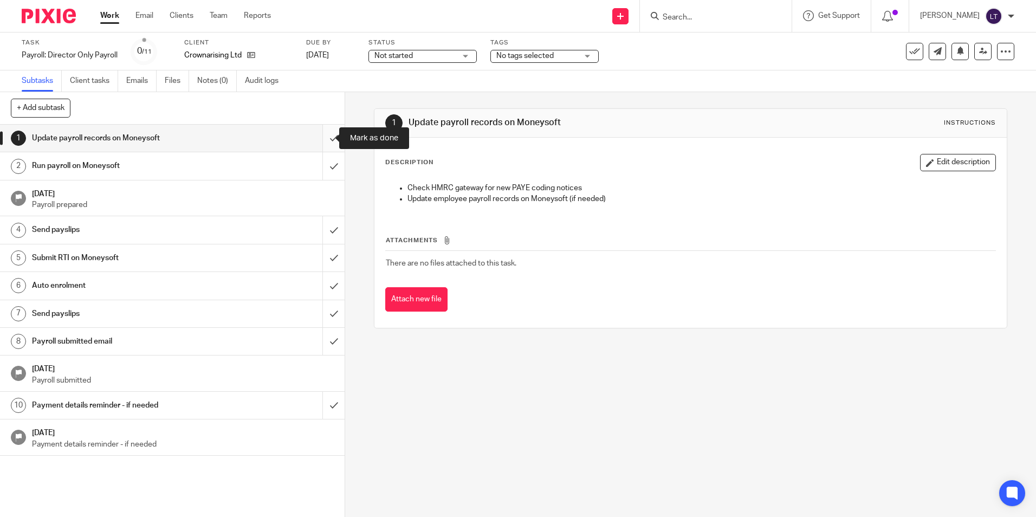
click at [323, 139] on input "submit" at bounding box center [172, 138] width 345 height 27
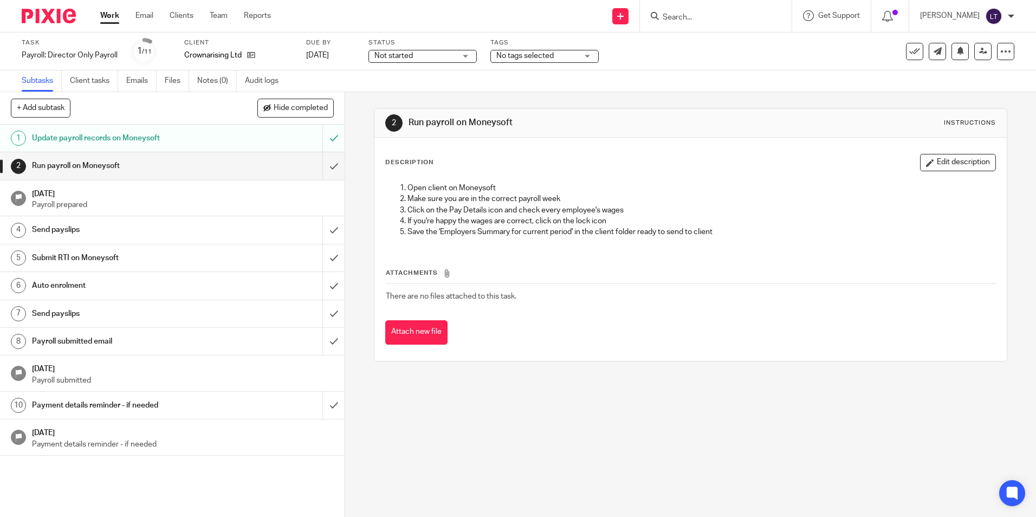
click at [710, 18] on input "Search" at bounding box center [711, 18] width 98 height 10
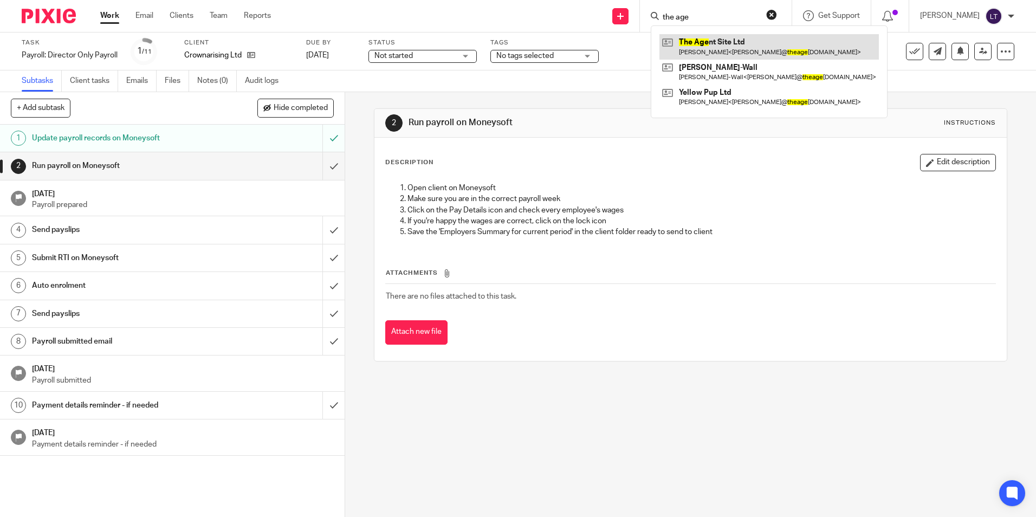
type input "the age"
click at [761, 48] on link at bounding box center [770, 46] width 220 height 25
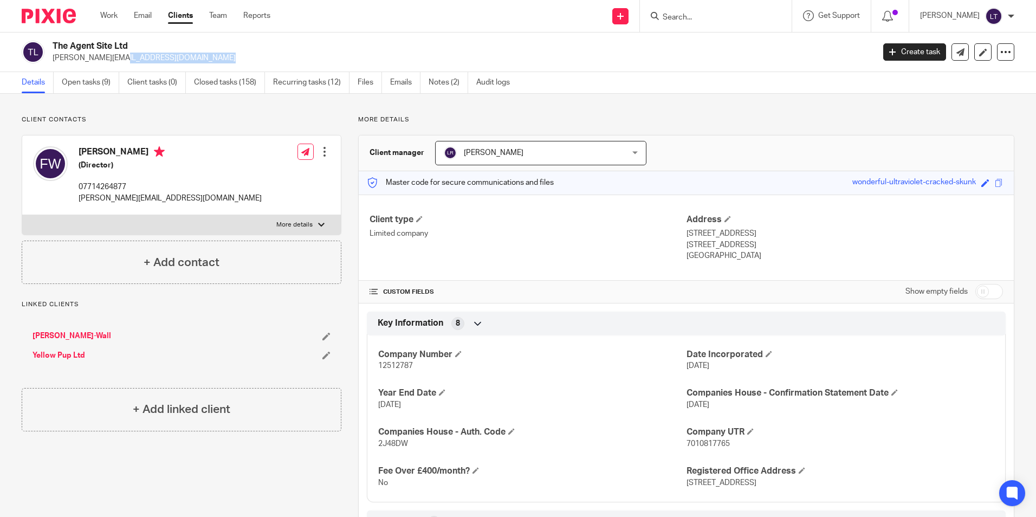
drag, startPoint x: 143, startPoint y: 57, endPoint x: 53, endPoint y: 62, distance: 90.1
click at [53, 62] on p "[PERSON_NAME][EMAIL_ADDRESS][DOMAIN_NAME]" at bounding box center [460, 58] width 815 height 11
copy p "[PERSON_NAME][EMAIL_ADDRESS][DOMAIN_NAME]"
click at [78, 78] on link "Open tasks (9)" at bounding box center [90, 82] width 57 height 21
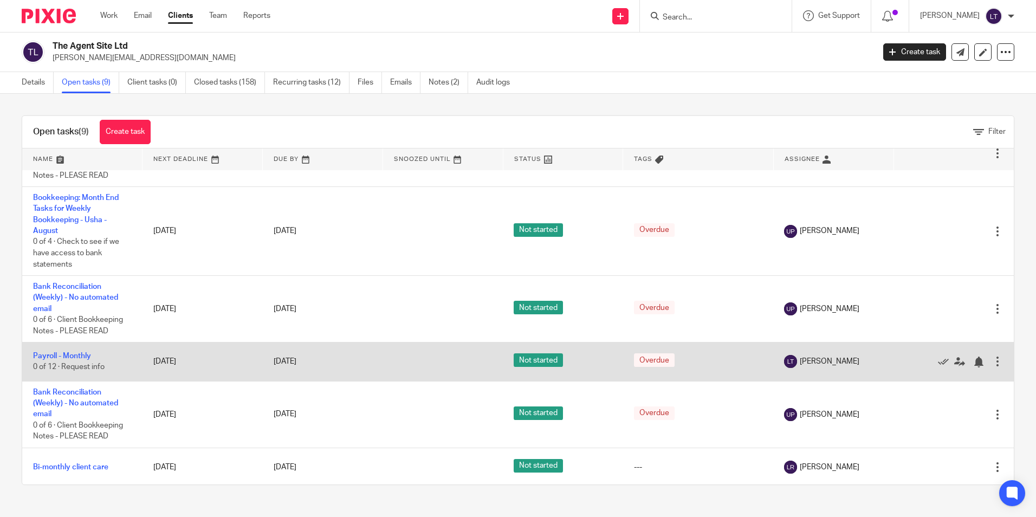
scroll to position [252, 0]
click at [63, 354] on link "Payroll - Monthly" at bounding box center [62, 355] width 58 height 8
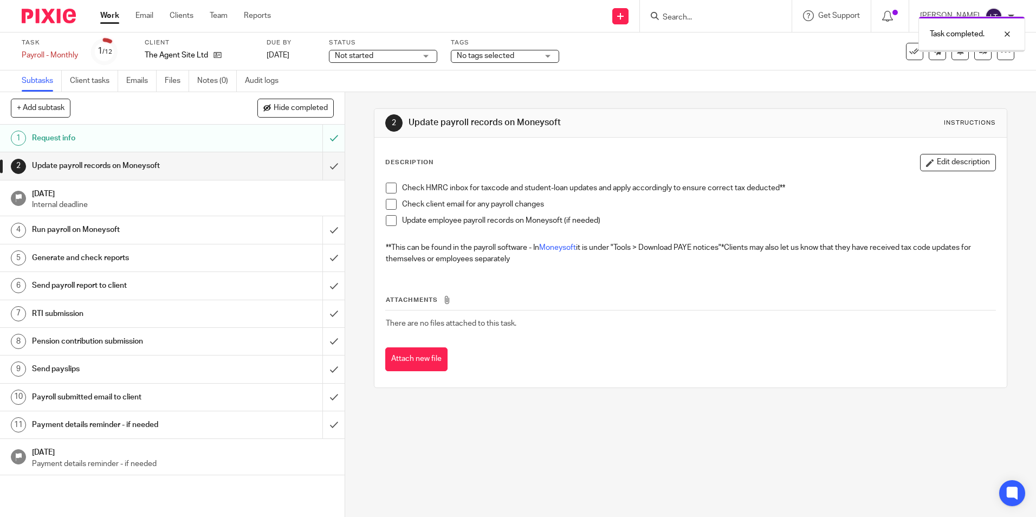
click at [321, 168] on input "submit" at bounding box center [172, 165] width 345 height 27
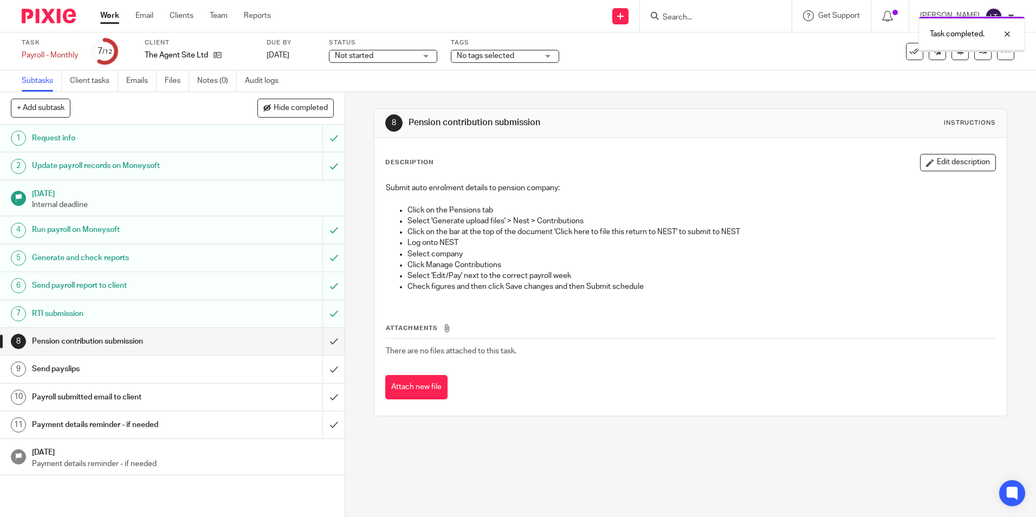
click at [322, 340] on input "submit" at bounding box center [172, 341] width 345 height 27
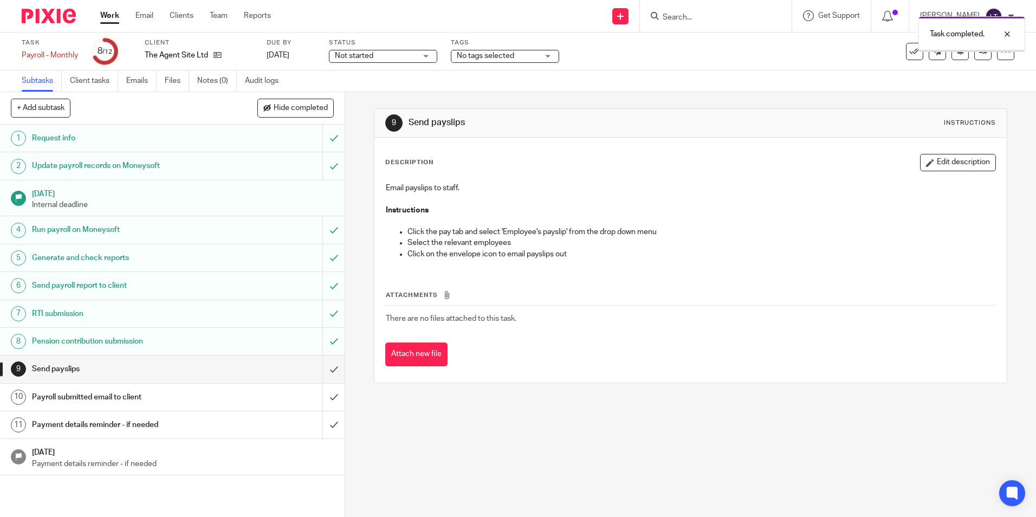
click at [324, 369] on input "submit" at bounding box center [172, 369] width 345 height 27
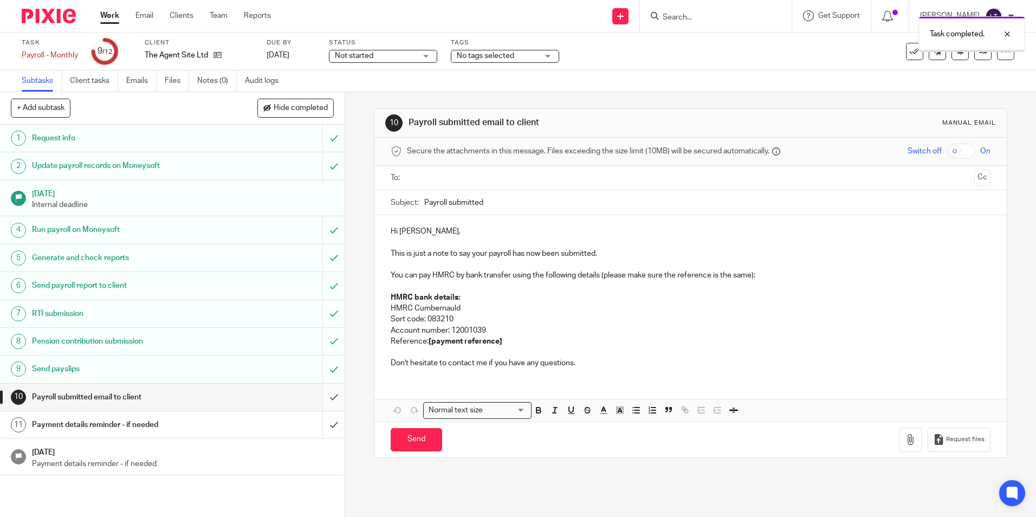
click at [322, 399] on input "submit" at bounding box center [172, 397] width 345 height 27
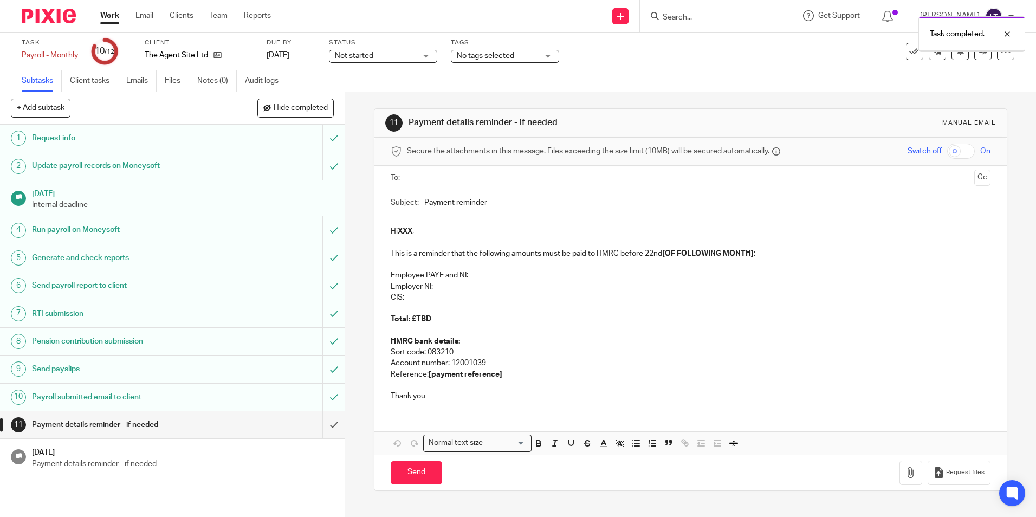
click at [325, 424] on input "submit" at bounding box center [172, 424] width 345 height 27
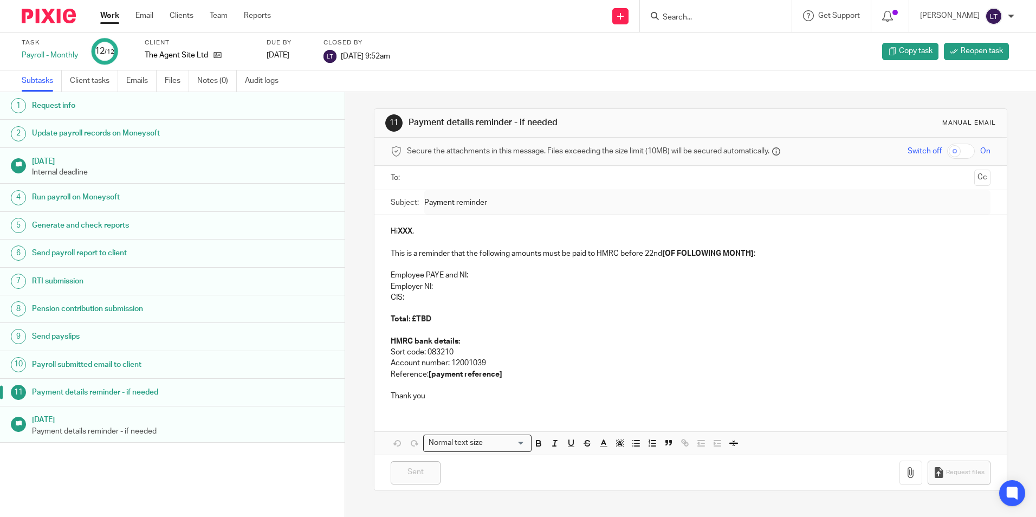
click at [718, 19] on input "Search" at bounding box center [711, 18] width 98 height 10
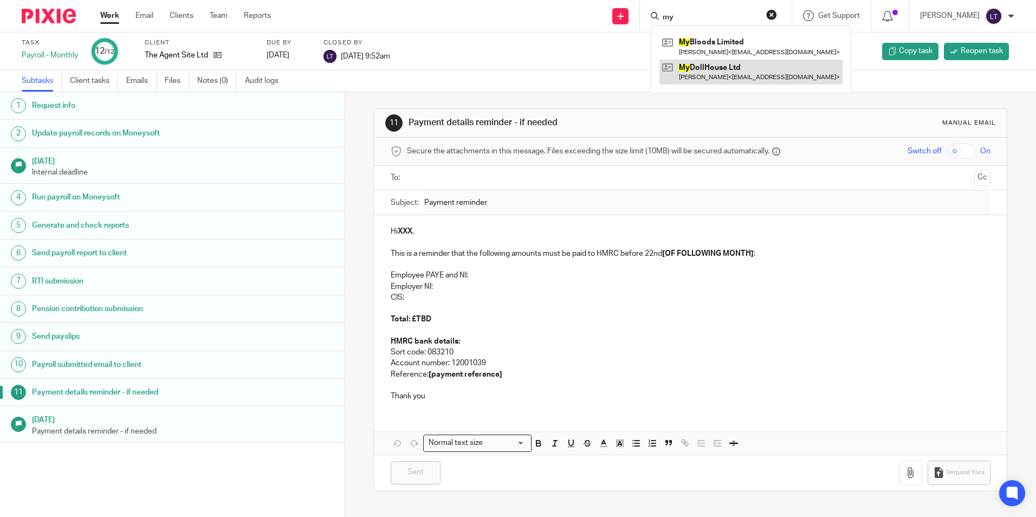
type input "my"
click at [714, 69] on link at bounding box center [751, 72] width 183 height 25
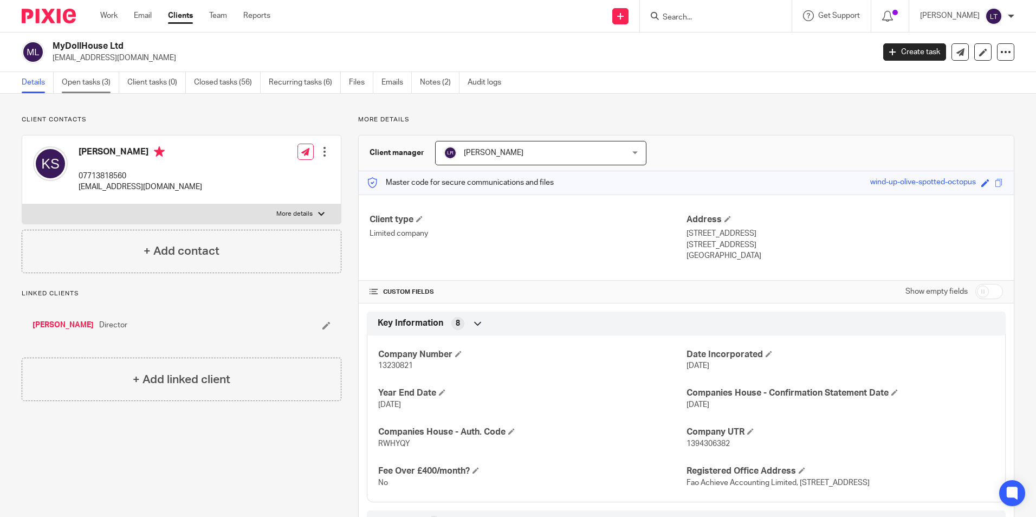
click at [93, 85] on link "Open tasks (3)" at bounding box center [90, 82] width 57 height 21
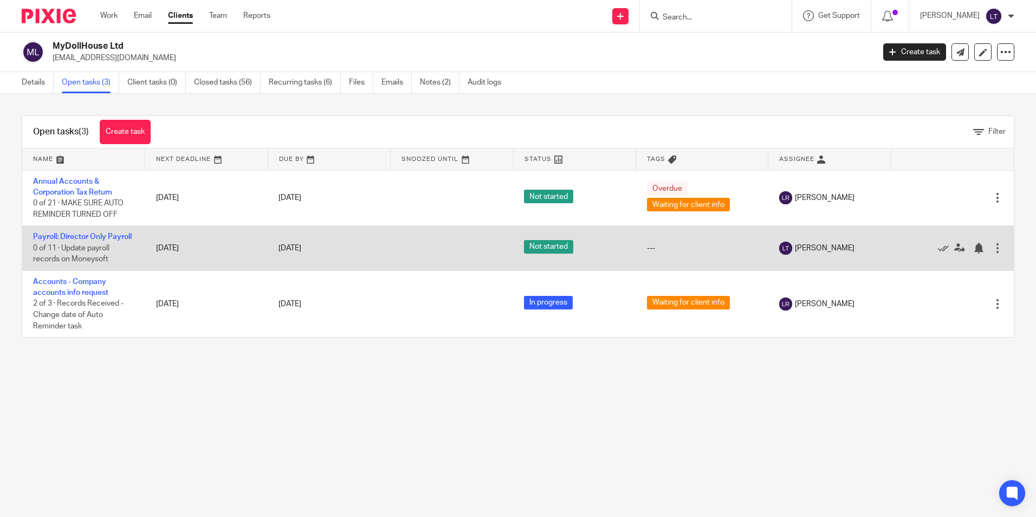
click at [44, 242] on td "Payroll: Director Only Payroll 0 of 11 · Update payroll records on Moneysoft" at bounding box center [83, 248] width 123 height 44
click at [42, 238] on link "Payroll: Director Only Payroll" at bounding box center [82, 237] width 99 height 8
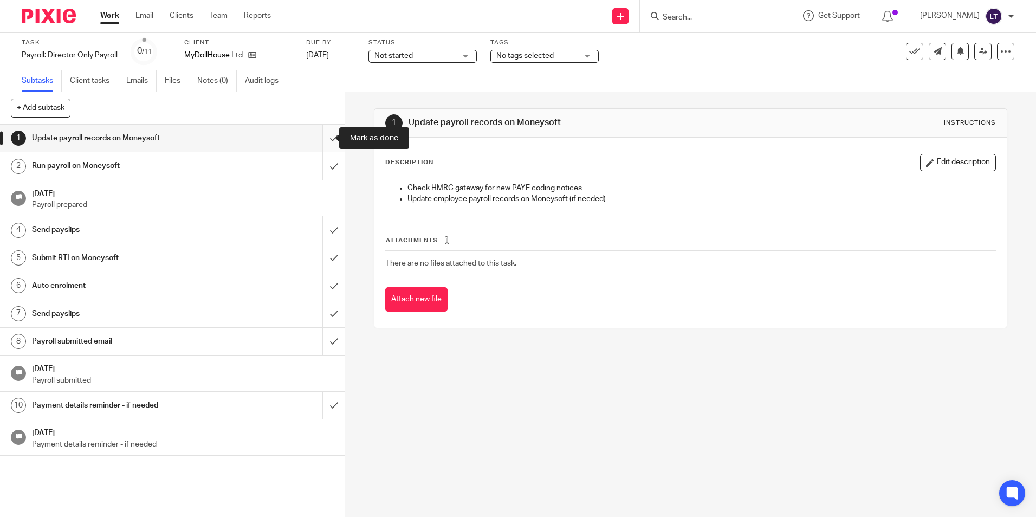
click at [321, 139] on input "submit" at bounding box center [172, 138] width 345 height 27
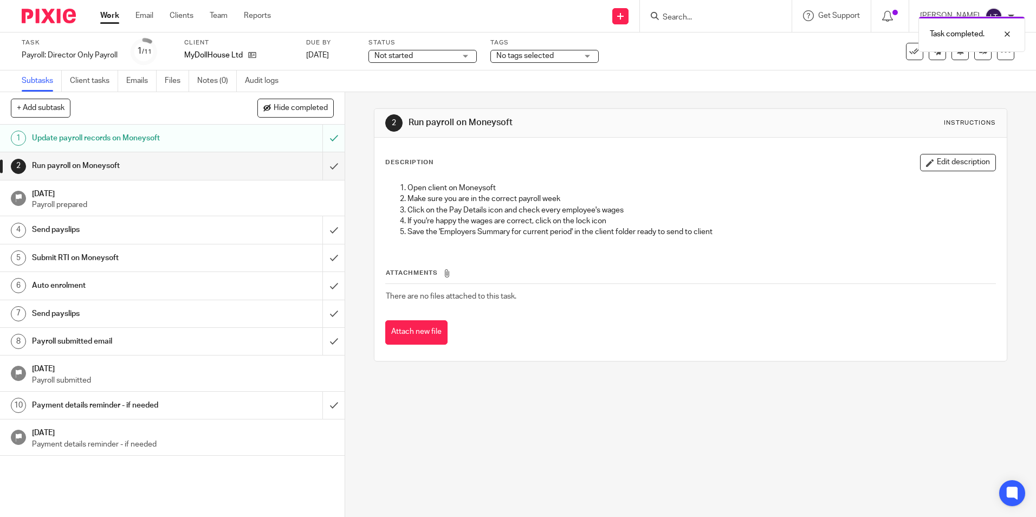
click at [323, 166] on input "submit" at bounding box center [172, 165] width 345 height 27
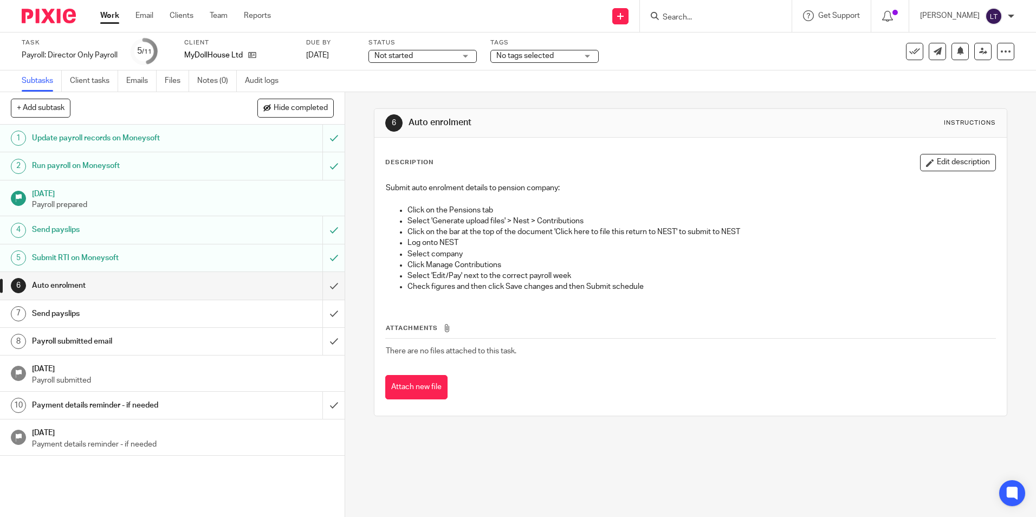
click at [321, 286] on input "submit" at bounding box center [172, 285] width 345 height 27
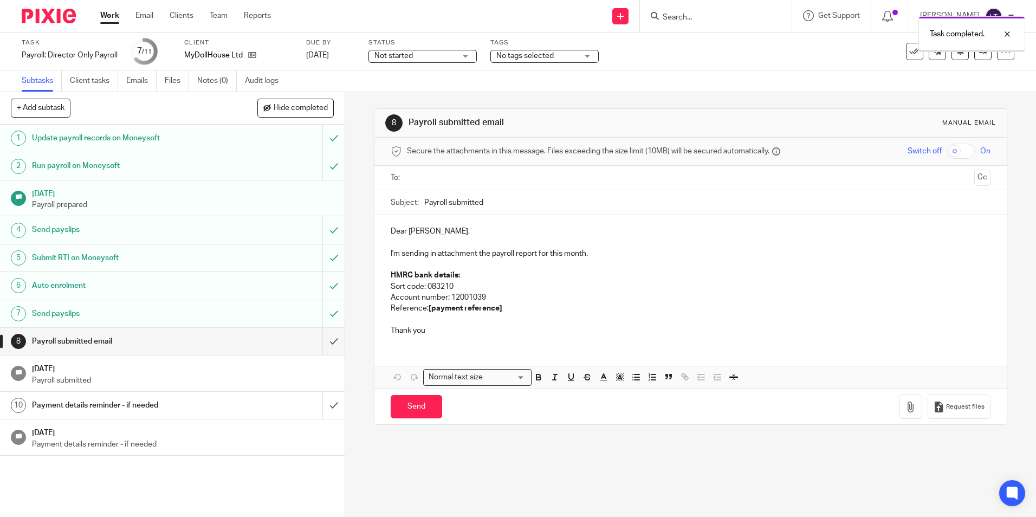
click at [325, 341] on input "submit" at bounding box center [172, 341] width 345 height 27
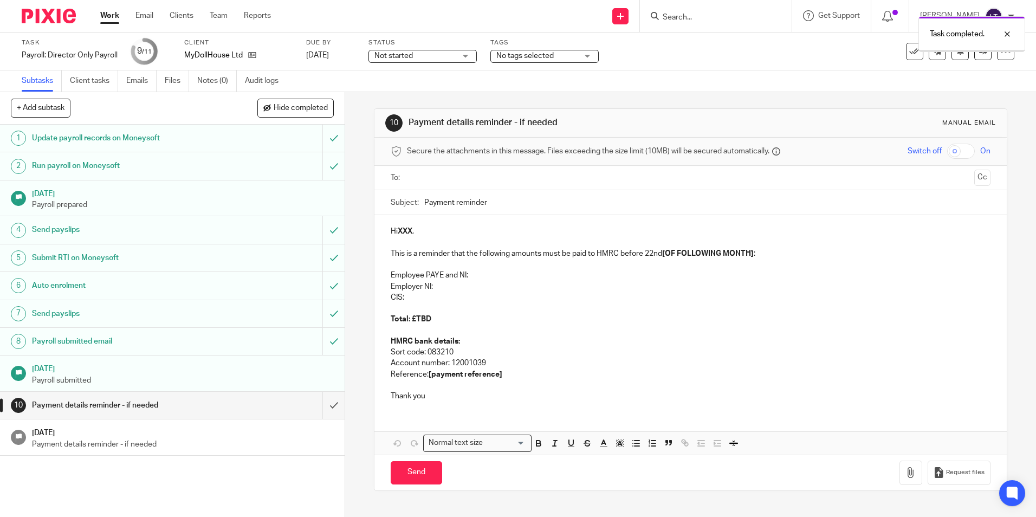
click at [321, 407] on input "submit" at bounding box center [172, 405] width 345 height 27
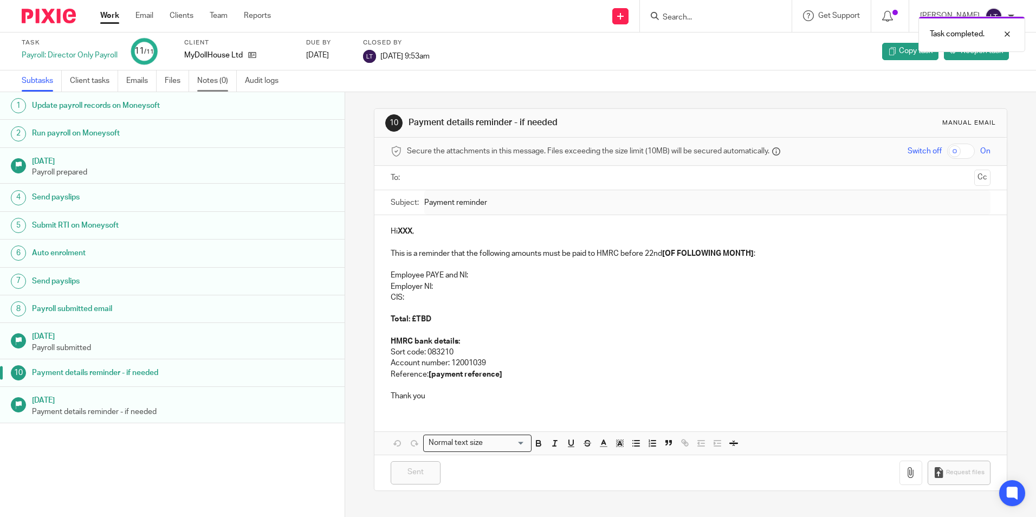
click at [207, 86] on link "Notes (0)" at bounding box center [217, 80] width 40 height 21
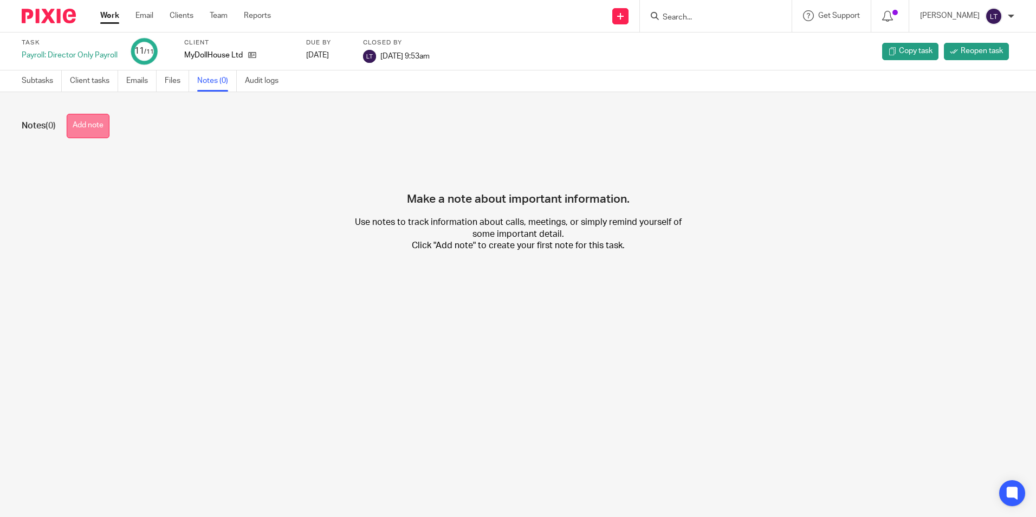
click at [84, 131] on button "Add note" at bounding box center [88, 126] width 43 height 24
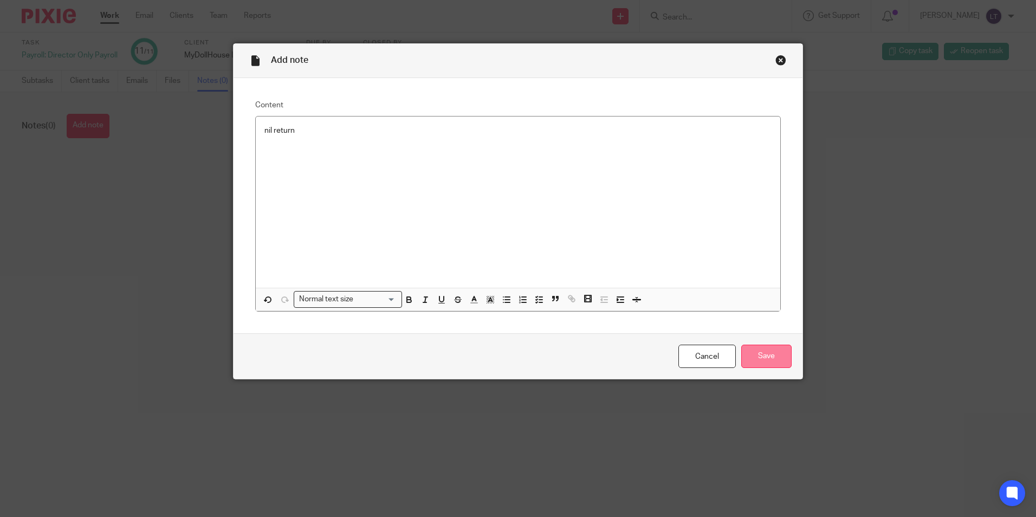
click at [762, 360] on input "Save" at bounding box center [766, 356] width 50 height 23
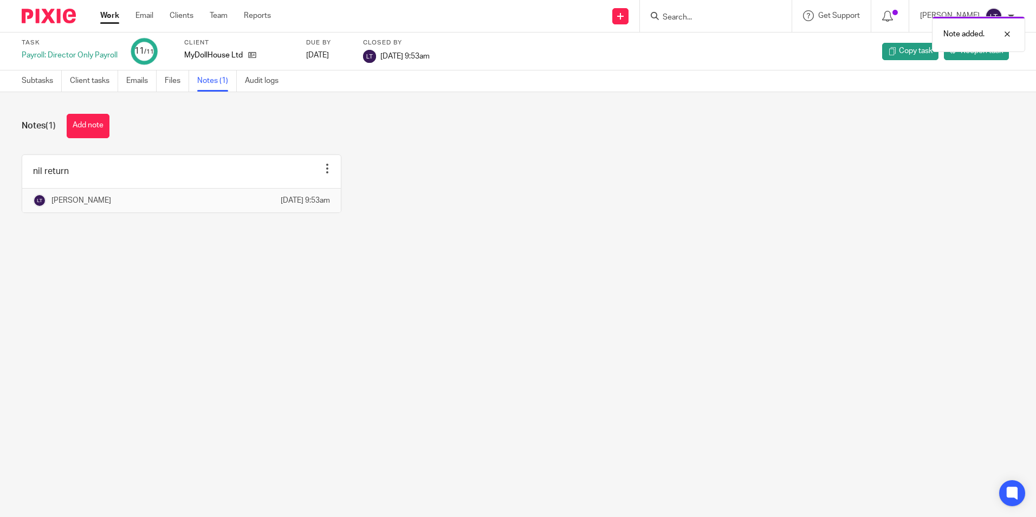
drag, startPoint x: 721, startPoint y: 12, endPoint x: 726, endPoint y: 20, distance: 9.5
click at [720, 12] on div "Note added." at bounding box center [771, 31] width 507 height 41
click at [1003, 32] on div at bounding box center [999, 34] width 29 height 13
click at [728, 9] on form at bounding box center [719, 16] width 115 height 14
click at [738, 13] on input "Search" at bounding box center [711, 18] width 98 height 10
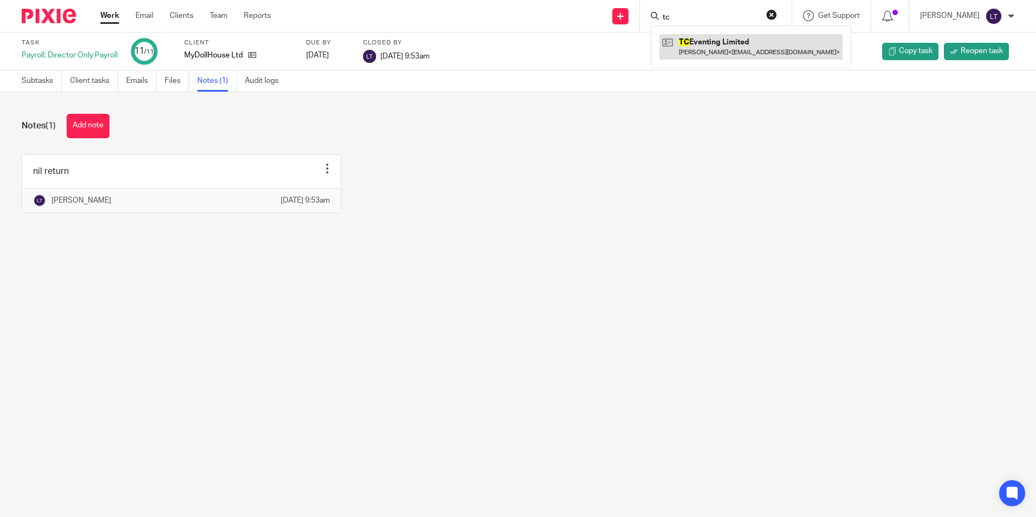
type input "tc"
click at [715, 47] on link at bounding box center [751, 46] width 183 height 25
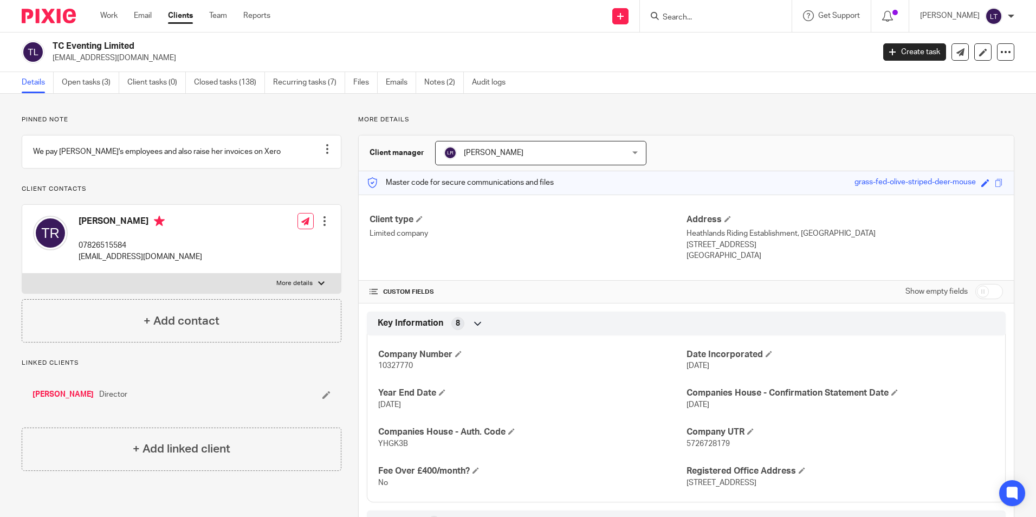
drag, startPoint x: 160, startPoint y: 59, endPoint x: 53, endPoint y: 59, distance: 106.8
click at [53, 59] on p "[EMAIL_ADDRESS][DOMAIN_NAME]" at bounding box center [460, 58] width 815 height 11
copy p "[EMAIL_ADDRESS][DOMAIN_NAME]"
click at [95, 80] on link "Open tasks (3)" at bounding box center [90, 82] width 57 height 21
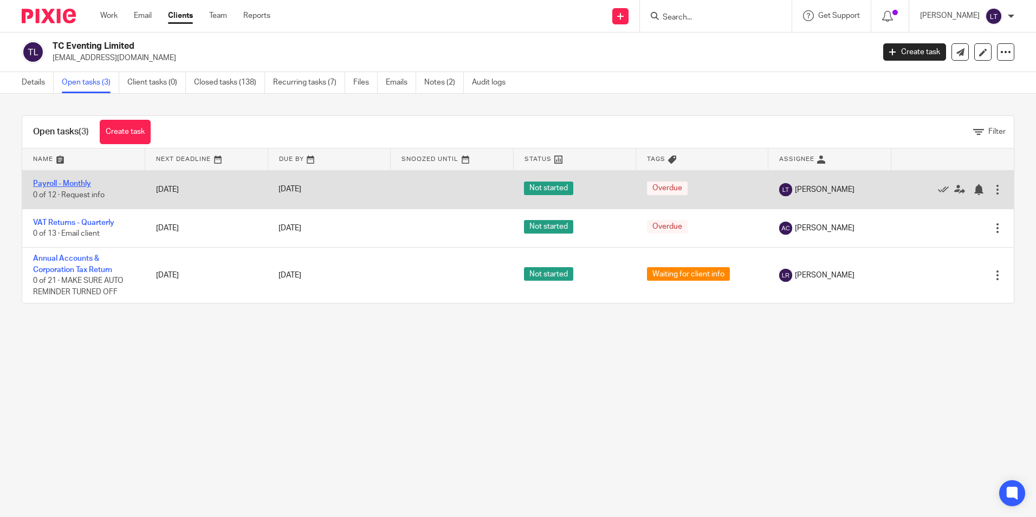
click at [63, 184] on link "Payroll - Monthly" at bounding box center [62, 184] width 58 height 8
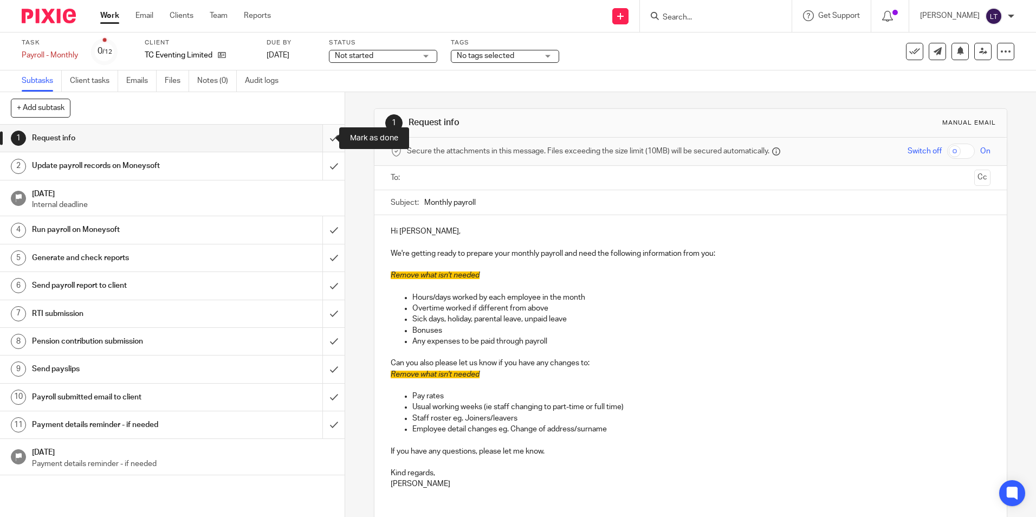
click at [325, 140] on input "submit" at bounding box center [172, 138] width 345 height 27
